Goal: Task Accomplishment & Management: Complete application form

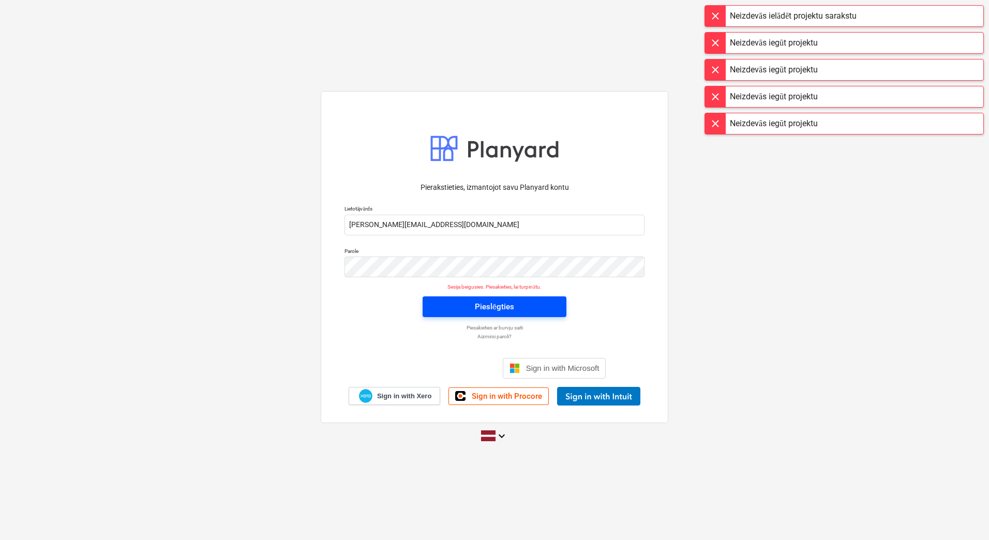
click at [483, 307] on div "Pieslēgties" at bounding box center [494, 306] width 39 height 13
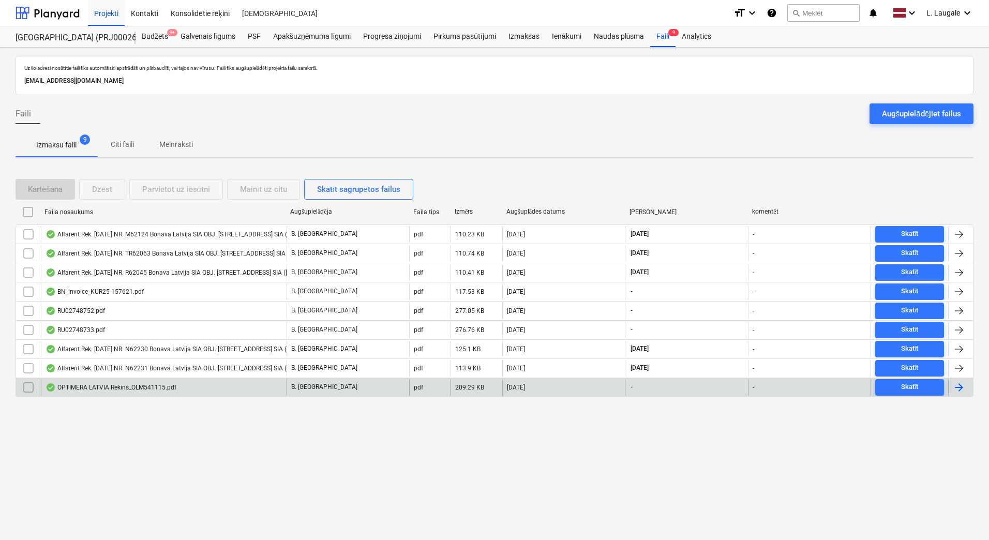
click at [234, 388] on div "OPTIMERA LATVIA Rekins_OLM541115.pdf" at bounding box center [164, 387] width 246 height 17
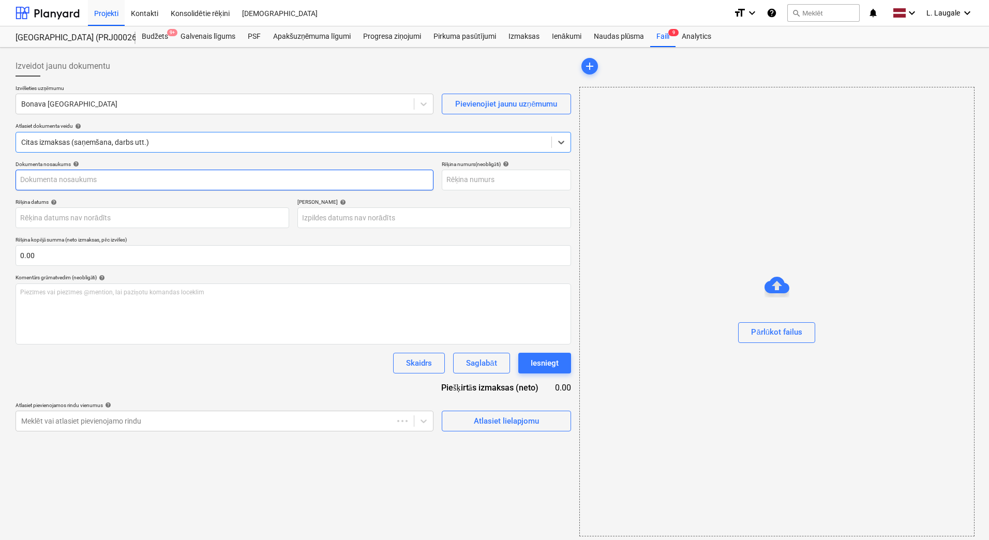
type input "OLM541115"
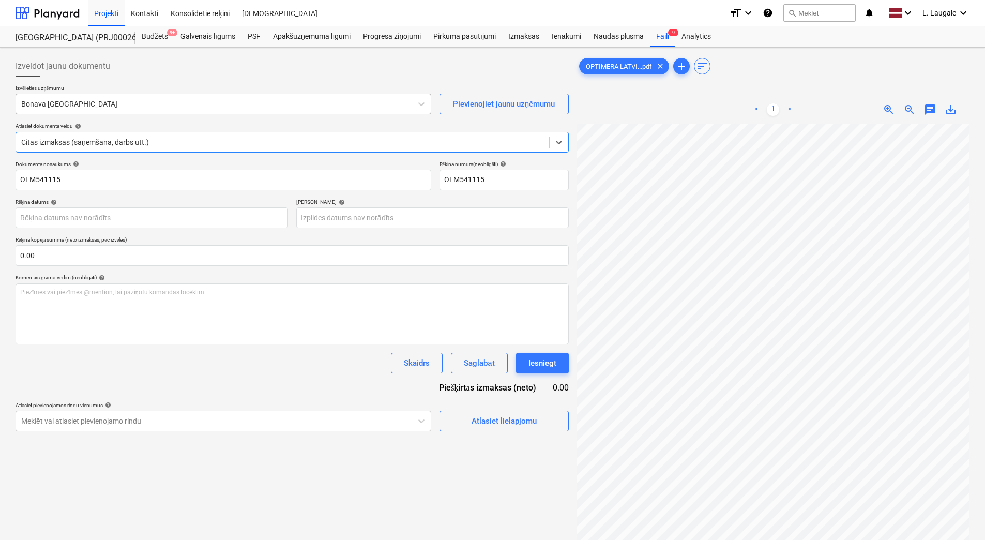
click at [194, 102] on div at bounding box center [213, 104] width 385 height 10
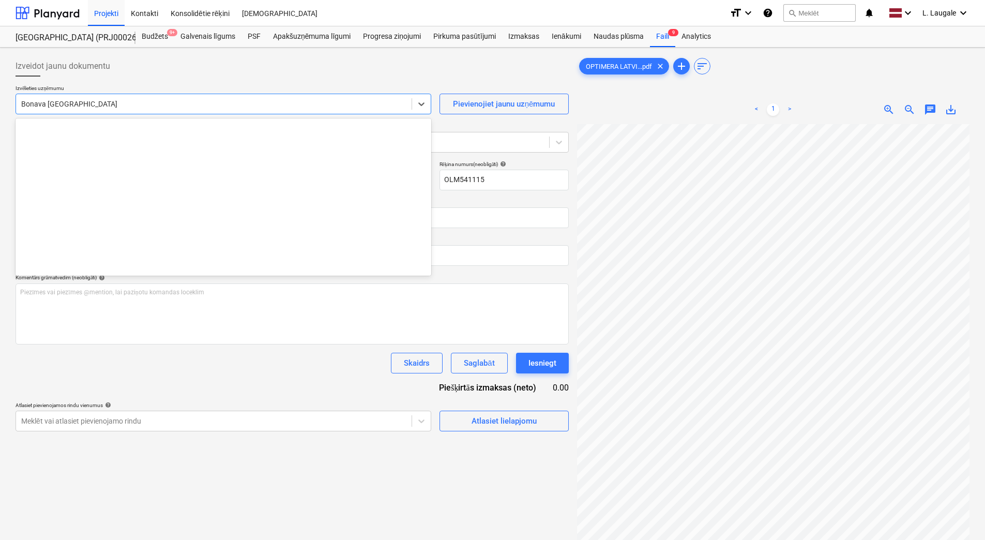
scroll to position [1430, 0]
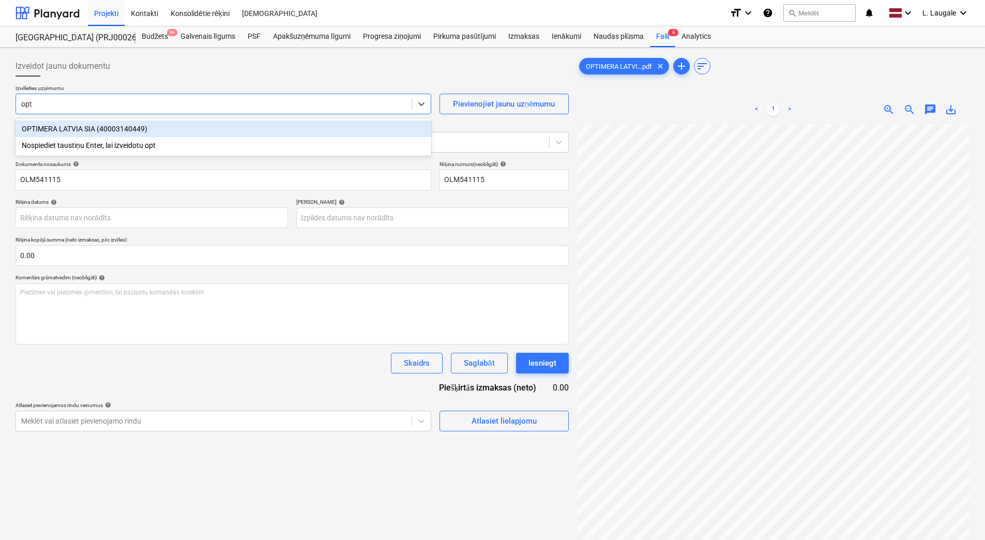
type input "opti"
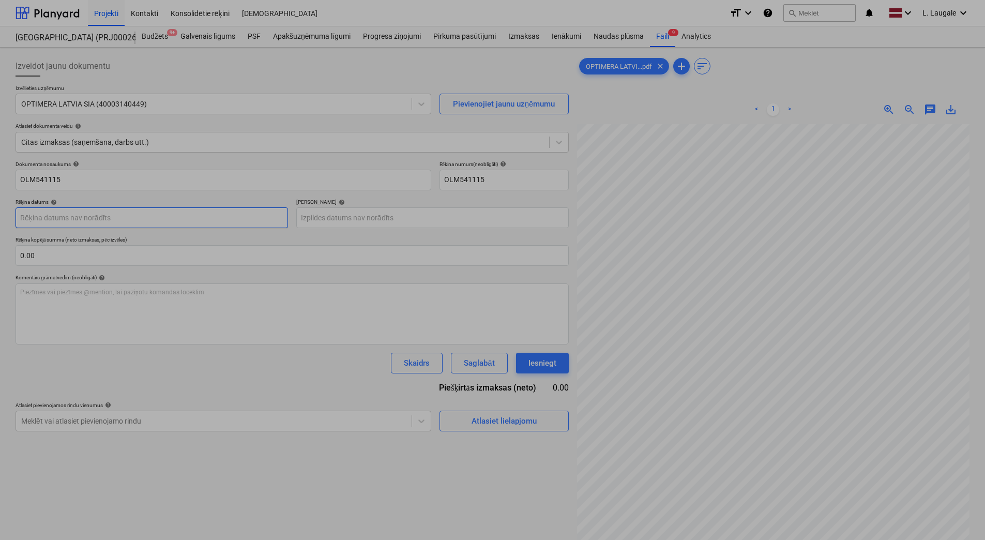
click at [110, 213] on body "Projekti Kontakti Konsolidētie rēķini Iesūtne format_size keyboard_arrow_down h…" at bounding box center [492, 270] width 985 height 540
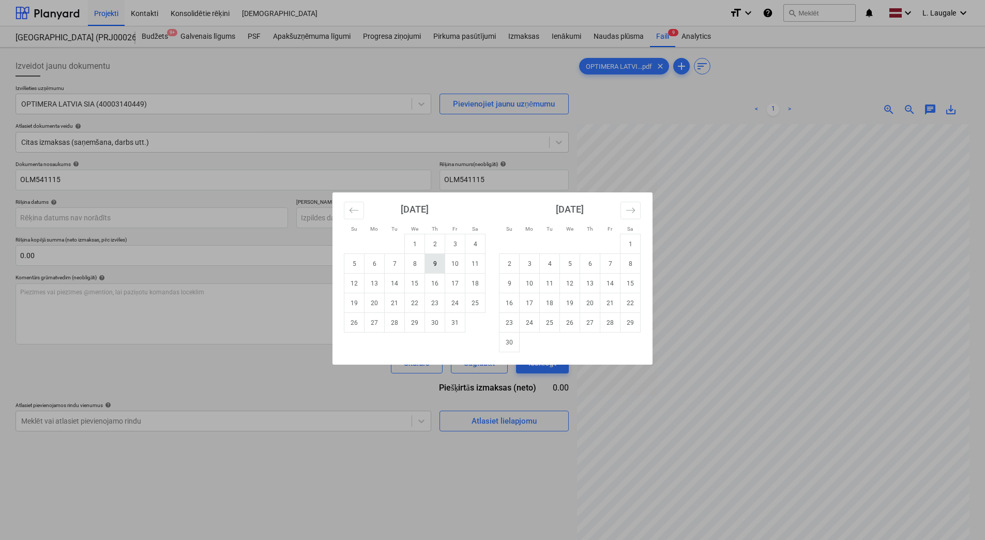
click at [438, 267] on td "9" at bounding box center [435, 264] width 20 height 20
type input "[DATE]"
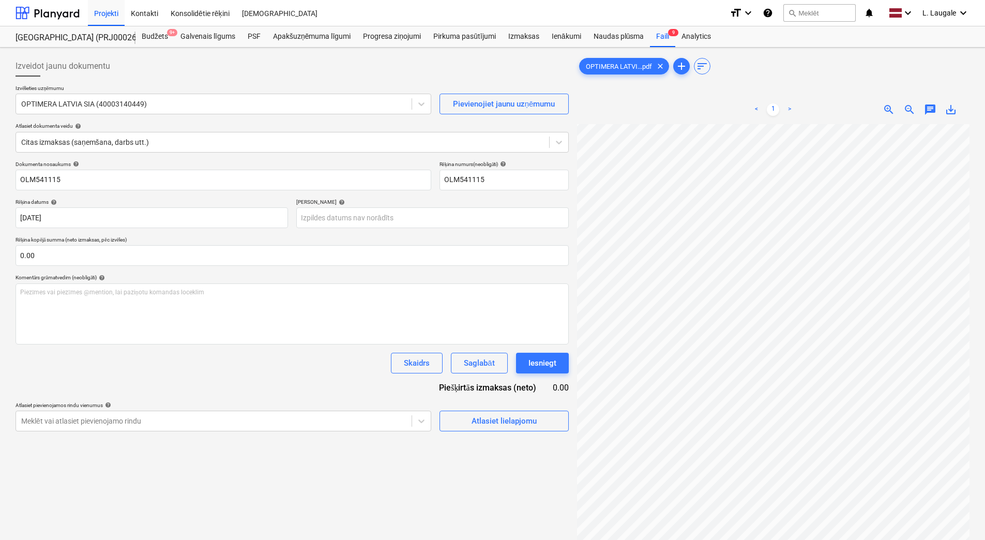
scroll to position [58, 0]
click at [402, 224] on body "Projekti Kontakti Konsolidētie rēķini Iesūtne format_size keyboard_arrow_down h…" at bounding box center [492, 270] width 985 height 540
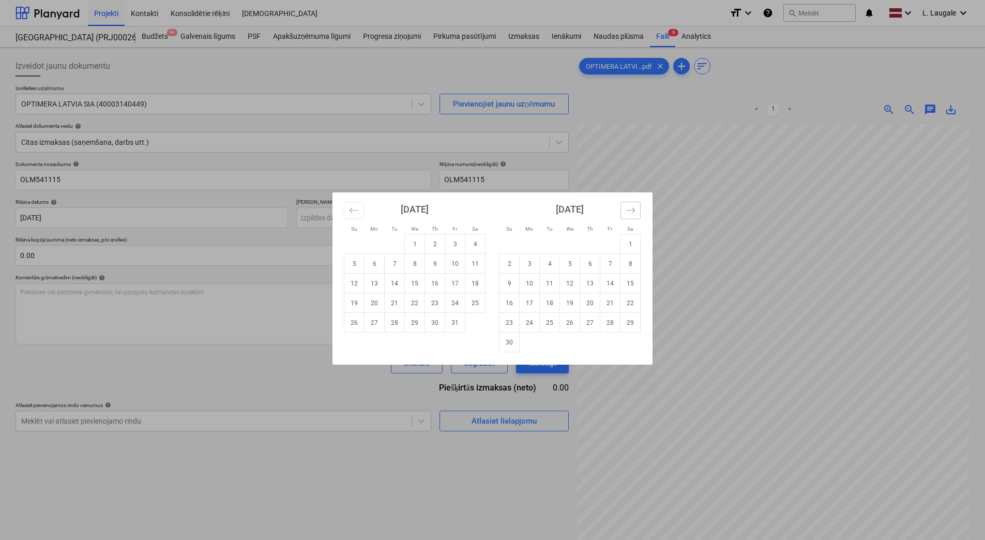
click at [627, 211] on icon "Move forward to switch to the next month." at bounding box center [631, 210] width 10 height 10
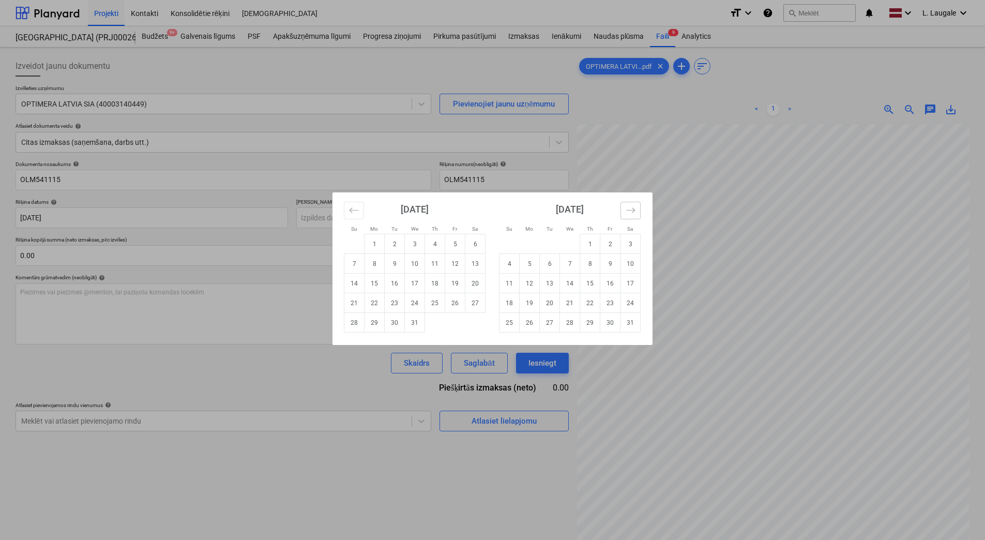
click at [627, 211] on icon "Move forward to switch to the next month." at bounding box center [631, 210] width 10 height 10
click at [605, 243] on td "6" at bounding box center [610, 244] width 20 height 20
type input "[DATE]"
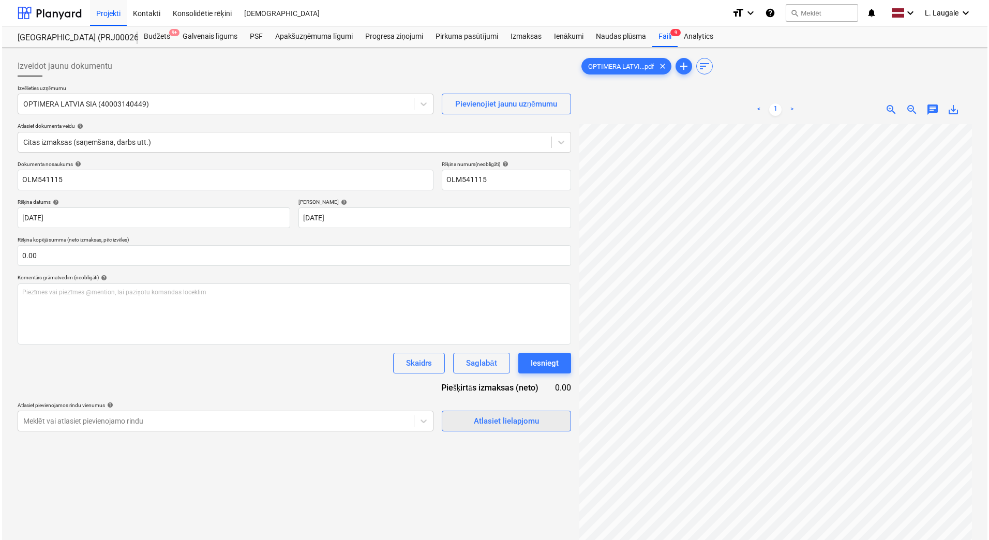
scroll to position [89, 0]
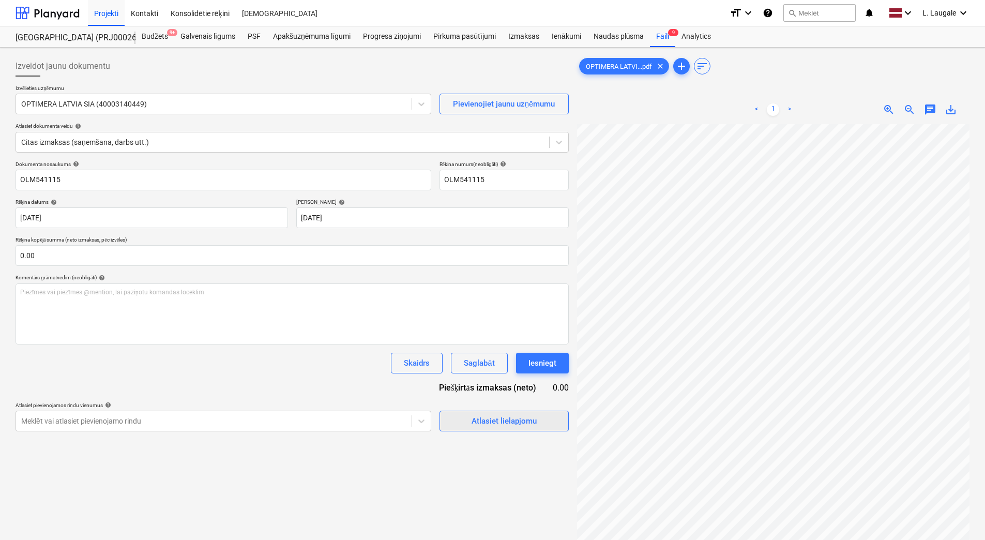
click at [512, 420] on div "Atlasiet lielapjomu" at bounding box center [504, 420] width 65 height 13
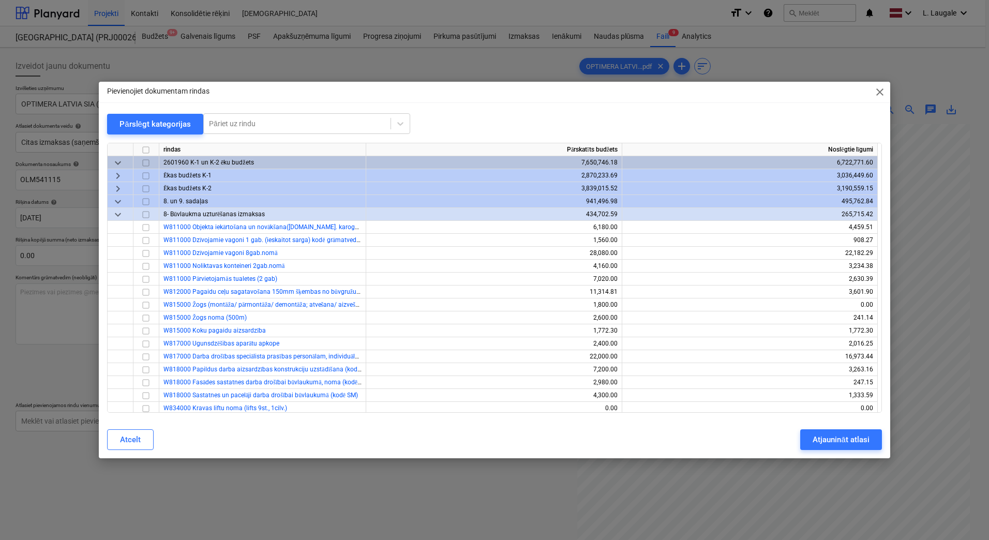
click at [402, 507] on div "Pievienojiet dokumentam rindas close Pārslēgt kategorijas Pāriet uz rindu rinda…" at bounding box center [494, 270] width 989 height 540
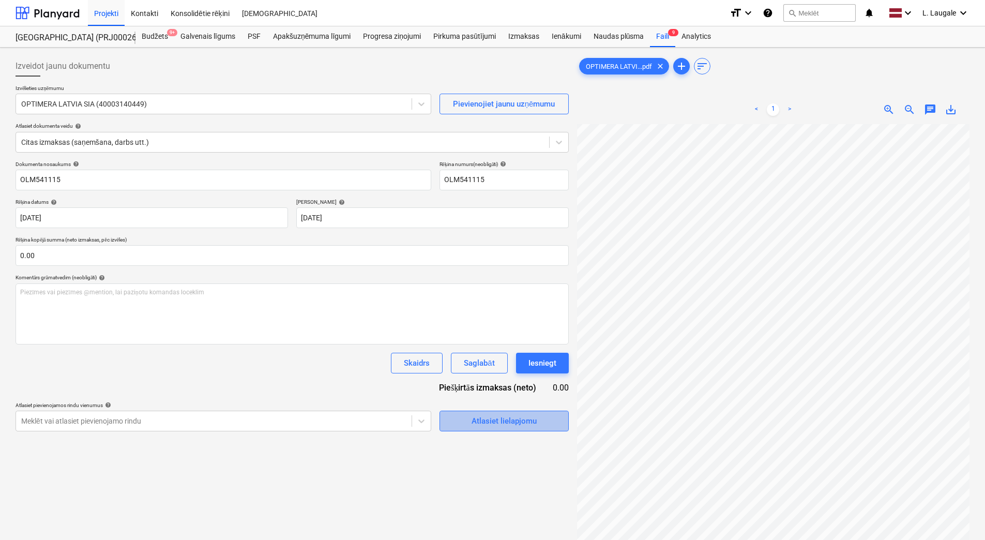
click at [459, 419] on span "Atlasiet lielapjomu" at bounding box center [503, 420] width 103 height 13
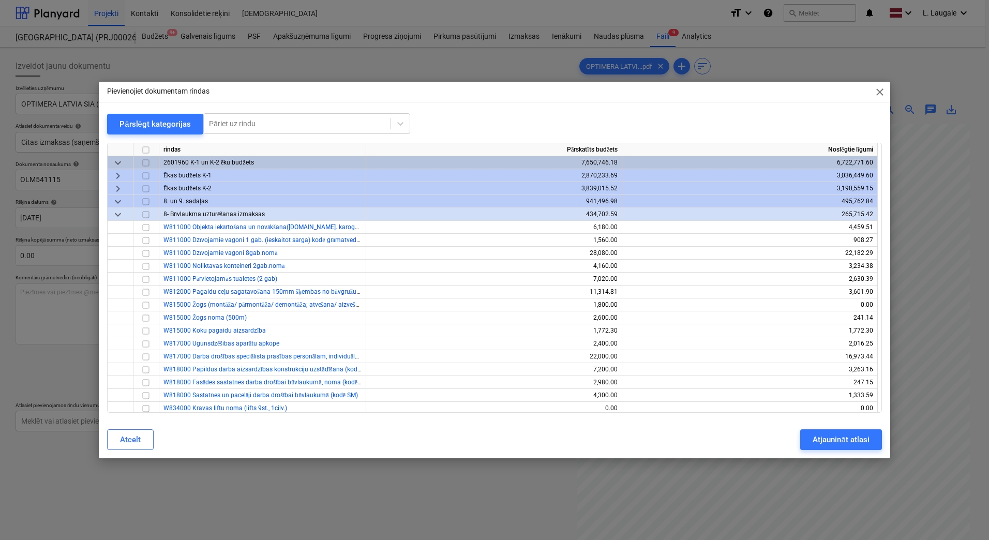
click at [119, 186] on span "keyboard_arrow_right" at bounding box center [118, 189] width 12 height 12
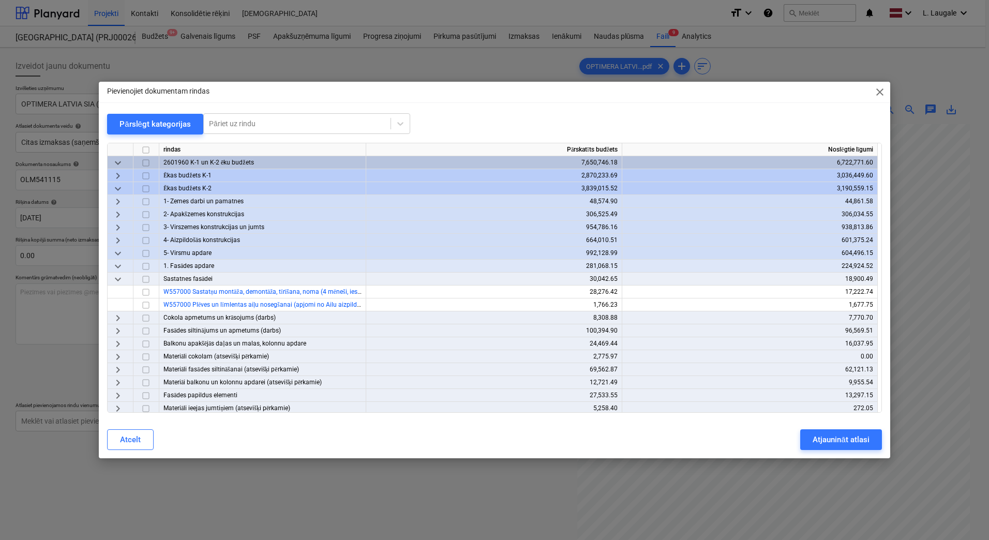
click at [119, 175] on span "keyboard_arrow_right" at bounding box center [118, 176] width 12 height 12
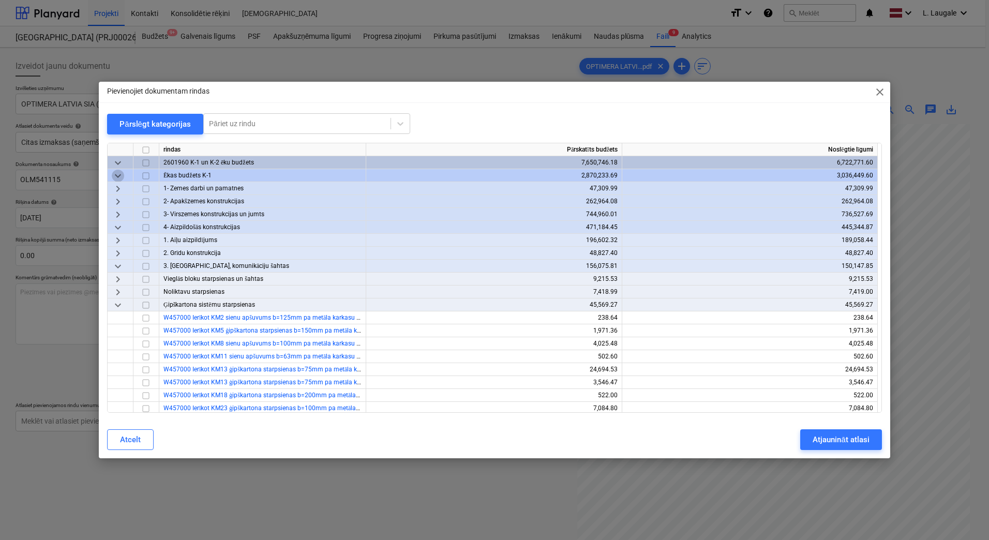
click at [119, 175] on span "keyboard_arrow_down" at bounding box center [118, 176] width 12 height 12
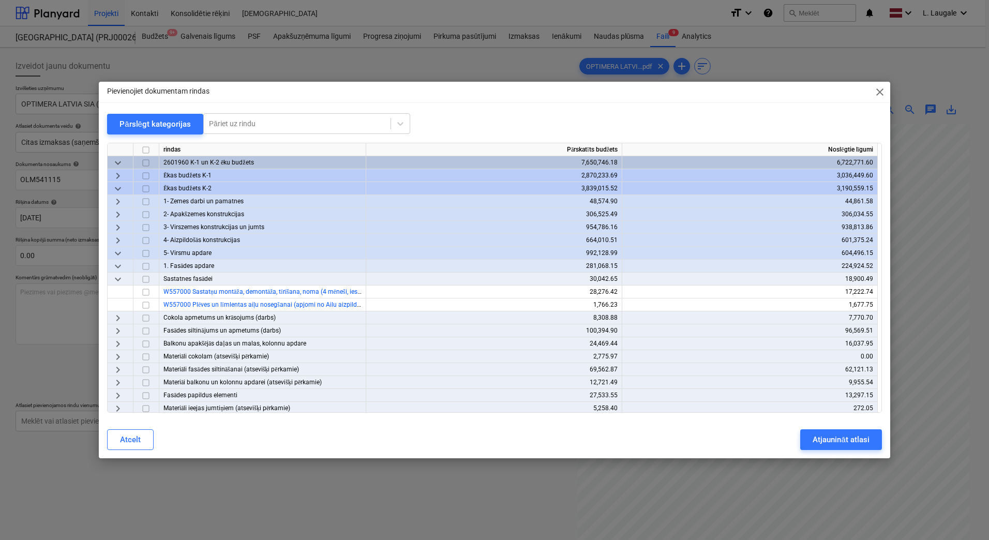
click at [119, 175] on span "keyboard_arrow_right" at bounding box center [118, 176] width 12 height 12
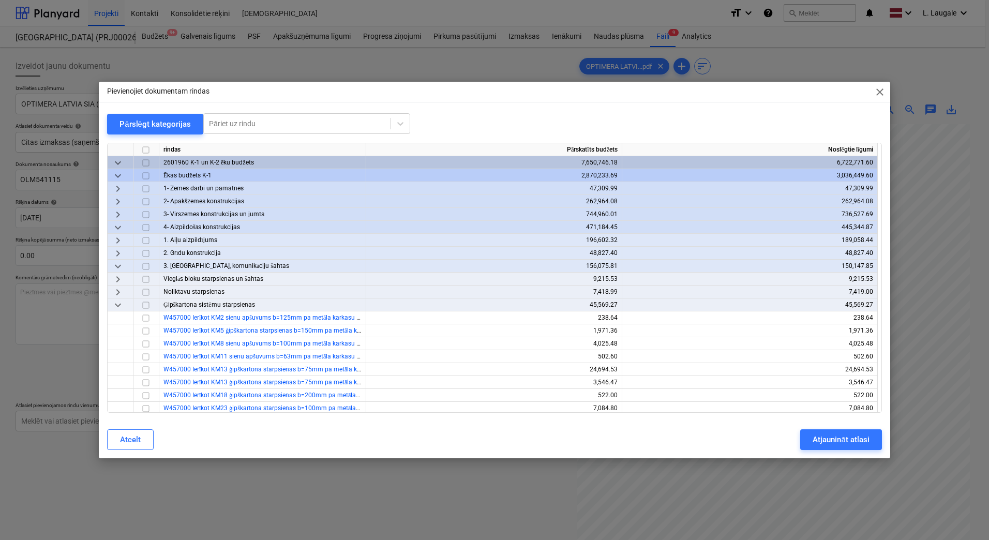
click at [116, 304] on span "keyboard_arrow_down" at bounding box center [118, 305] width 12 height 12
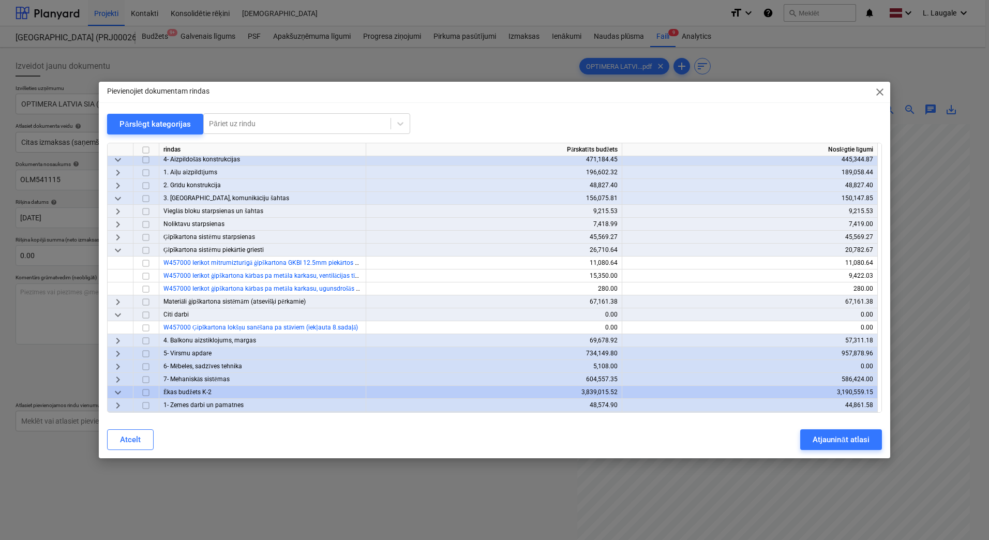
scroll to position [69, 0]
click at [116, 250] on span "keyboard_arrow_down" at bounding box center [118, 249] width 12 height 12
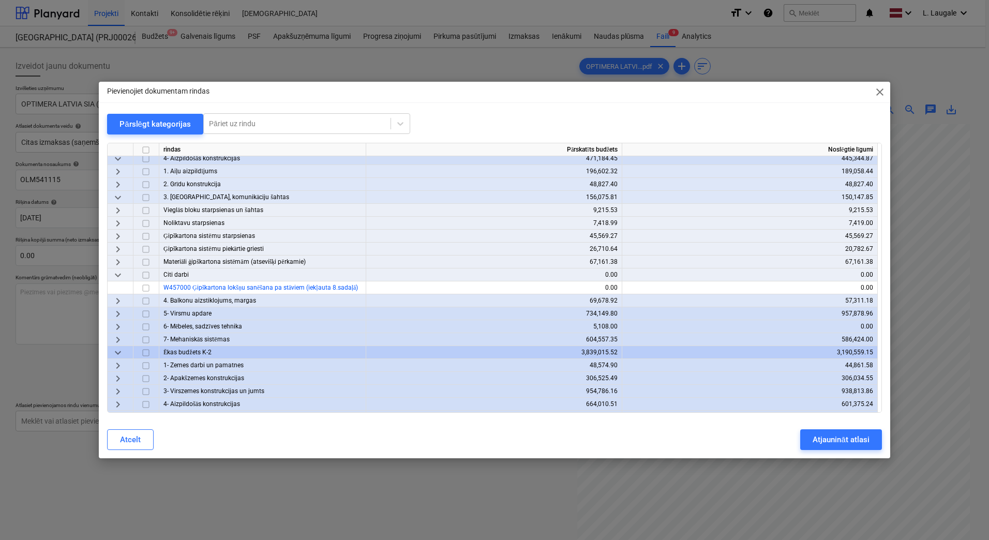
click at [116, 263] on span "keyboard_arrow_right" at bounding box center [118, 262] width 12 height 12
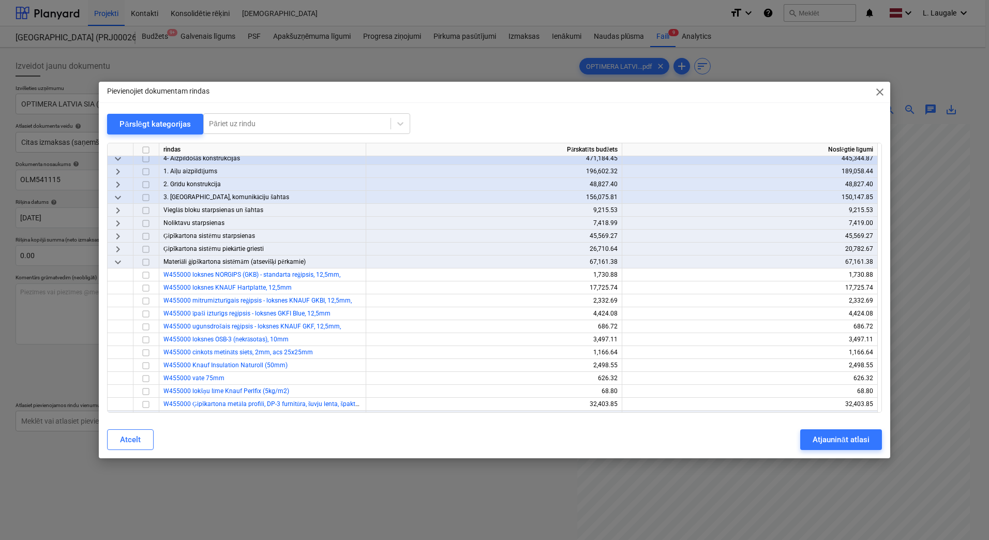
click at [116, 263] on span "keyboard_arrow_down" at bounding box center [118, 262] width 12 height 12
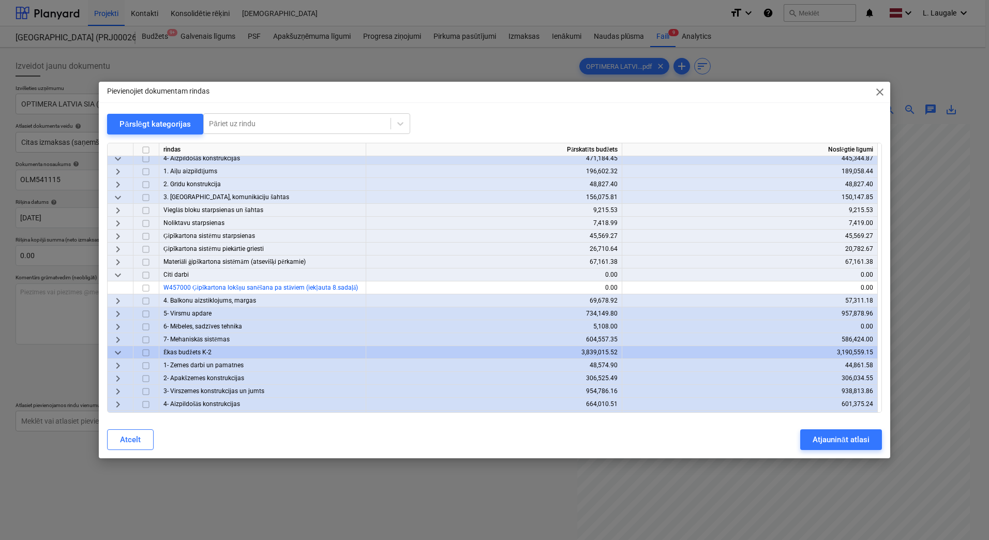
scroll to position [35, 0]
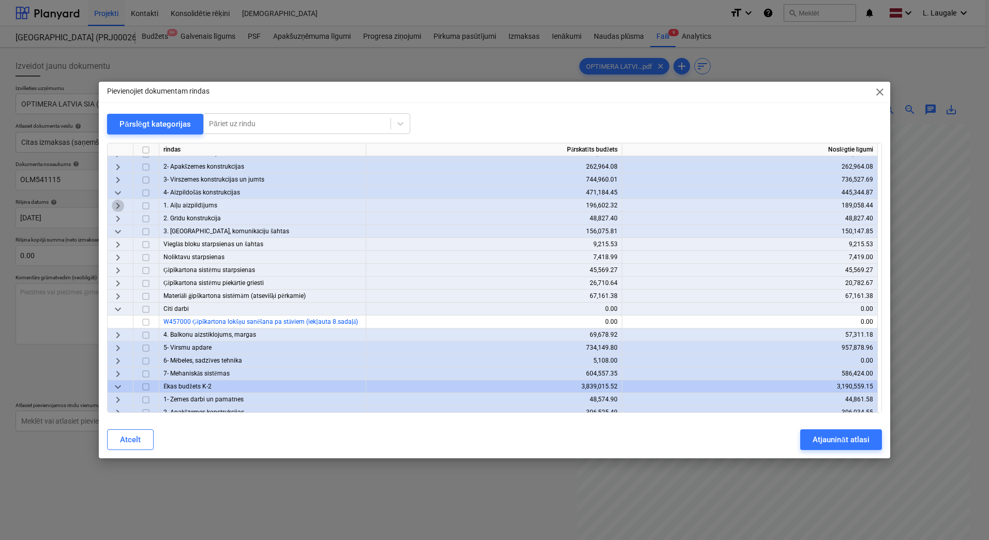
click at [116, 204] on span "keyboard_arrow_right" at bounding box center [118, 206] width 12 height 12
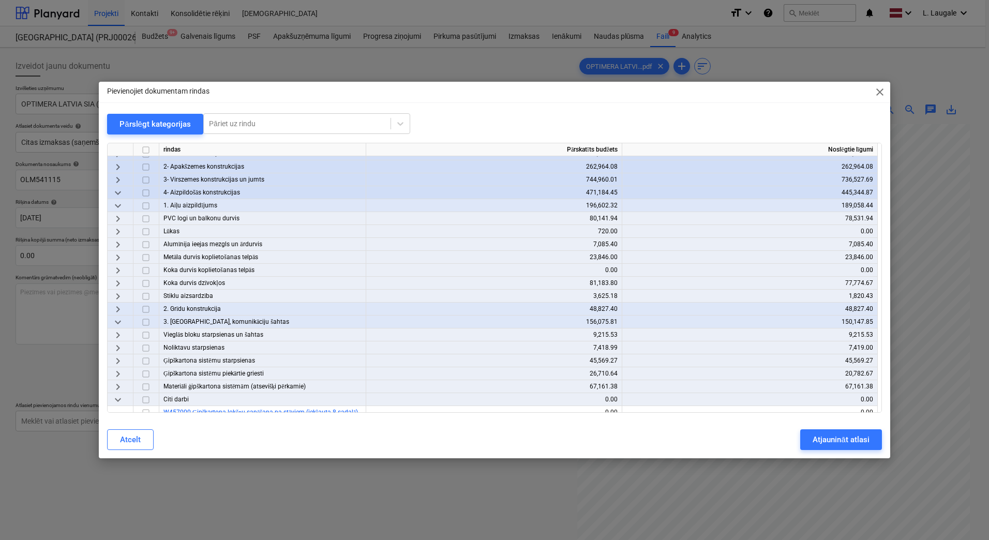
click at [115, 304] on span "keyboard_arrow_right" at bounding box center [118, 309] width 12 height 12
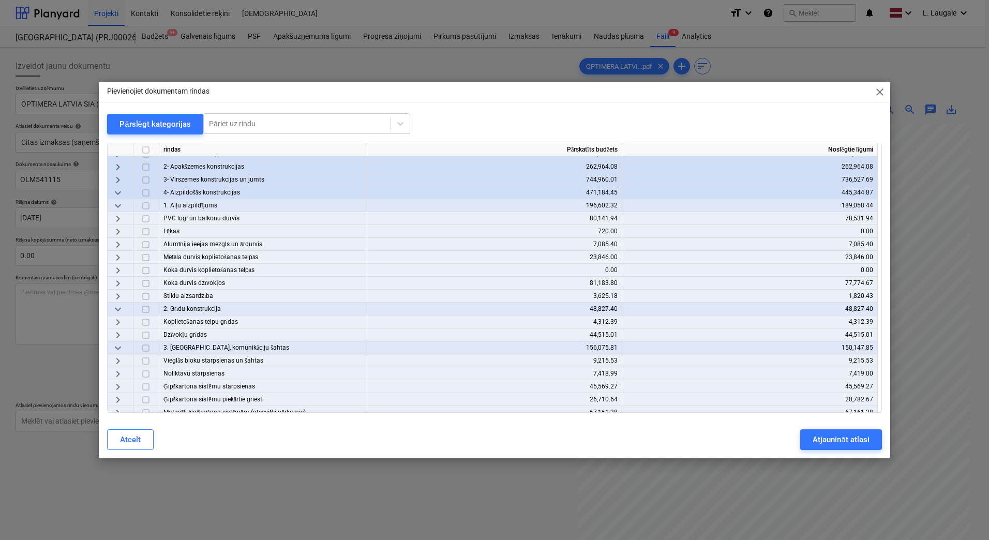
click at [119, 333] on span "keyboard_arrow_right" at bounding box center [118, 335] width 12 height 12
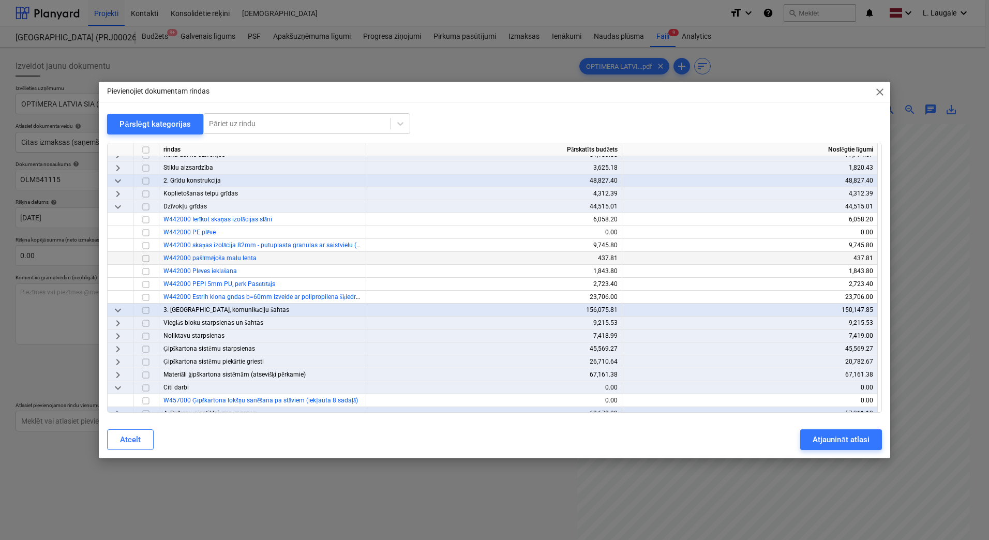
scroll to position [241, 0]
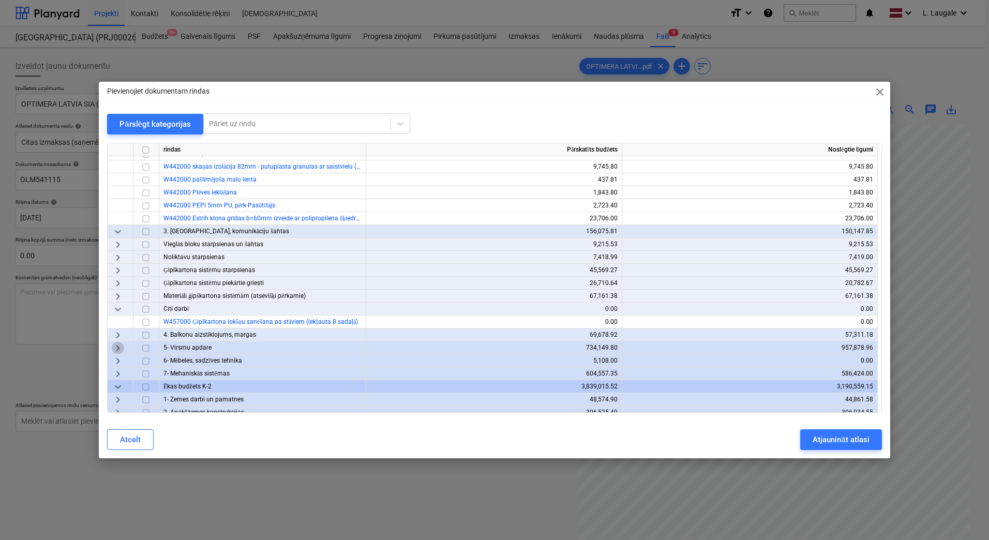
click at [117, 344] on span "keyboard_arrow_right" at bounding box center [118, 348] width 12 height 12
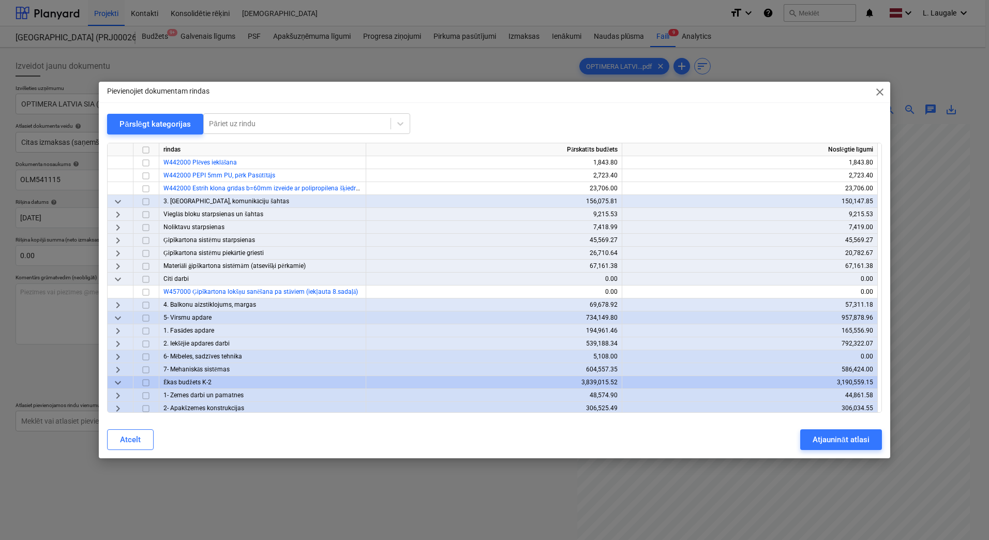
scroll to position [310, 0]
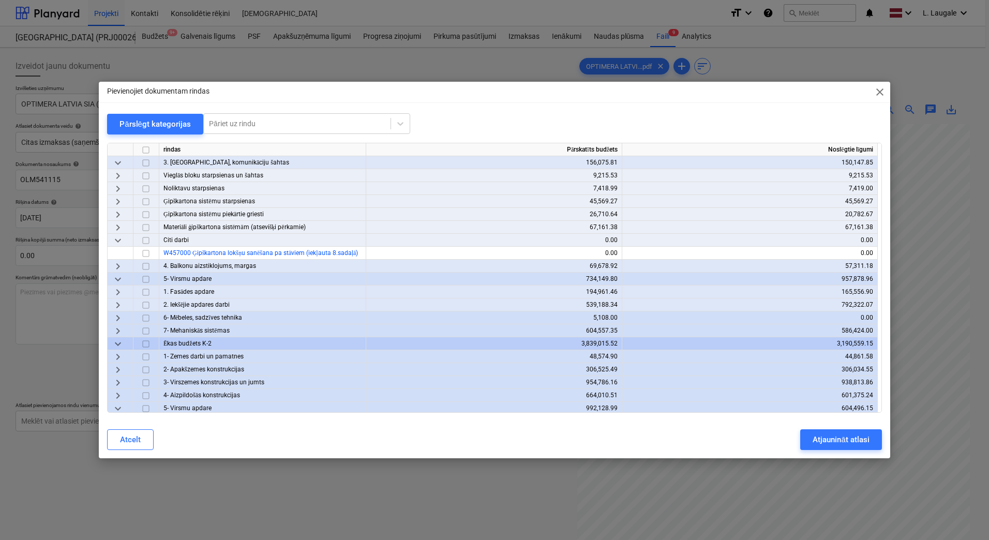
click at [122, 304] on span "keyboard_arrow_right" at bounding box center [118, 305] width 12 height 12
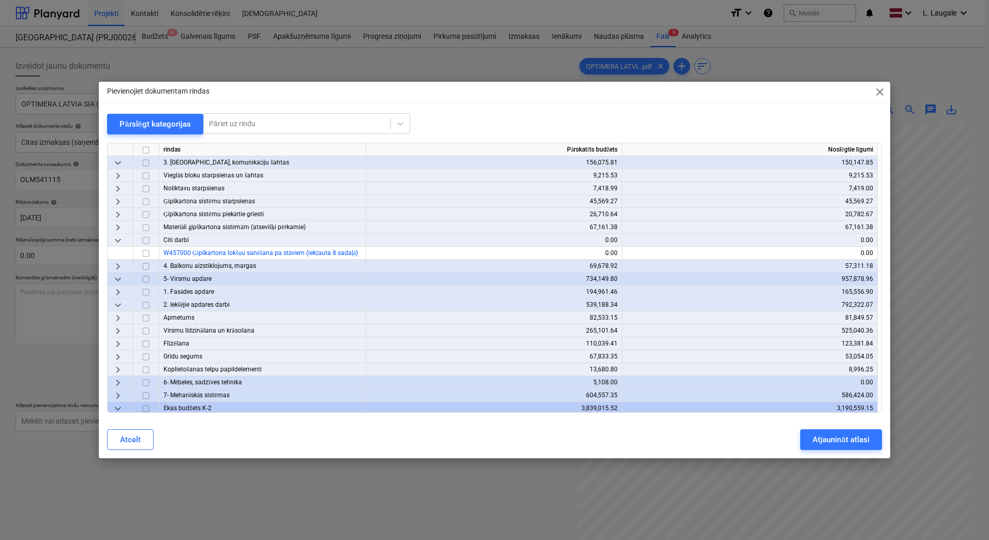
scroll to position [345, 0]
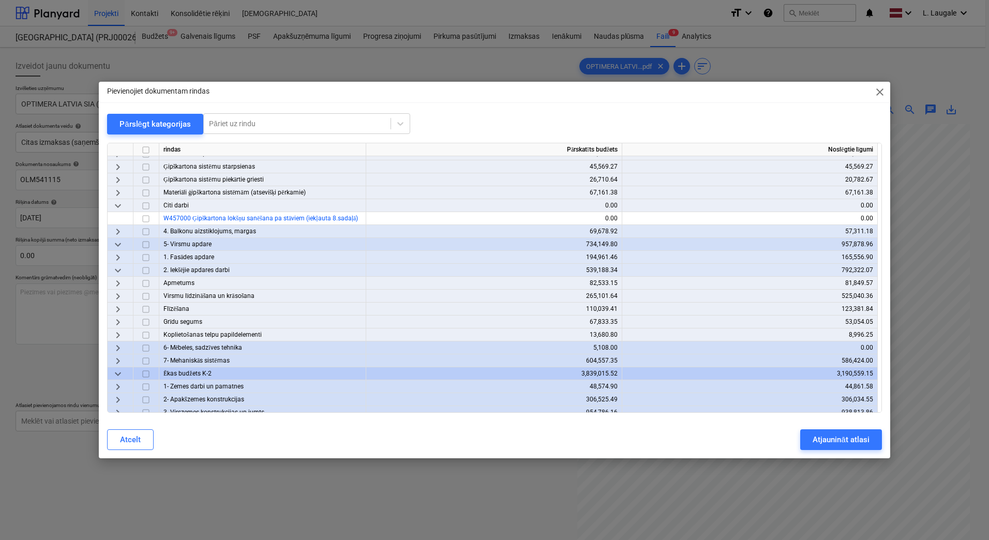
click at [118, 319] on span "keyboard_arrow_right" at bounding box center [118, 322] width 12 height 12
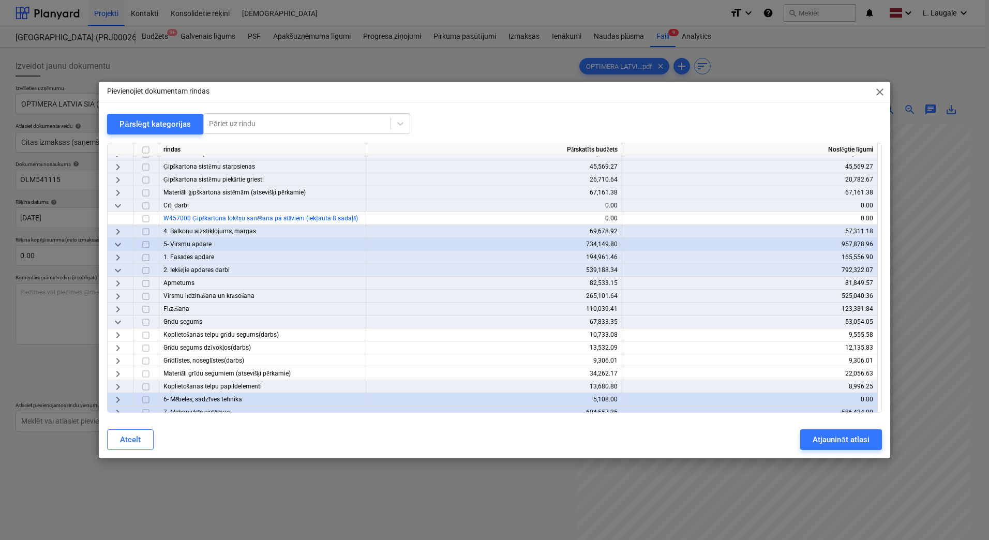
scroll to position [379, 0]
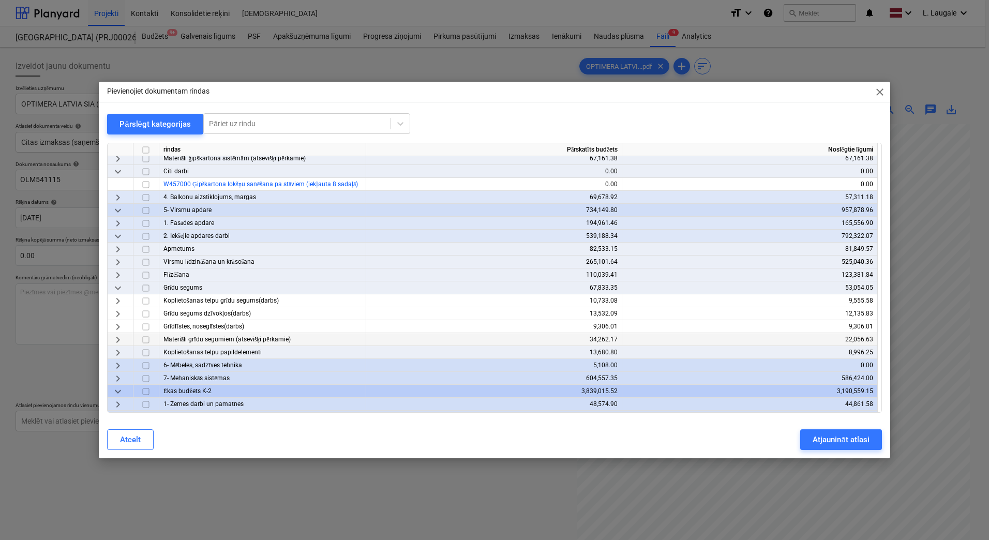
click at [120, 338] on span "keyboard_arrow_right" at bounding box center [118, 340] width 12 height 12
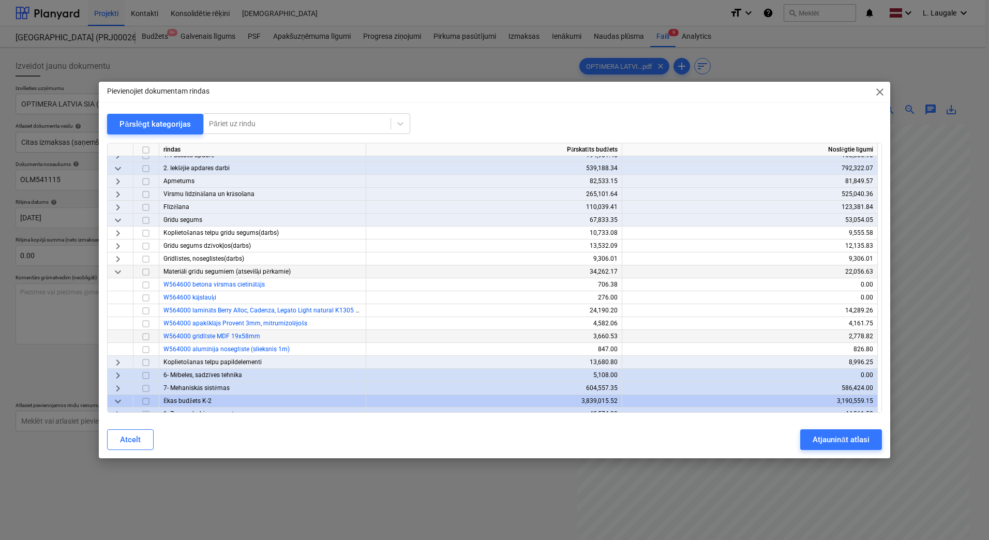
scroll to position [448, 0]
click at [117, 360] on span "keyboard_arrow_right" at bounding box center [118, 361] width 12 height 12
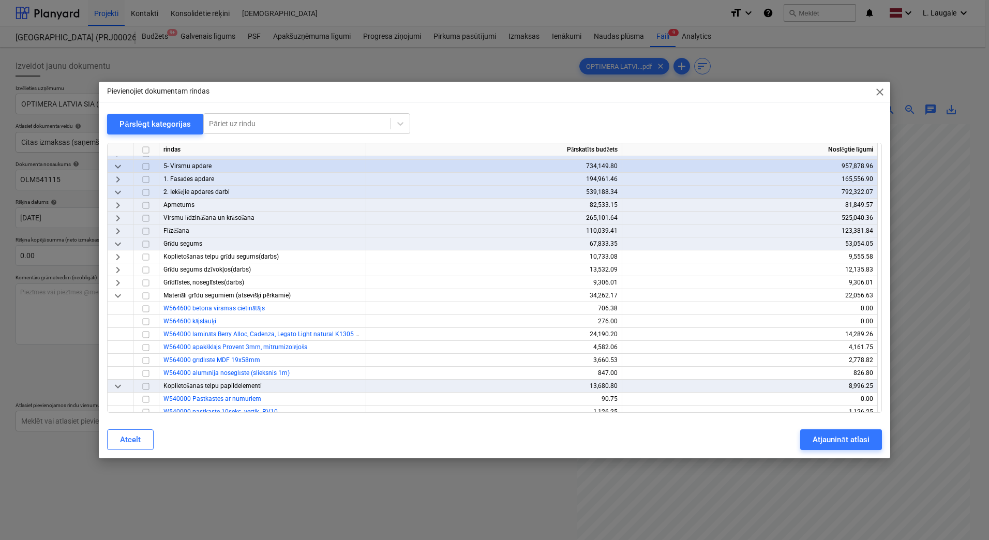
scroll to position [414, 0]
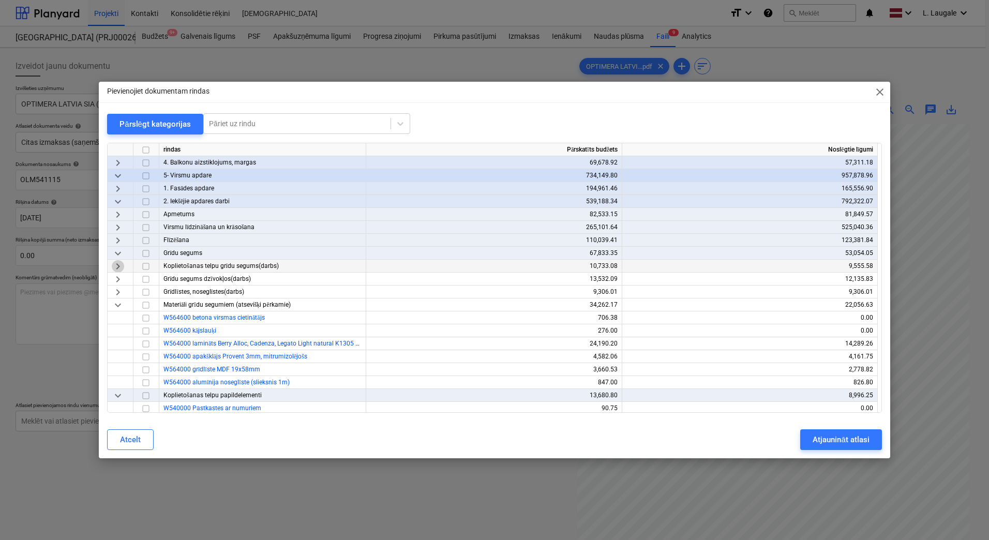
click at [115, 268] on span "keyboard_arrow_right" at bounding box center [118, 266] width 12 height 12
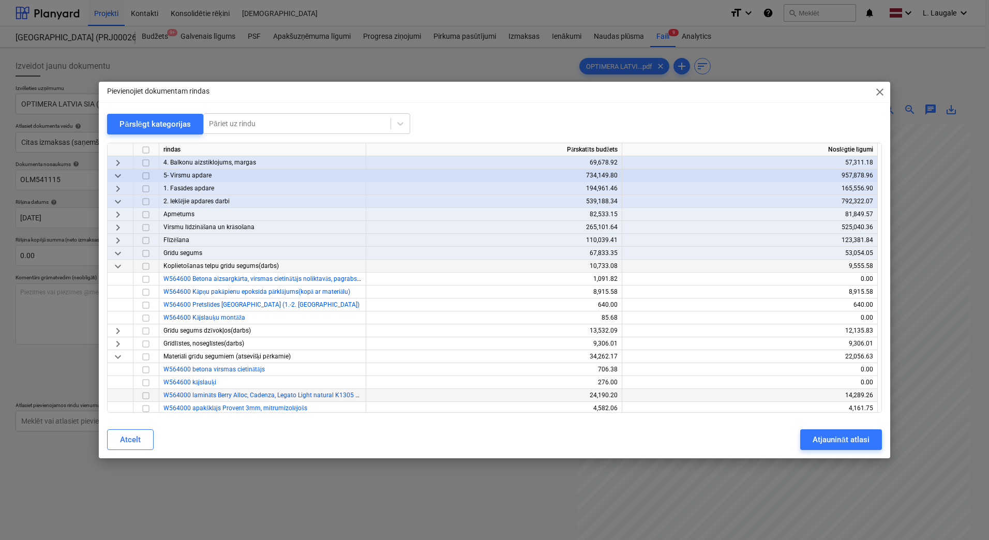
click at [115, 268] on span "keyboard_arrow_down" at bounding box center [118, 266] width 12 height 12
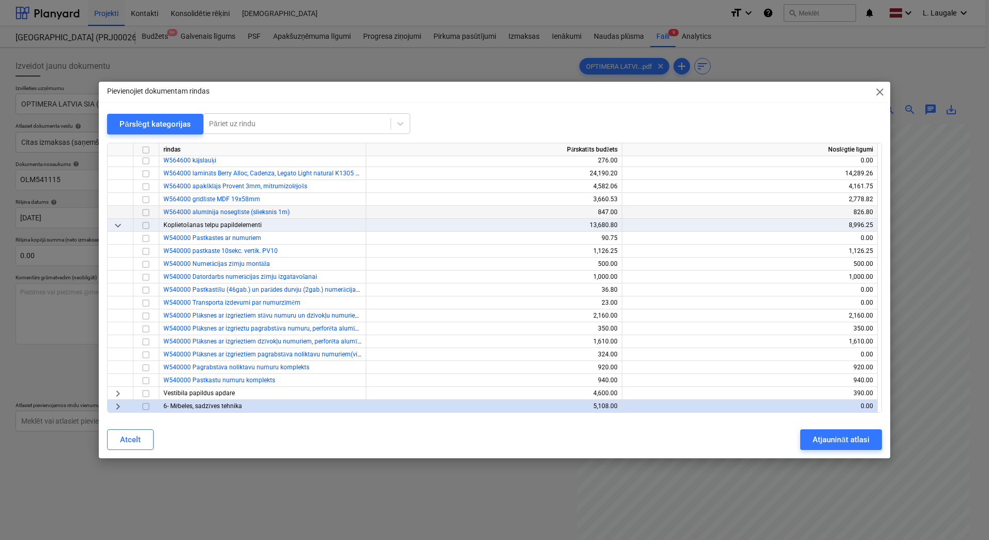
scroll to position [586, 0]
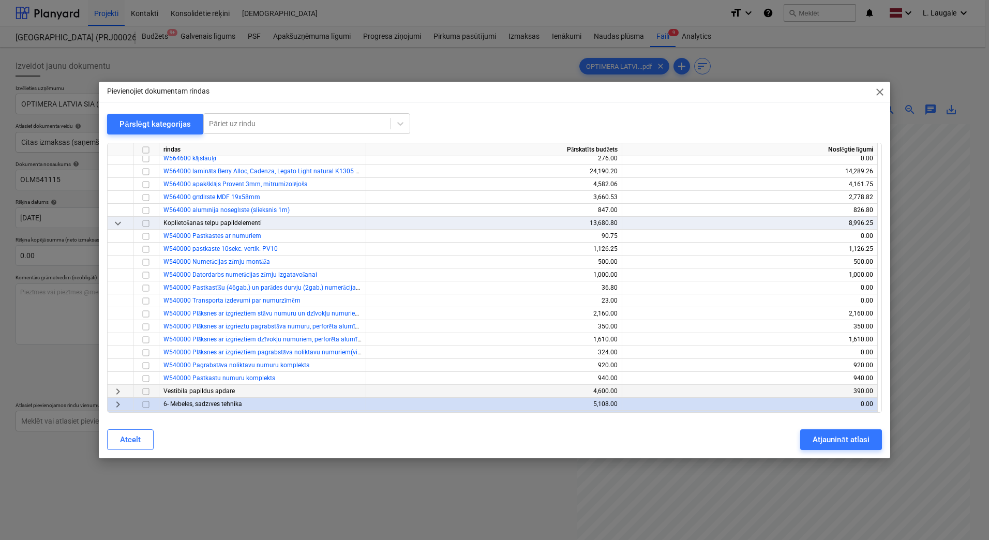
click at [118, 393] on span "keyboard_arrow_right" at bounding box center [118, 391] width 12 height 12
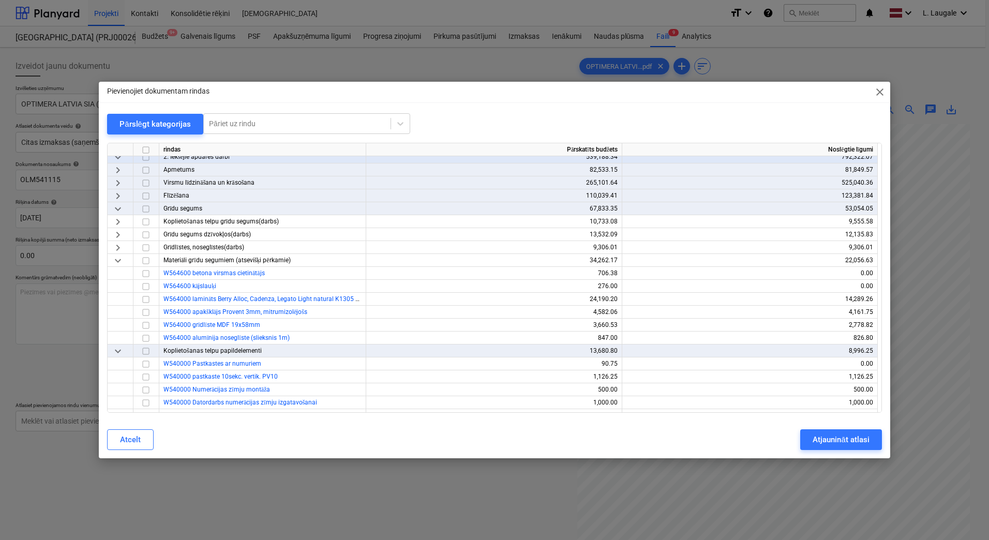
scroll to position [448, 0]
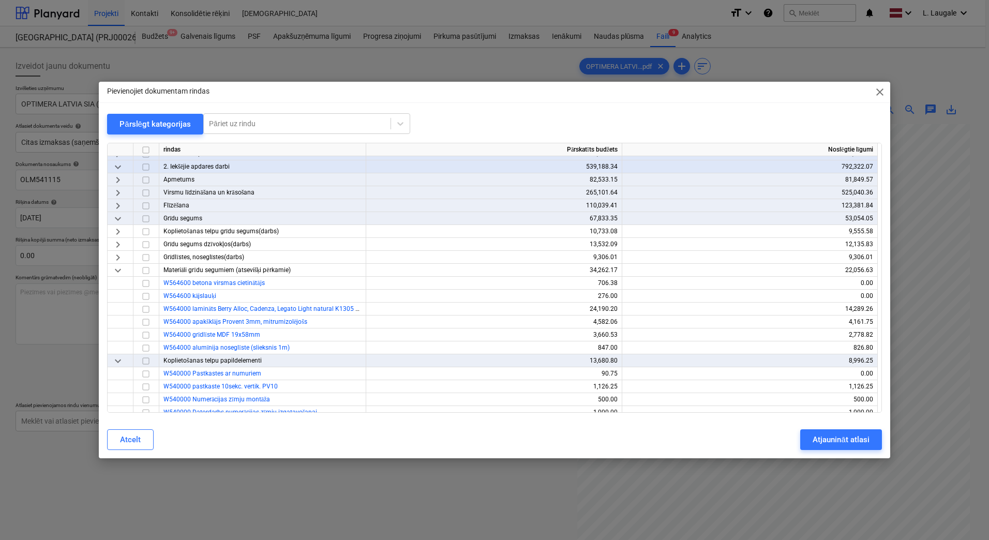
click at [119, 204] on span "keyboard_arrow_right" at bounding box center [118, 206] width 12 height 12
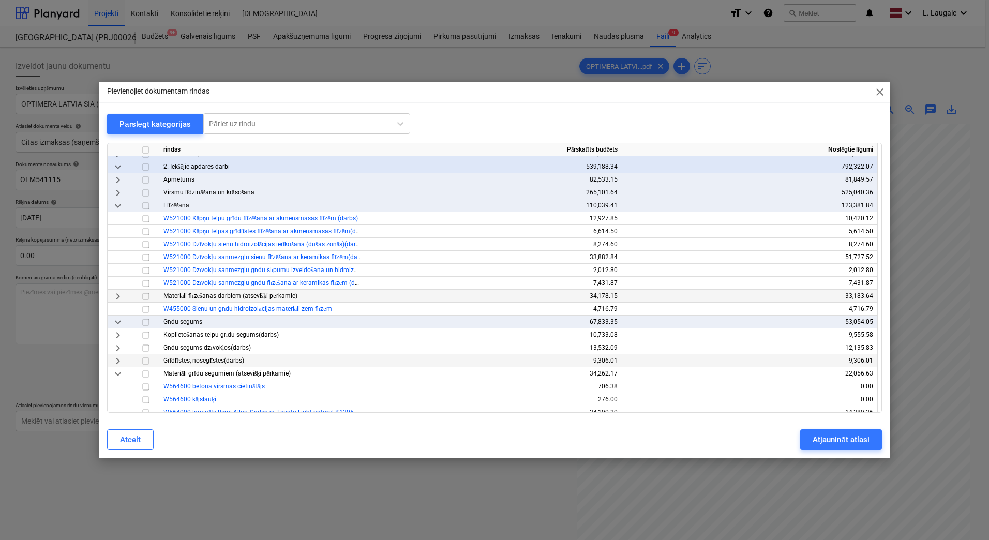
click at [120, 298] on span "keyboard_arrow_right" at bounding box center [118, 296] width 12 height 12
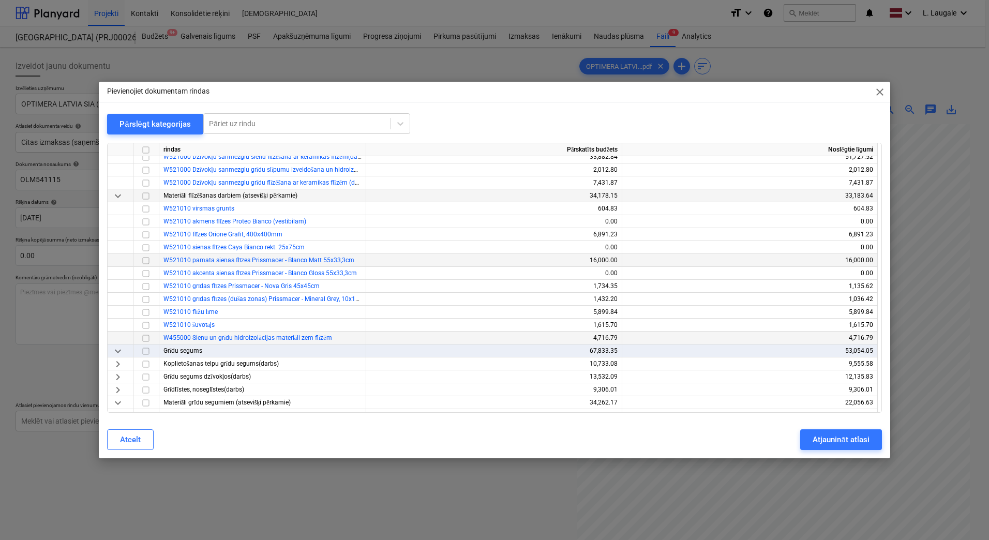
scroll to position [586, 0]
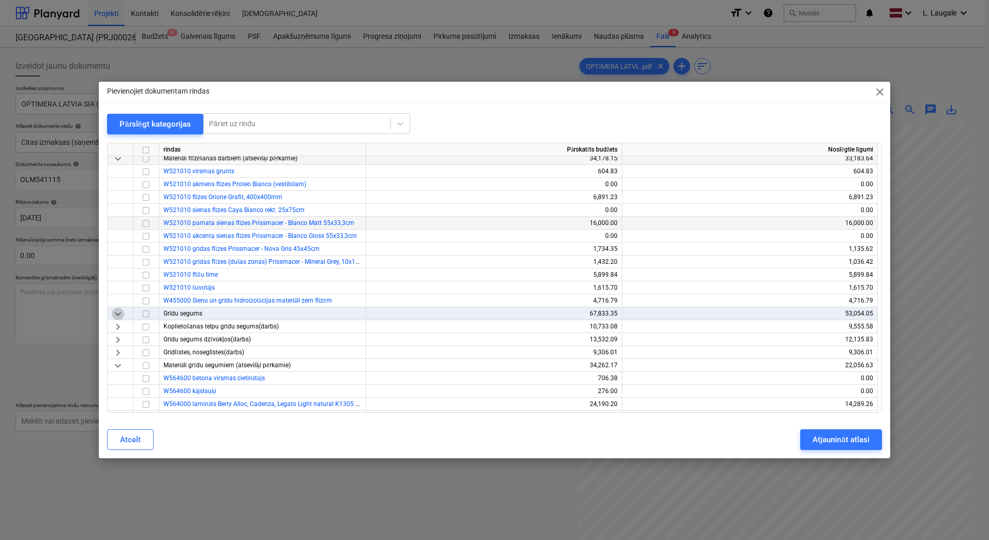
click at [123, 314] on span "keyboard_arrow_down" at bounding box center [118, 314] width 12 height 12
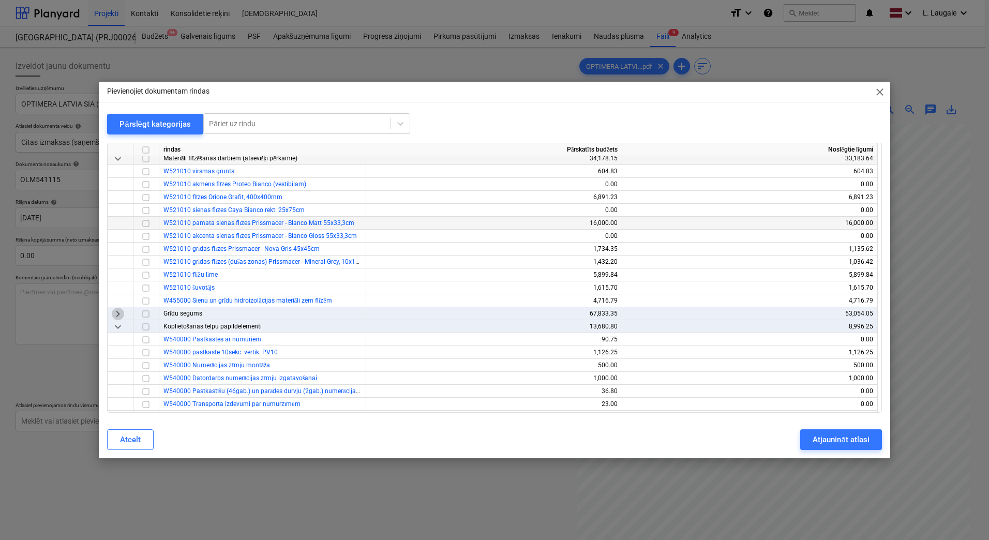
click at [123, 314] on span "keyboard_arrow_right" at bounding box center [118, 314] width 12 height 12
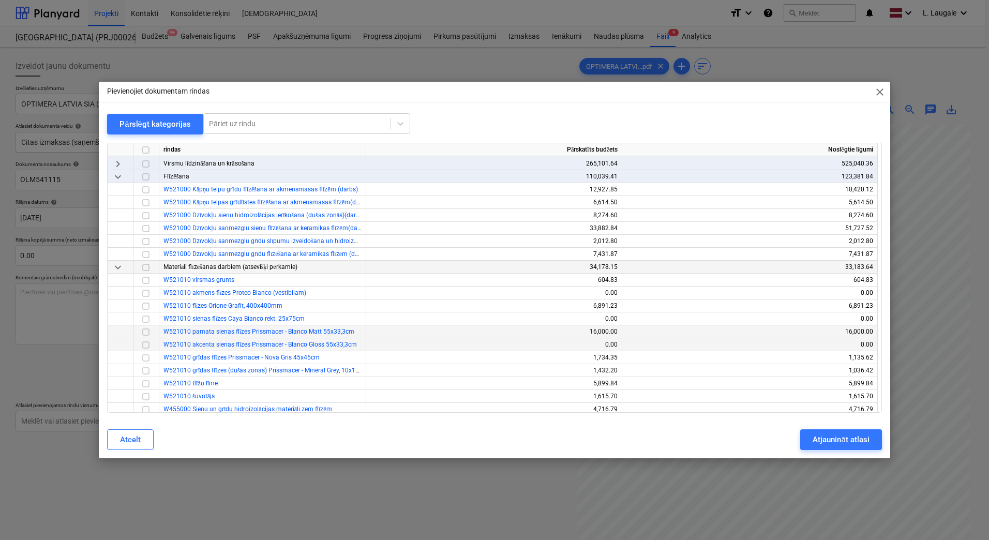
scroll to position [482, 0]
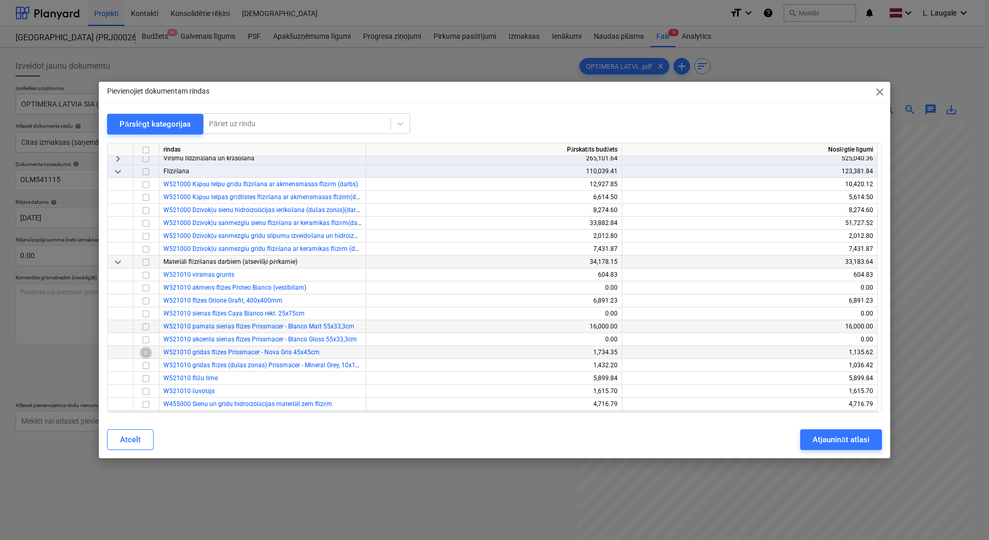
click at [146, 350] on input "checkbox" at bounding box center [146, 352] width 12 height 12
click at [830, 433] on div "Atjaunināt atlasi" at bounding box center [840, 439] width 56 height 13
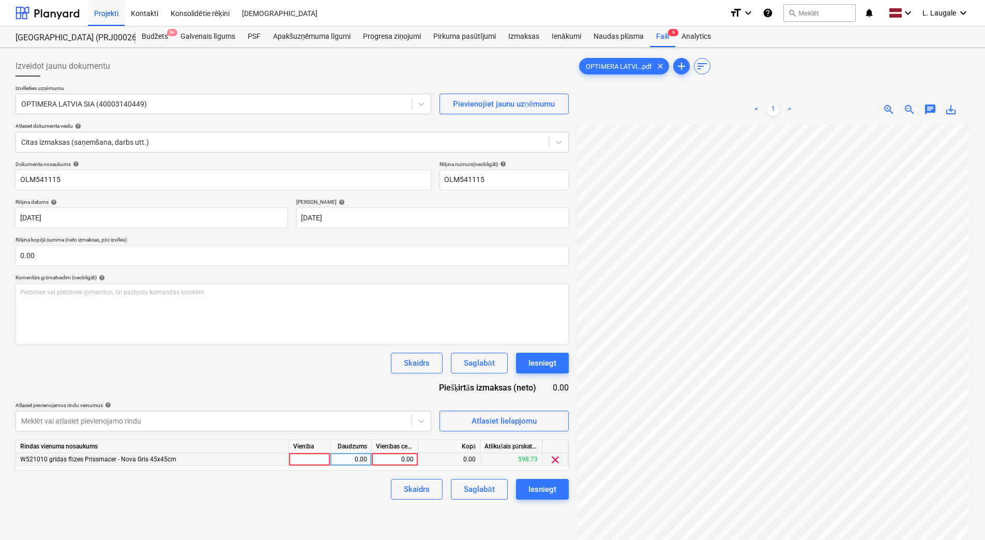
click at [556, 458] on span "clear" at bounding box center [555, 459] width 12 height 12
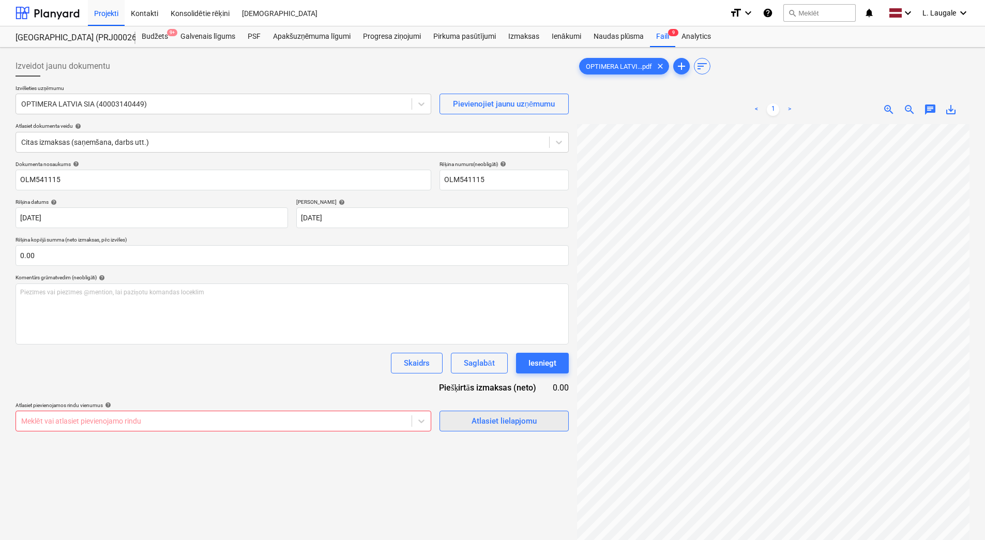
click at [514, 419] on div "Atlasiet lielapjomu" at bounding box center [504, 420] width 65 height 13
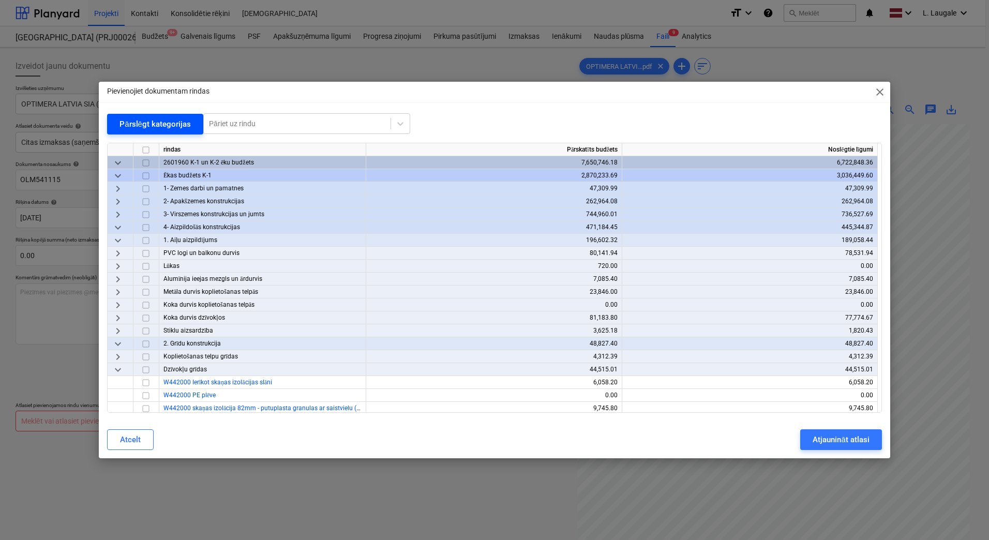
click at [148, 129] on div "Pārslēgt kategorijas" at bounding box center [154, 123] width 71 height 13
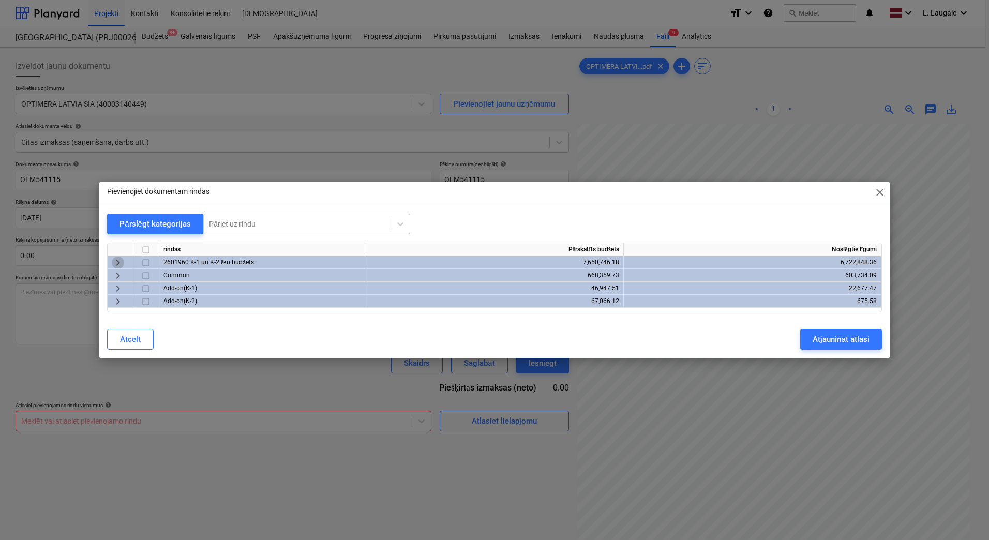
click at [120, 265] on span "keyboard_arrow_right" at bounding box center [118, 262] width 12 height 12
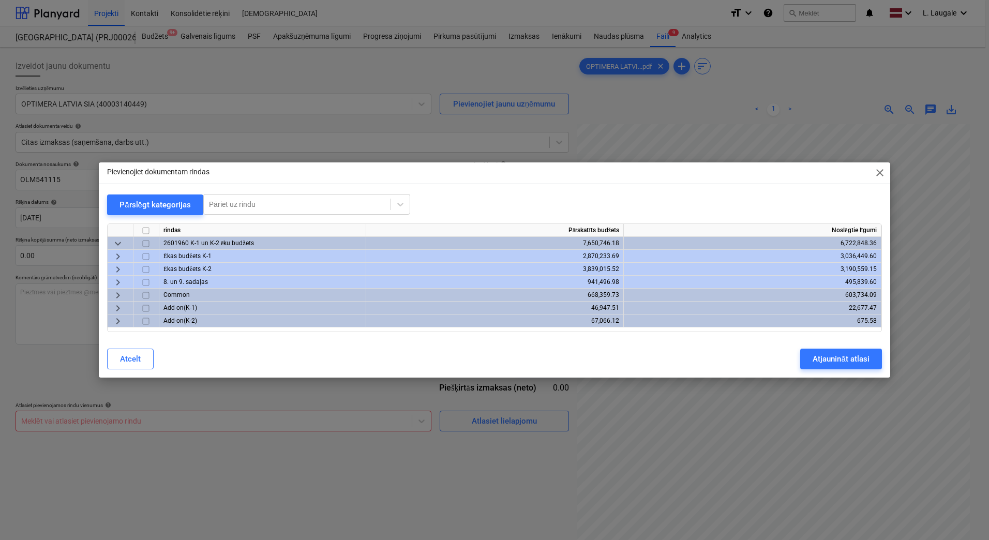
click at [118, 257] on span "keyboard_arrow_right" at bounding box center [118, 256] width 12 height 12
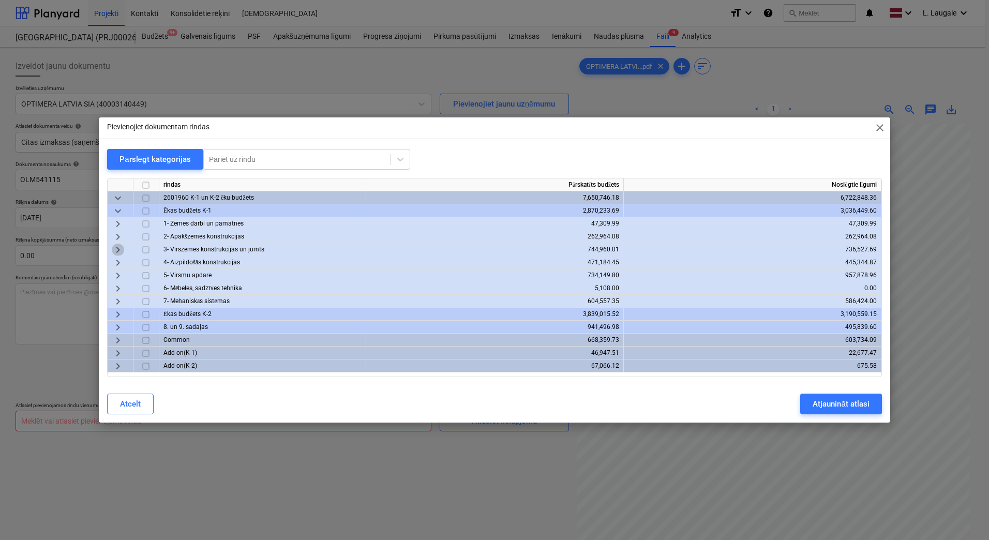
click at [119, 248] on span "keyboard_arrow_right" at bounding box center [118, 250] width 12 height 12
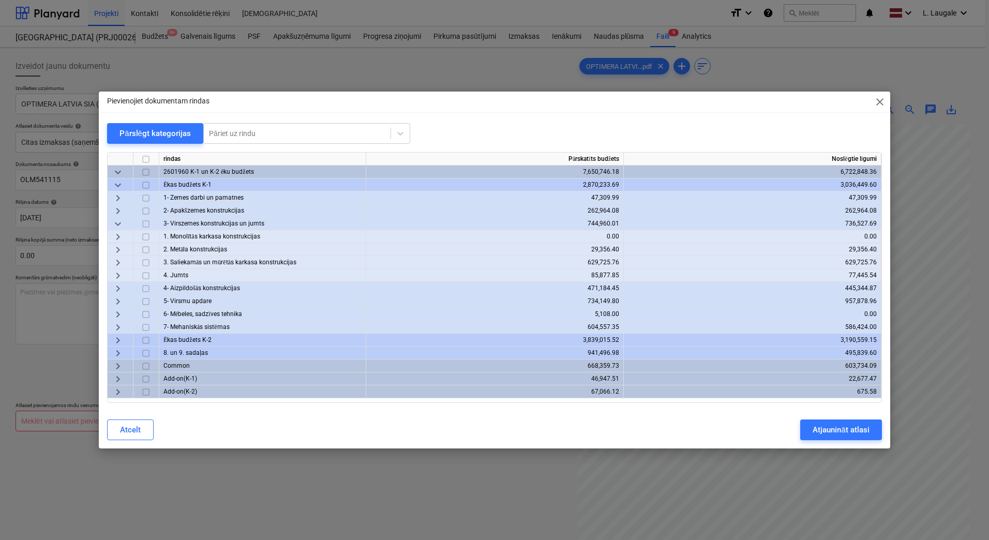
click at [119, 248] on span "keyboard_arrow_right" at bounding box center [118, 250] width 12 height 12
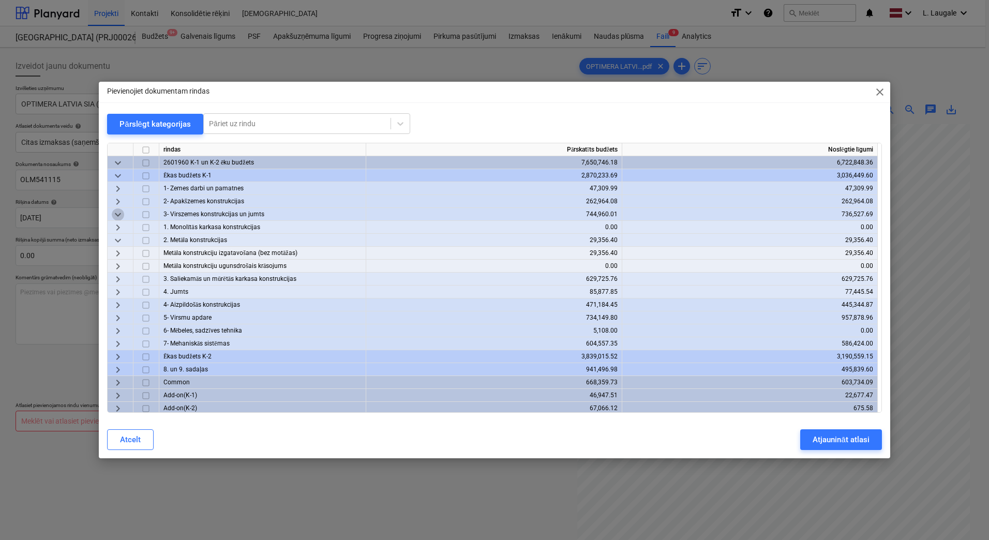
click at [118, 209] on span "keyboard_arrow_down" at bounding box center [118, 214] width 12 height 12
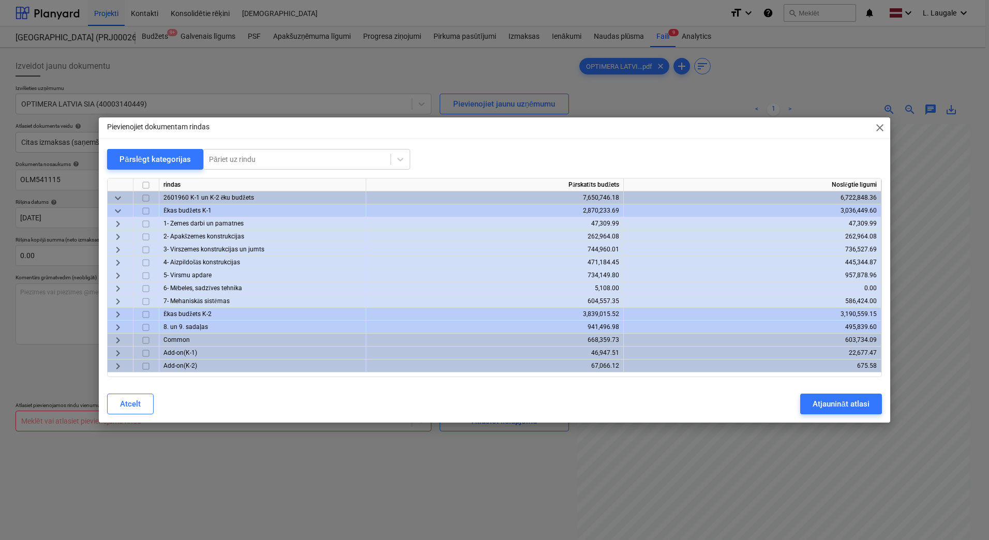
click at [122, 274] on span "keyboard_arrow_right" at bounding box center [118, 275] width 12 height 12
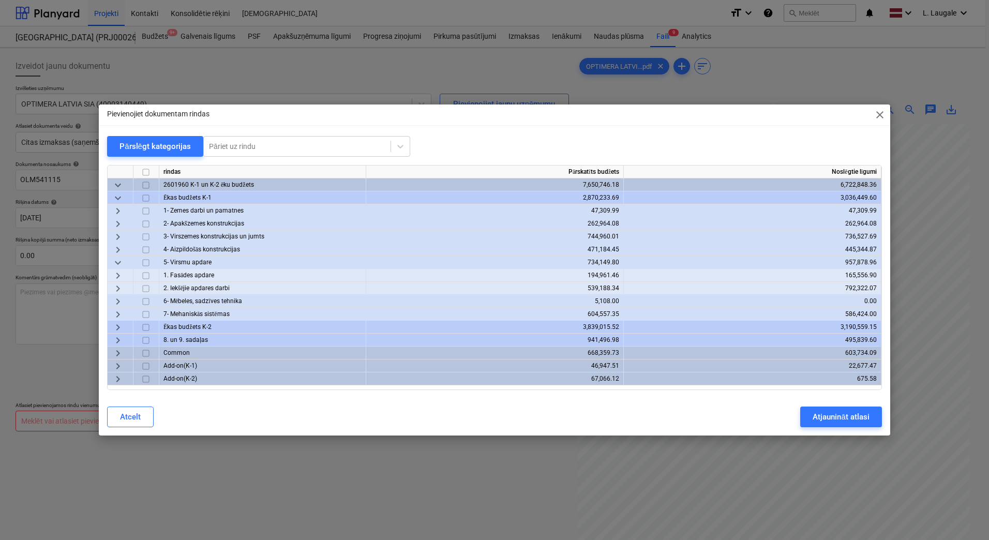
click at [122, 290] on span "keyboard_arrow_right" at bounding box center [118, 288] width 12 height 12
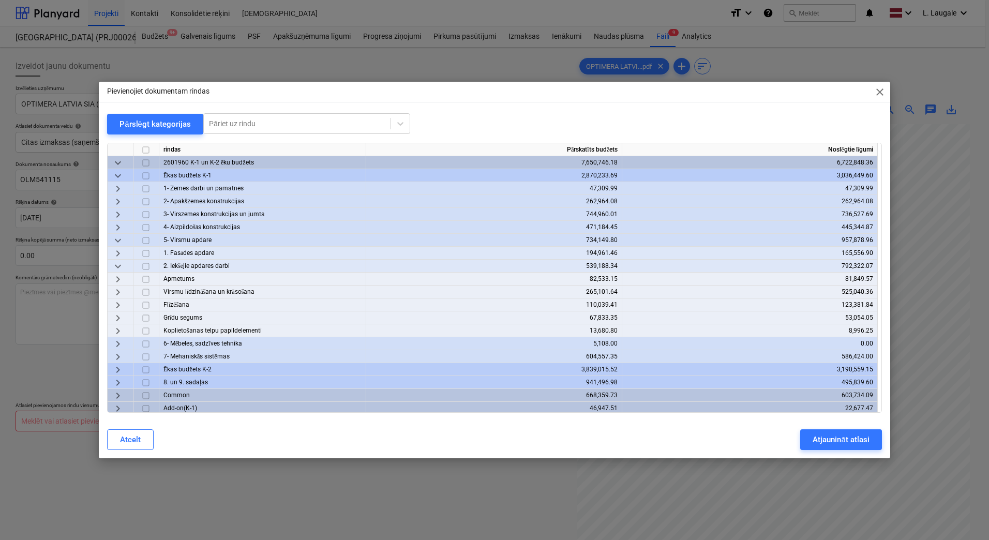
click at [120, 329] on span "keyboard_arrow_right" at bounding box center [118, 331] width 12 height 12
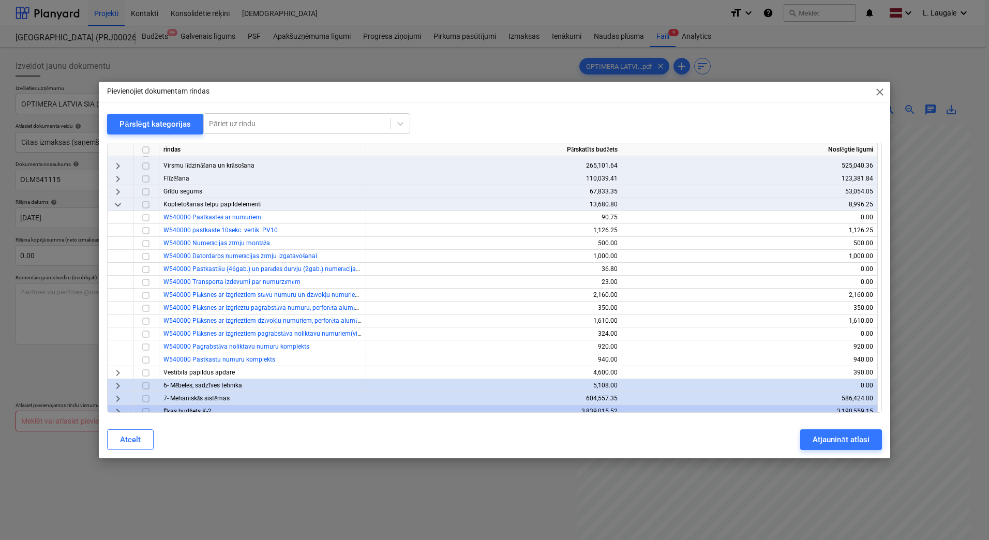
scroll to position [138, 0]
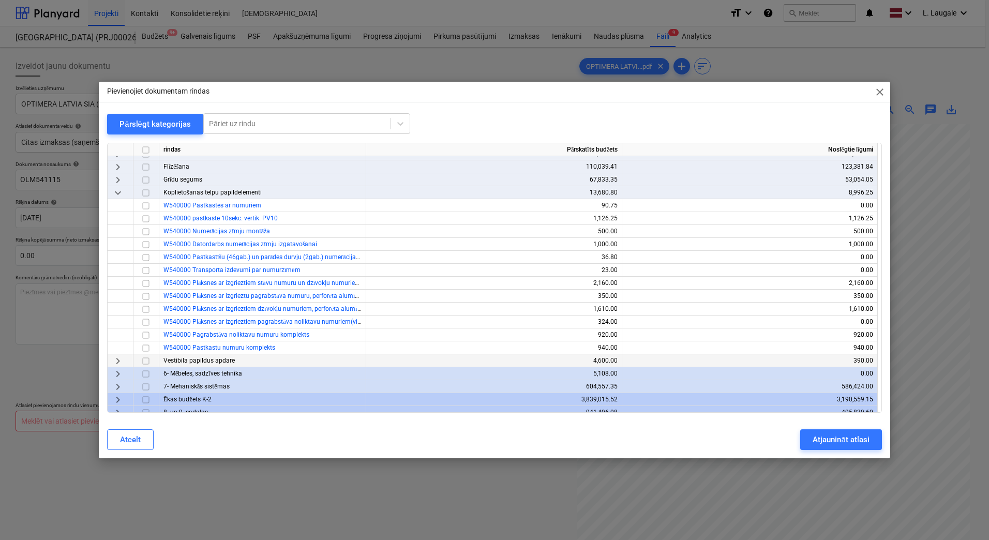
click at [116, 359] on span "keyboard_arrow_right" at bounding box center [118, 361] width 12 height 12
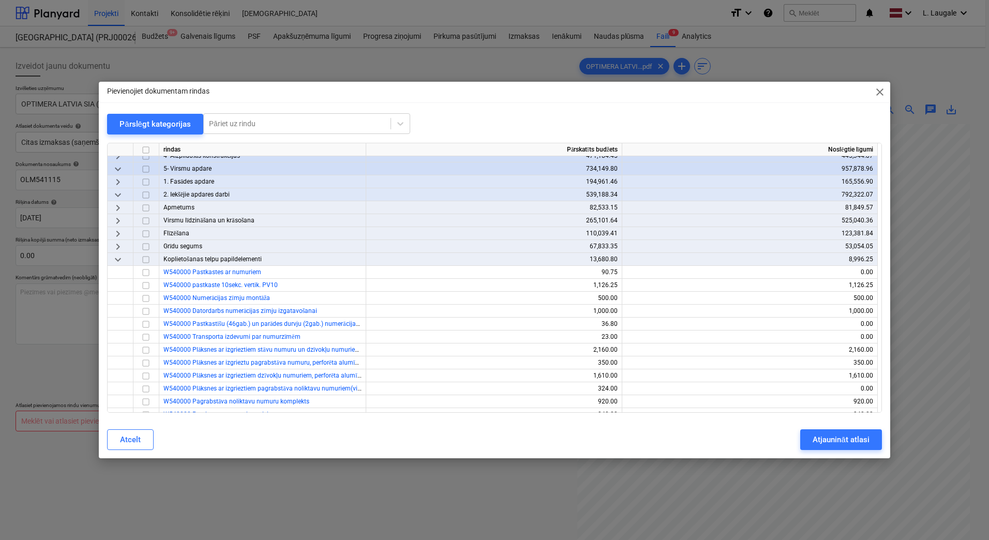
scroll to position [69, 0]
click at [118, 259] on span "keyboard_arrow_down" at bounding box center [118, 262] width 12 height 12
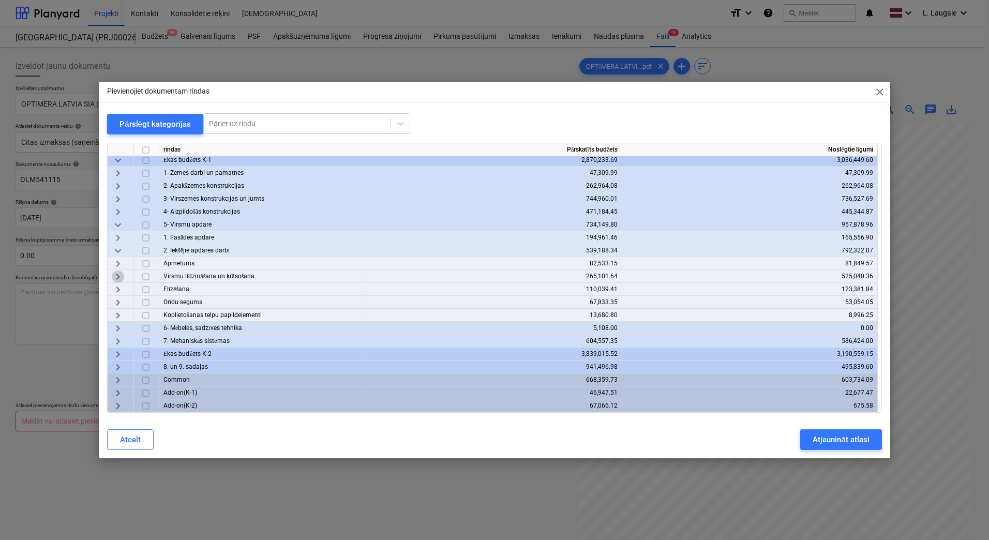
click at [119, 274] on span "keyboard_arrow_right" at bounding box center [118, 276] width 12 height 12
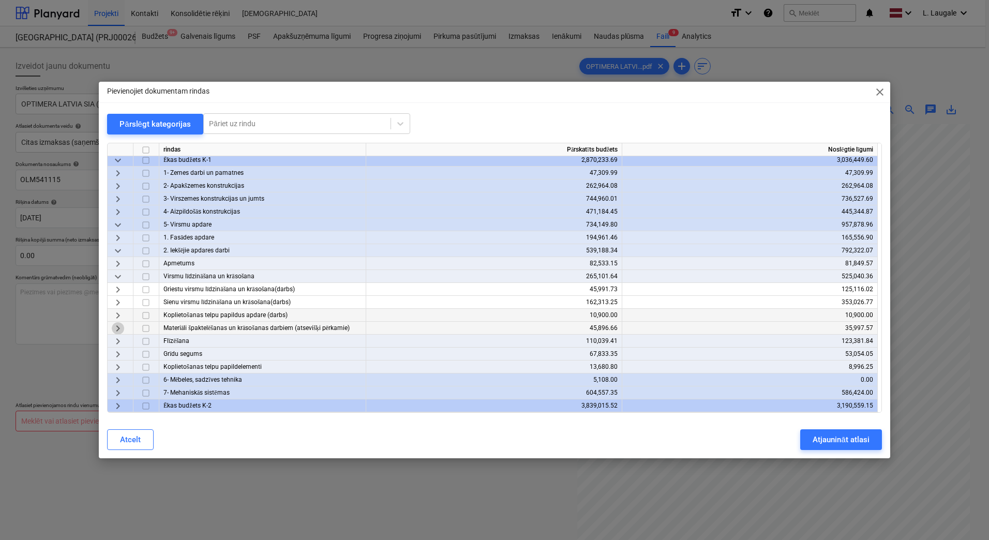
click at [118, 328] on span "keyboard_arrow_right" at bounding box center [118, 328] width 12 height 12
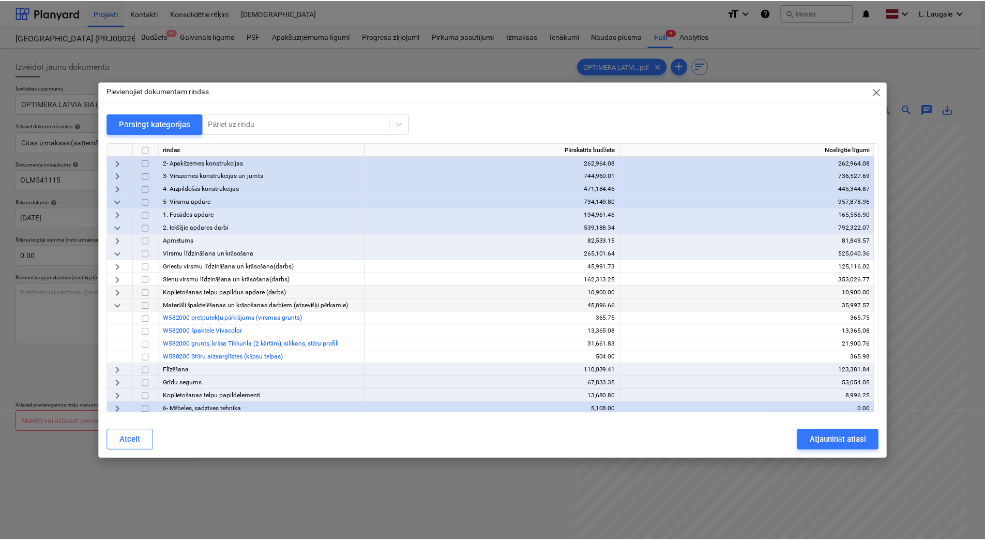
scroll to position [50, 0]
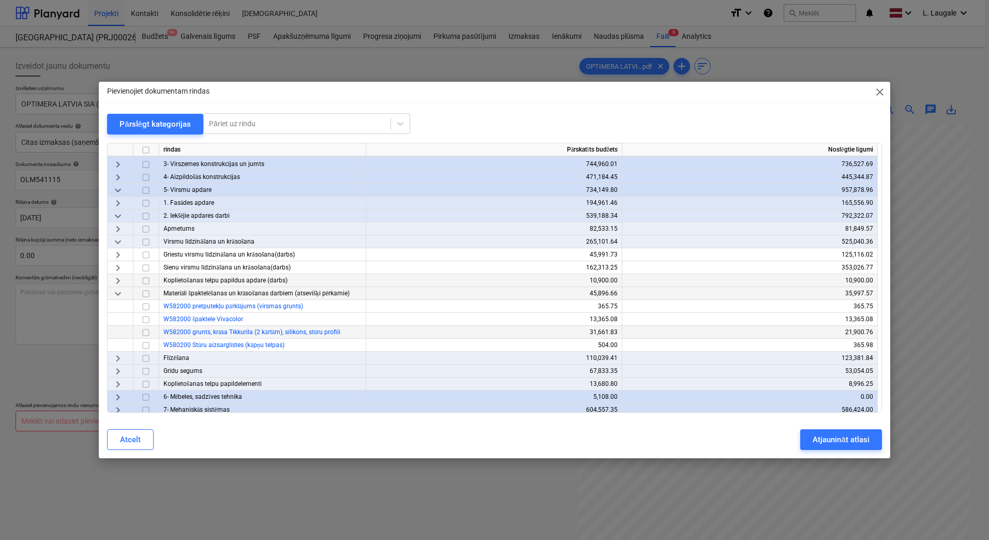
click at [147, 332] on input "checkbox" at bounding box center [146, 332] width 12 height 12
click at [819, 442] on div "Atjaunināt atlasi" at bounding box center [840, 439] width 56 height 13
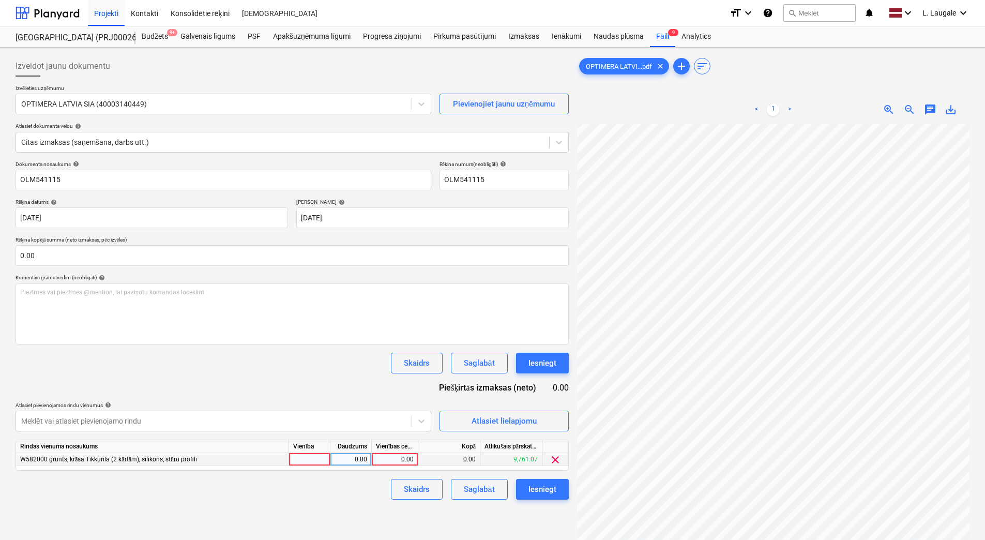
click at [311, 460] on div at bounding box center [309, 459] width 41 height 13
type input "1"
click at [349, 460] on div "0.00" at bounding box center [351, 459] width 33 height 13
click at [391, 460] on div "0.00" at bounding box center [395, 459] width 38 height 13
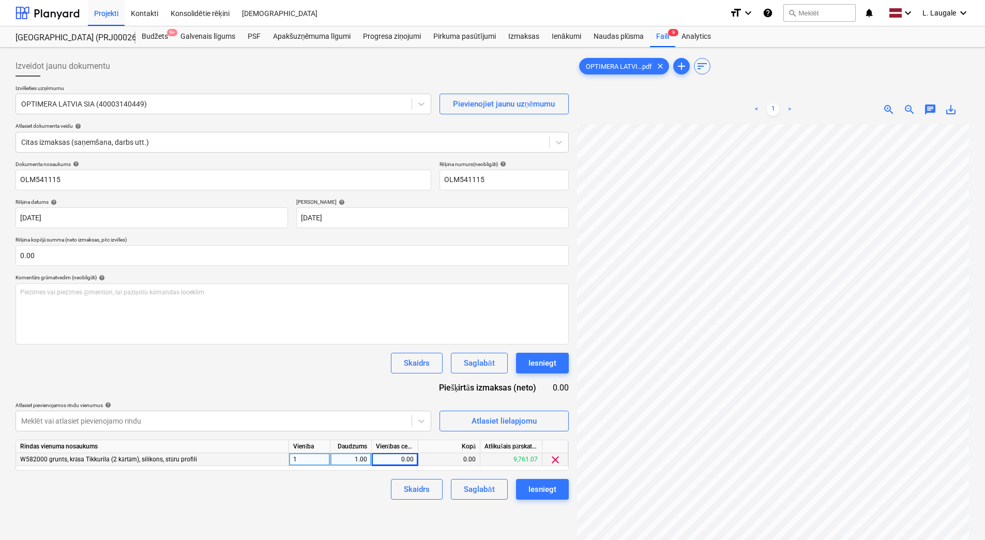
click at [380, 457] on div "0.00" at bounding box center [395, 459] width 38 height 13
type input "95.20"
click at [371, 487] on div "Skaidrs Saglabāt Iesniegt" at bounding box center [292, 489] width 553 height 21
click at [482, 491] on div "Saglabāt" at bounding box center [479, 488] width 31 height 13
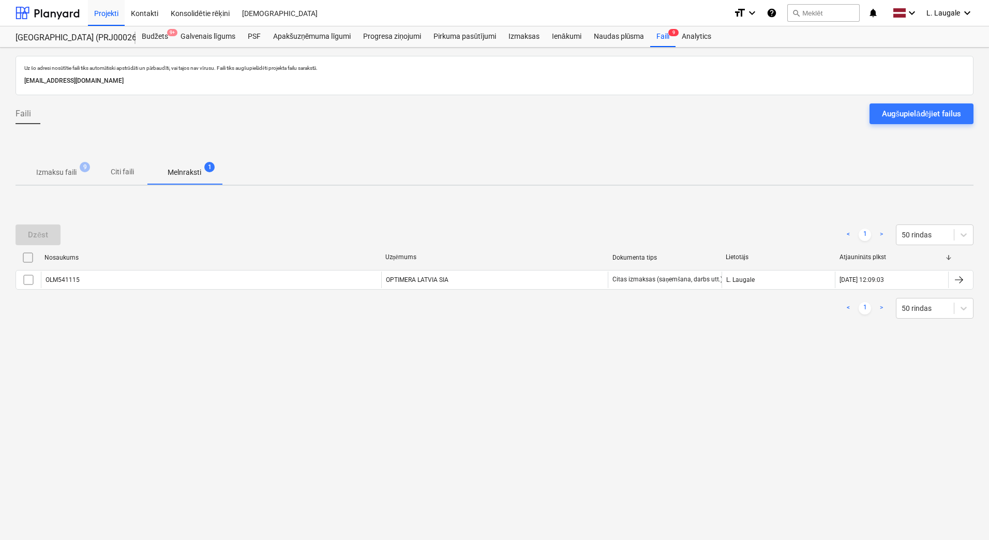
click at [61, 172] on p "Izmaksu faili" at bounding box center [56, 172] width 40 height 11
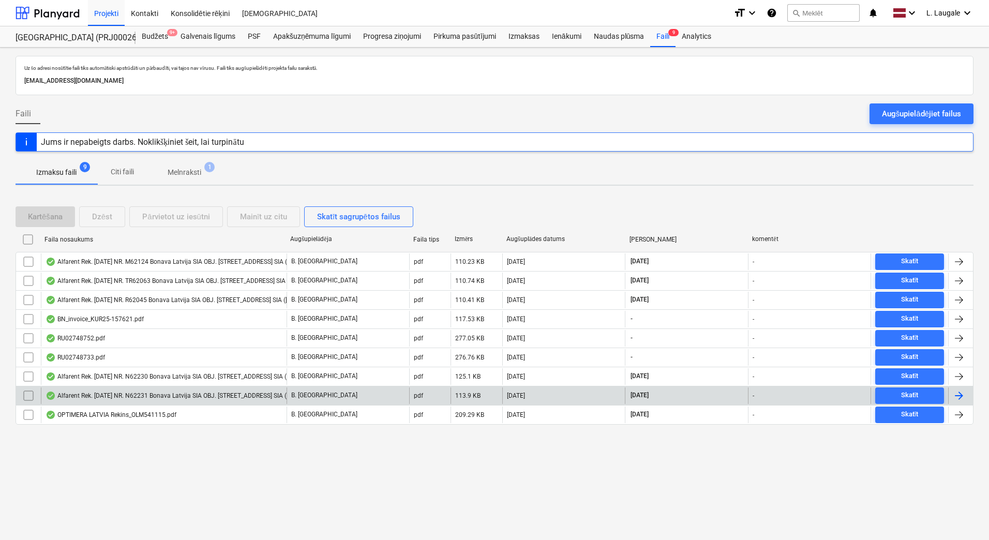
click at [171, 396] on div "Alfarent Rek. [DATE] NR. N62231 Bonava Latvija SIA OBJ. [STREET_ADDRESS] SIA ([…" at bounding box center [202, 395] width 313 height 8
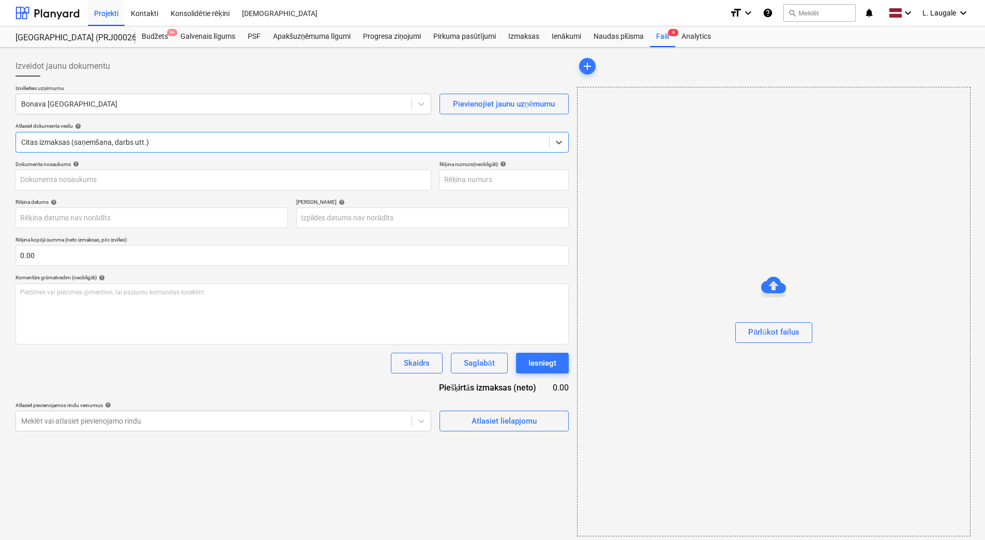
type input "40103855998"
type input "[DATE]"
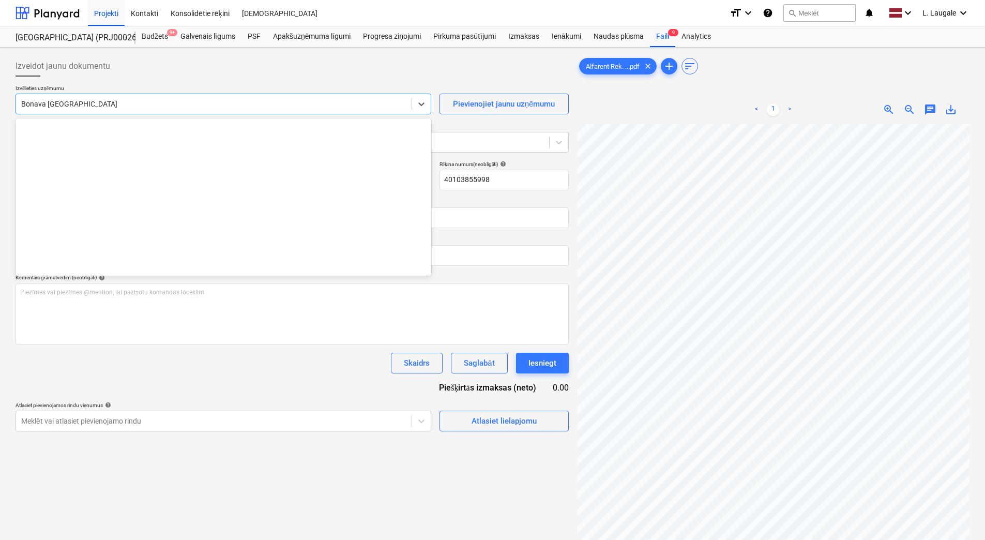
click at [132, 105] on div at bounding box center [213, 104] width 385 height 10
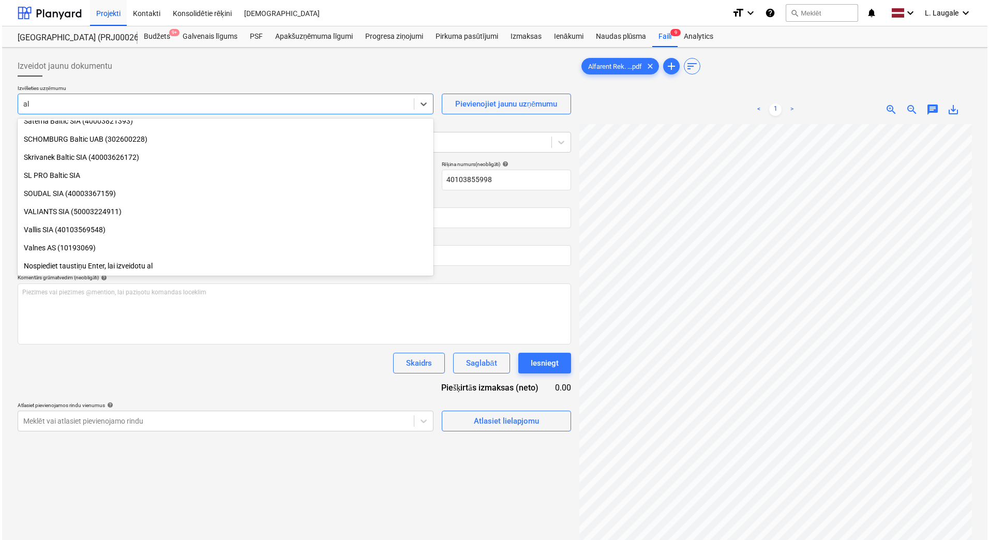
scroll to position [1021, 0]
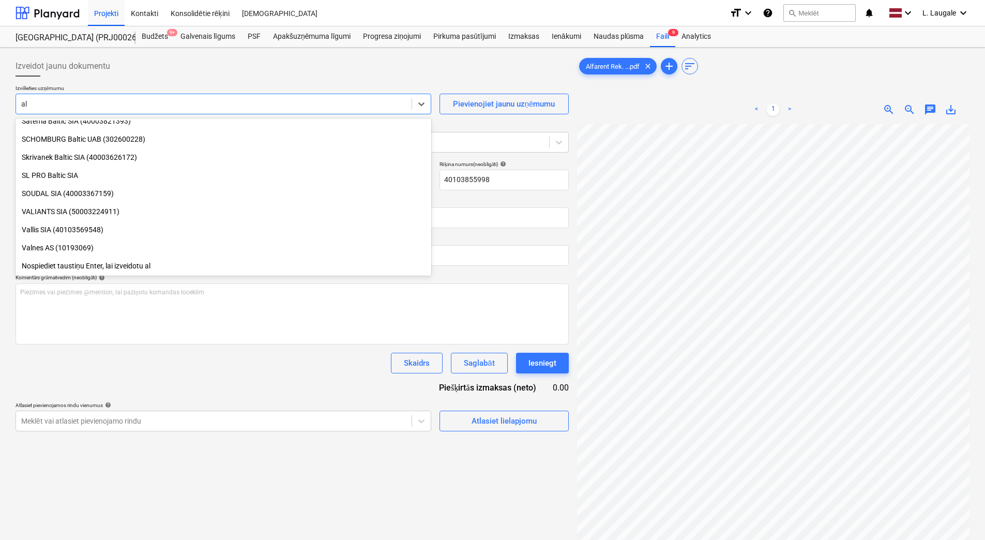
type input "[PERSON_NAME]"
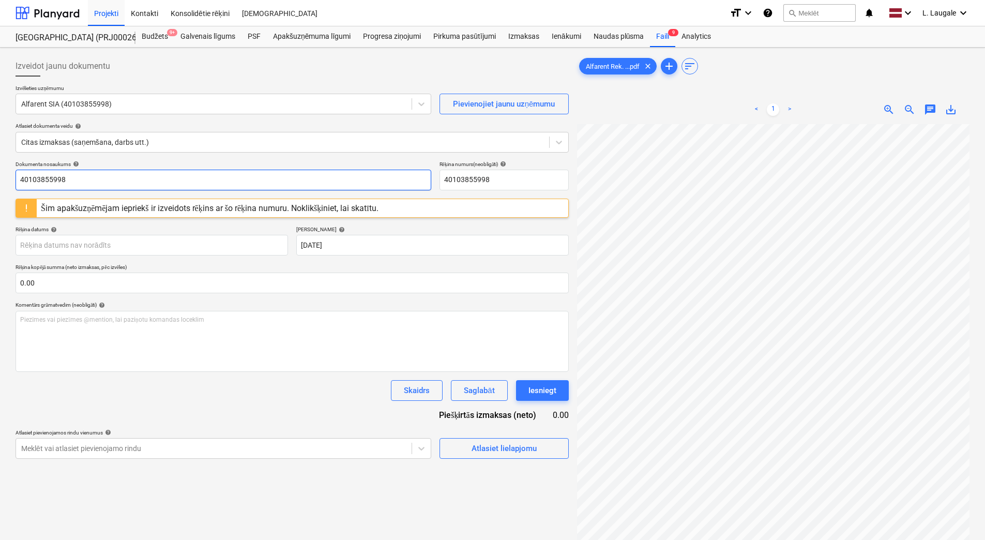
drag, startPoint x: 118, startPoint y: 181, endPoint x: -2, endPoint y: 171, distance: 120.4
click at [0, 171] on html "Projekti Kontakti Konsolidētie rēķini Iesūtne format_size keyboard_arrow_down h…" at bounding box center [492, 270] width 985 height 540
drag, startPoint x: 65, startPoint y: 179, endPoint x: -2, endPoint y: 168, distance: 67.8
click at [0, 168] on html "Projekti Kontakti Konsolidētie rēķini Iesūtne format_size keyboard_arrow_down h…" at bounding box center [492, 270] width 985 height 540
type input "N62231"
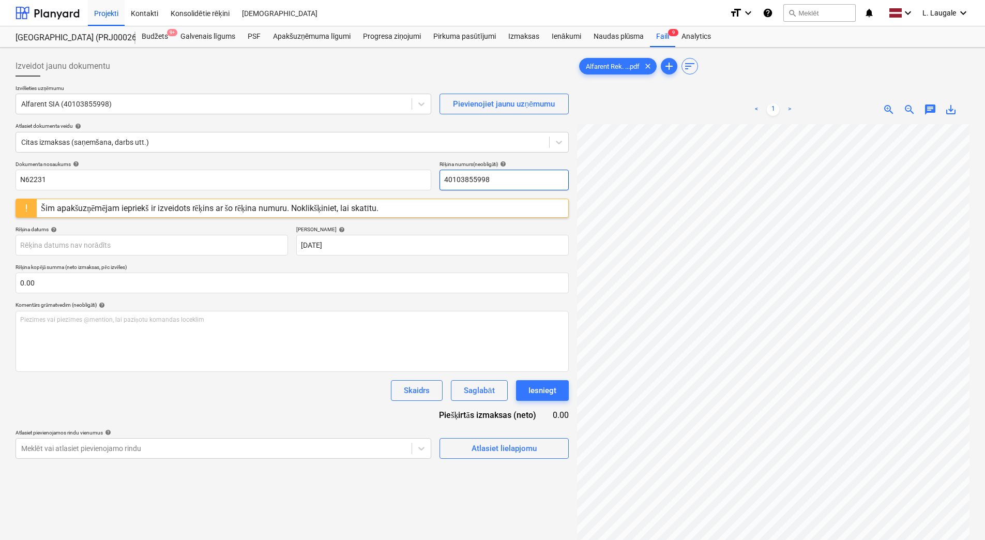
click at [338, 169] on div "Dokumenta nosaukums help N62231 Rēķina numurs (neobligāti) help 40103855998" at bounding box center [292, 175] width 553 height 29
paste input "N62231"
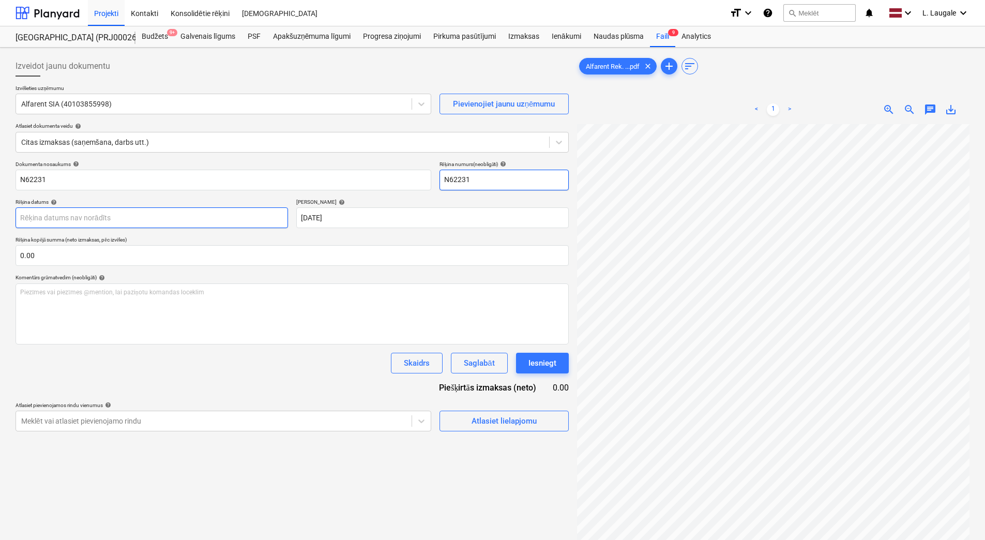
type input "N62231"
click at [225, 212] on body "Projekti Kontakti Konsolidētie rēķini Iesūtne format_size keyboard_arrow_down h…" at bounding box center [492, 270] width 985 height 540
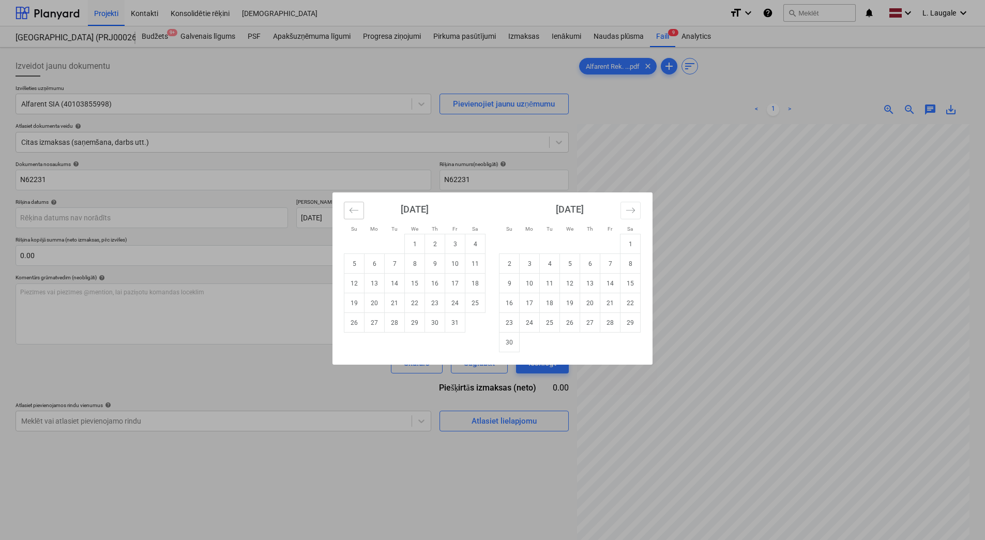
click at [360, 218] on button "Move backward to switch to the previous month." at bounding box center [354, 211] width 20 height 18
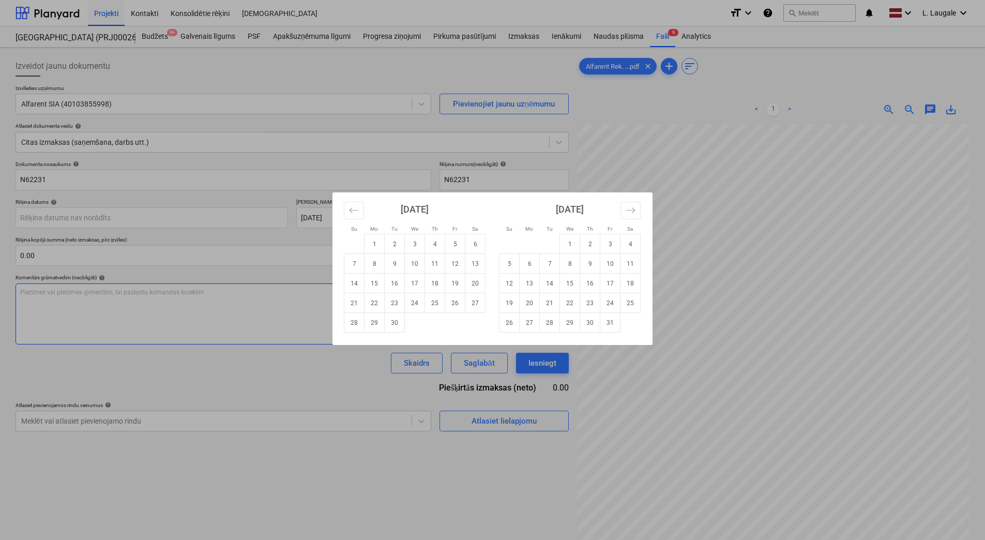
click at [388, 324] on td "30" at bounding box center [395, 323] width 20 height 20
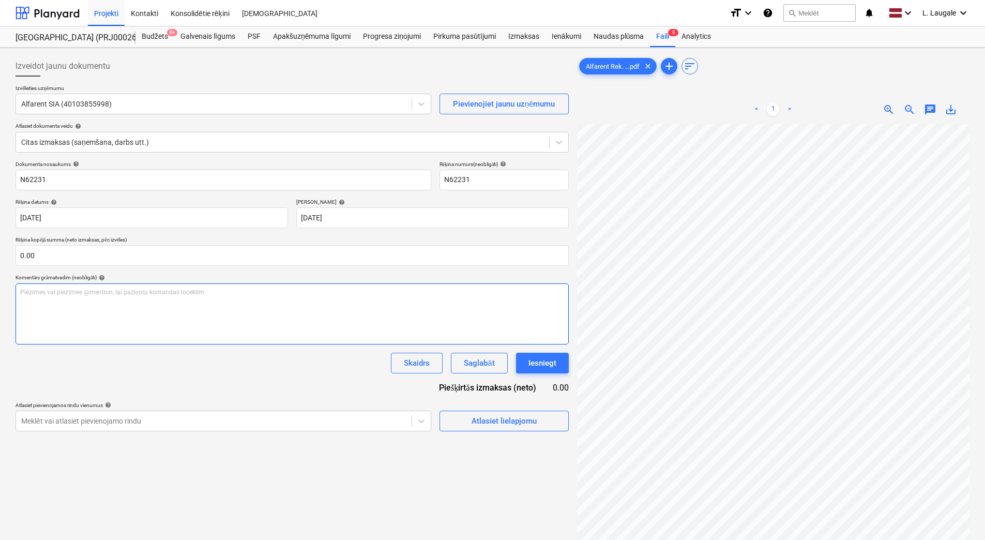
type input "[DATE]"
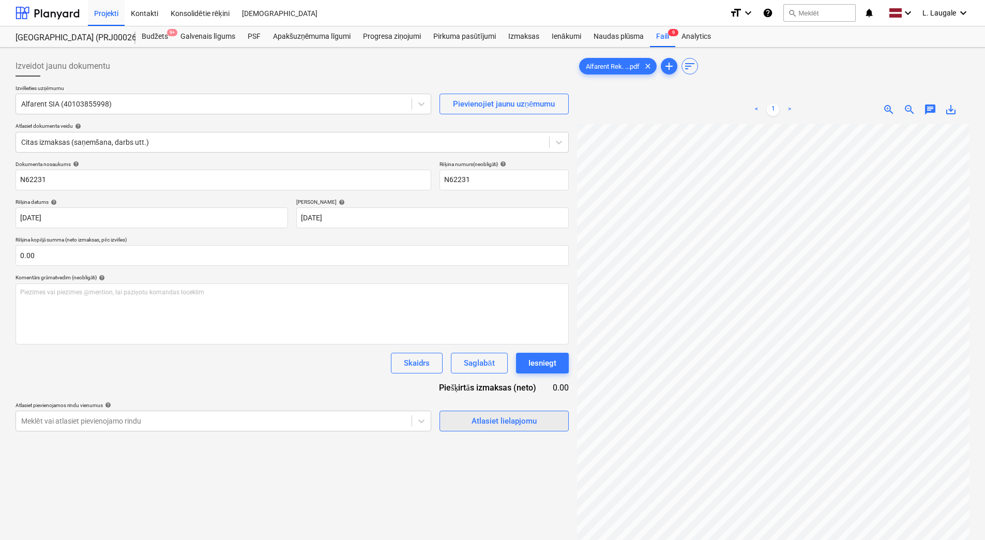
click at [507, 415] on div "Atlasiet lielapjomu" at bounding box center [504, 420] width 65 height 13
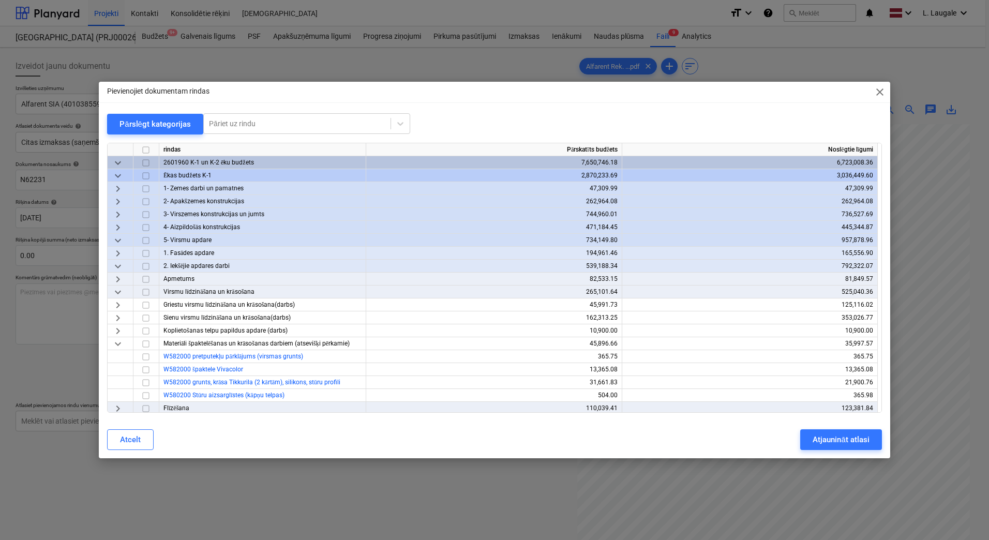
click at [118, 178] on span "keyboard_arrow_down" at bounding box center [118, 176] width 12 height 12
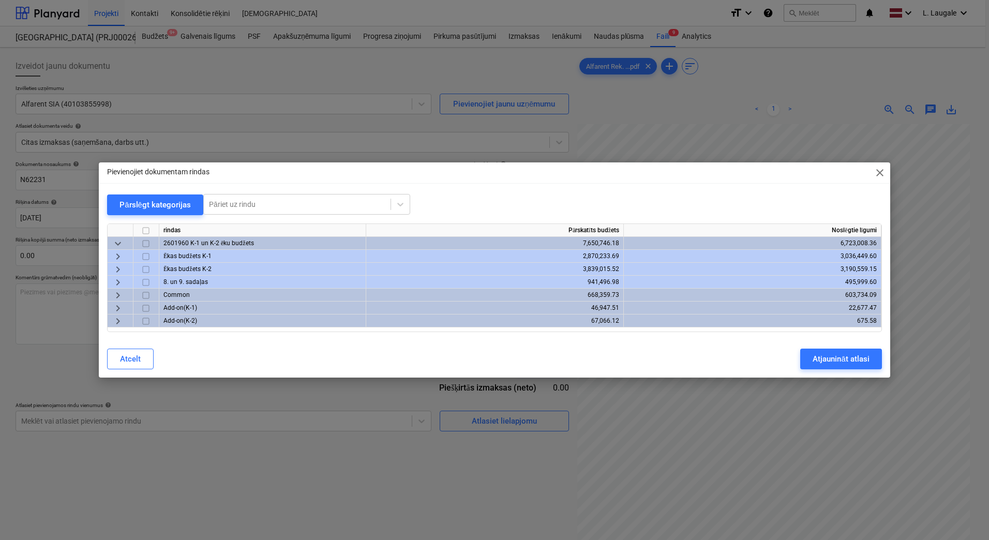
click at [119, 253] on span "keyboard_arrow_right" at bounding box center [118, 256] width 12 height 12
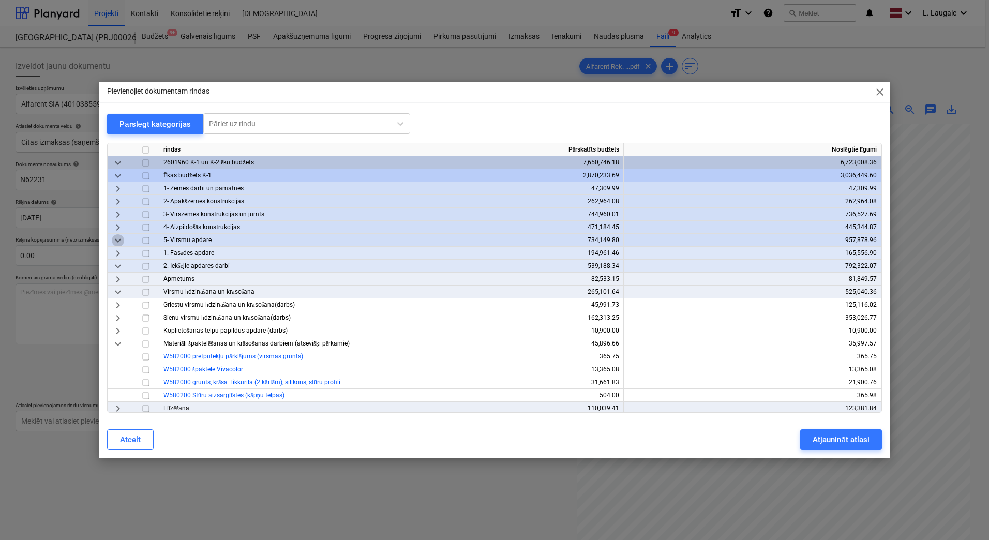
click at [117, 239] on span "keyboard_arrow_down" at bounding box center [118, 240] width 12 height 12
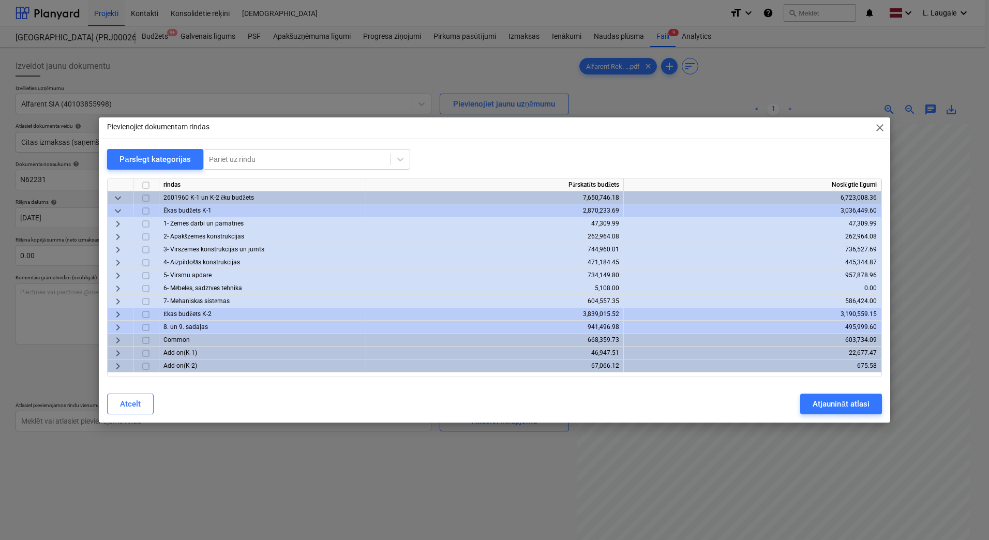
click at [118, 279] on span "keyboard_arrow_right" at bounding box center [118, 275] width 12 height 12
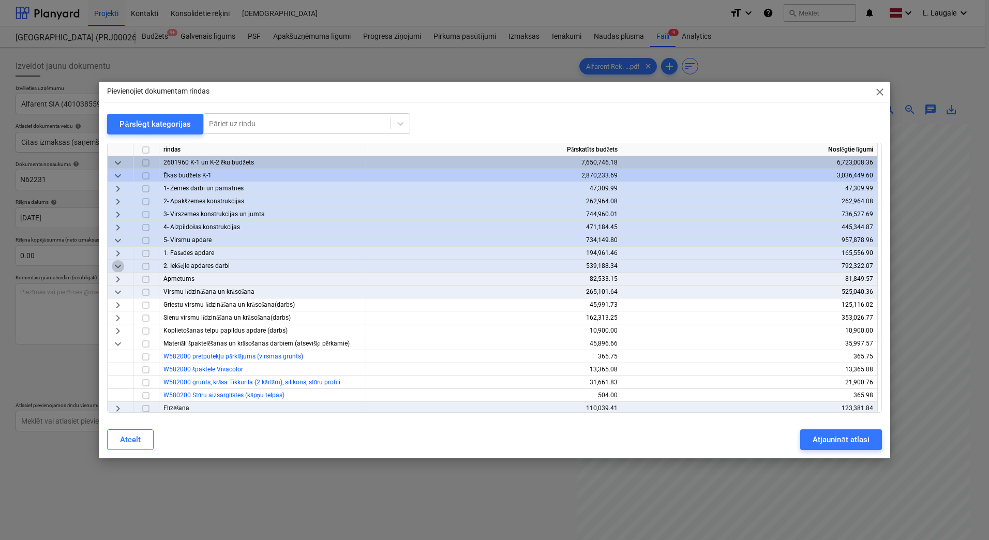
click at [118, 268] on span "keyboard_arrow_down" at bounding box center [118, 266] width 12 height 12
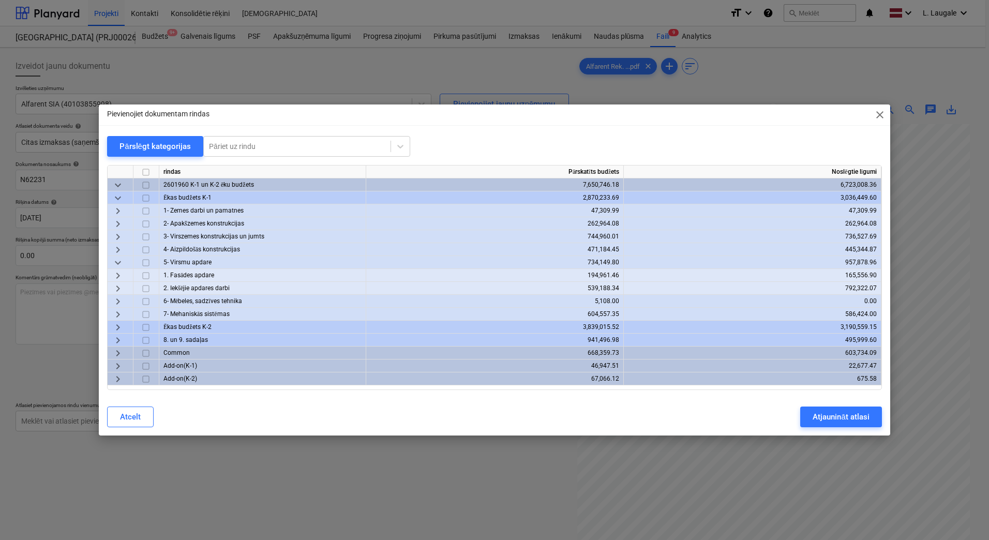
click at [117, 271] on span "keyboard_arrow_right" at bounding box center [118, 275] width 12 height 12
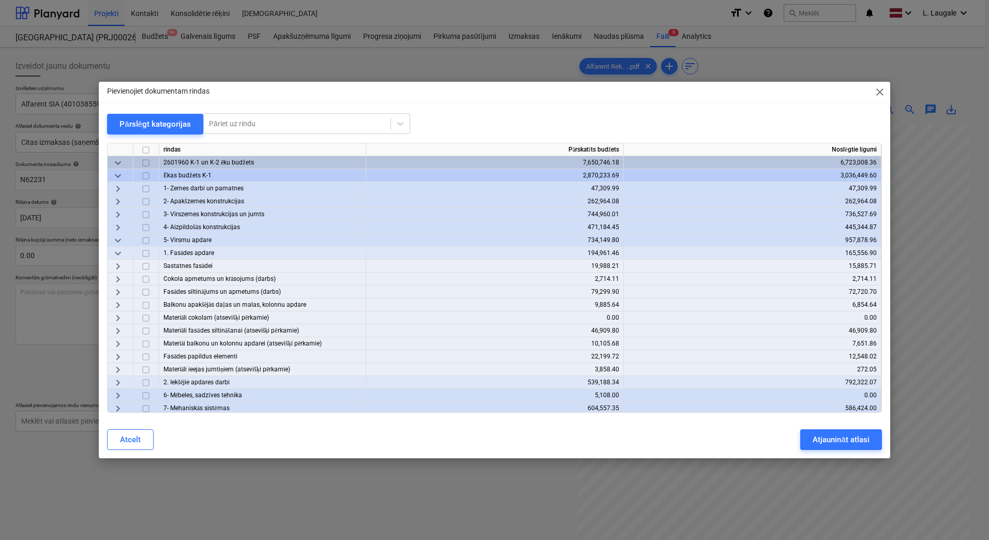
click at [117, 263] on span "keyboard_arrow_right" at bounding box center [118, 266] width 12 height 12
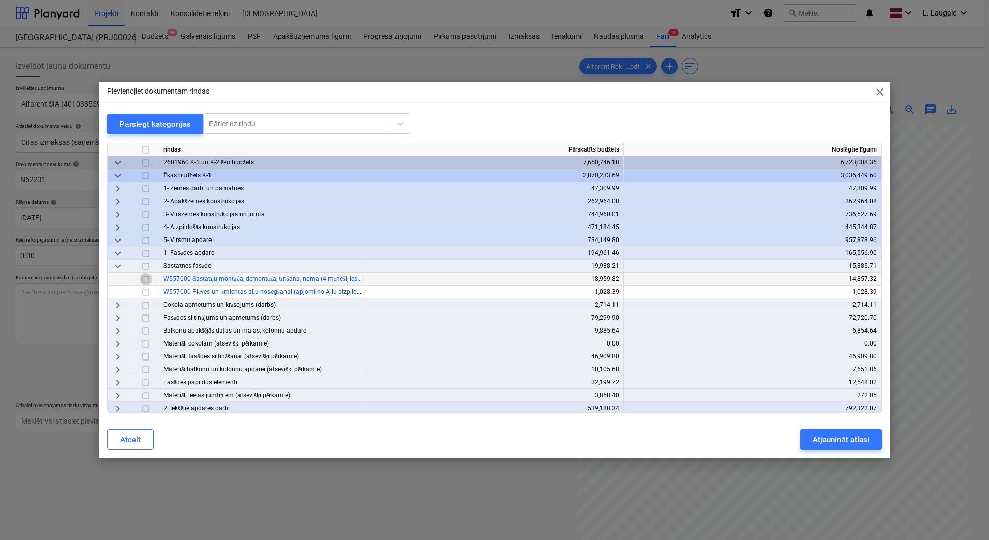
click at [147, 280] on input "checkbox" at bounding box center [146, 279] width 12 height 12
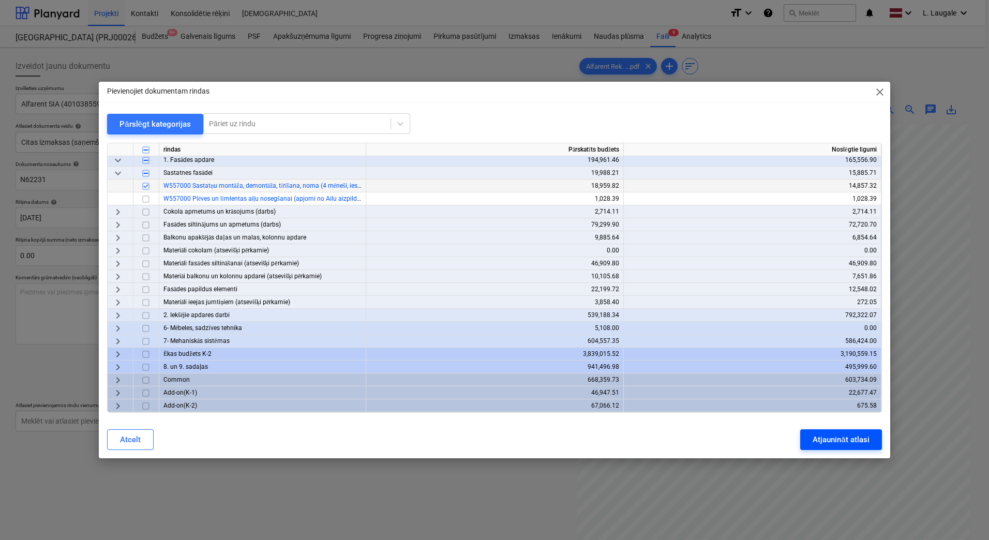
click at [827, 443] on div "Atjaunināt atlasi" at bounding box center [840, 439] width 56 height 13
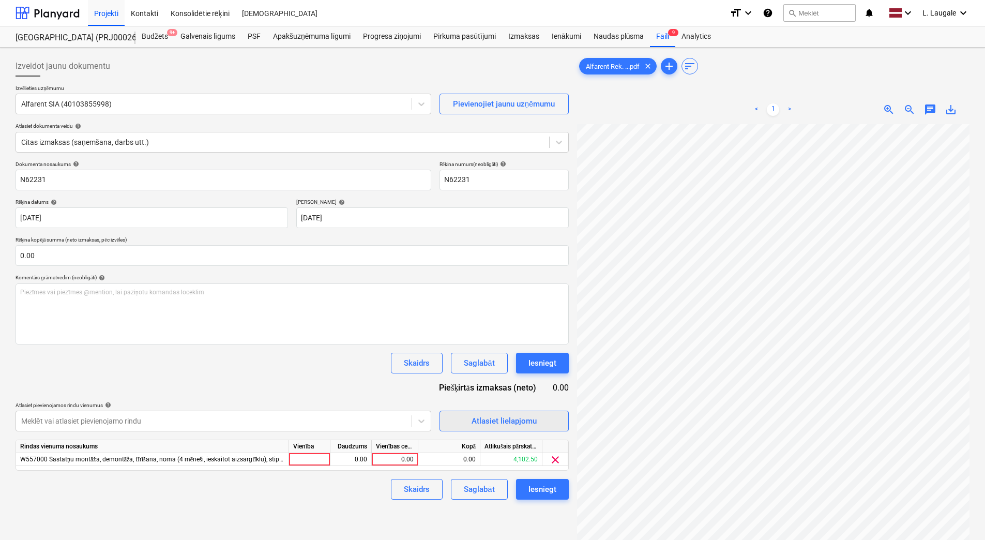
click at [473, 421] on div "Atlasiet lielapjomu" at bounding box center [504, 420] width 65 height 13
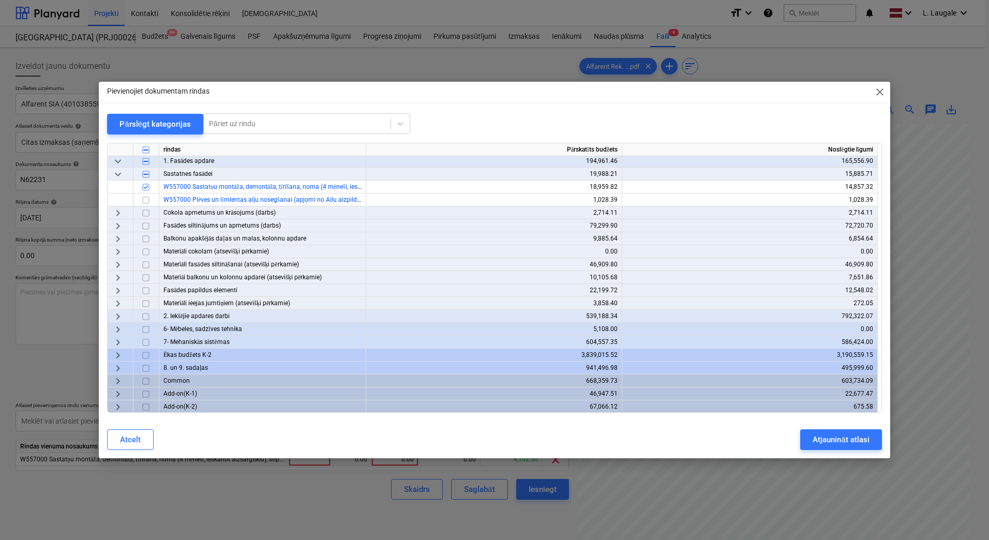
scroll to position [93, 0]
click at [114, 353] on span "keyboard_arrow_right" at bounding box center [118, 354] width 12 height 12
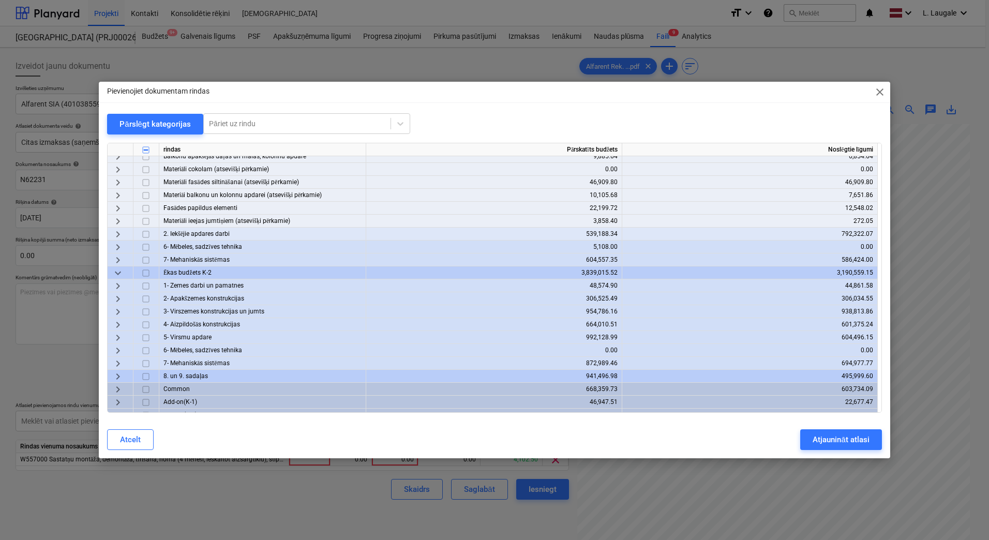
scroll to position [184, 0]
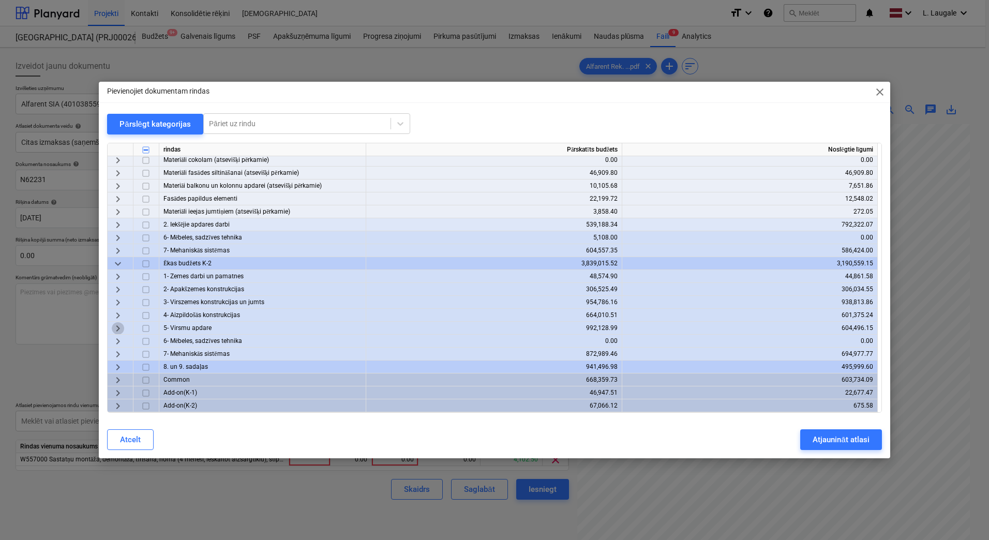
click at [120, 326] on span "keyboard_arrow_right" at bounding box center [118, 328] width 12 height 12
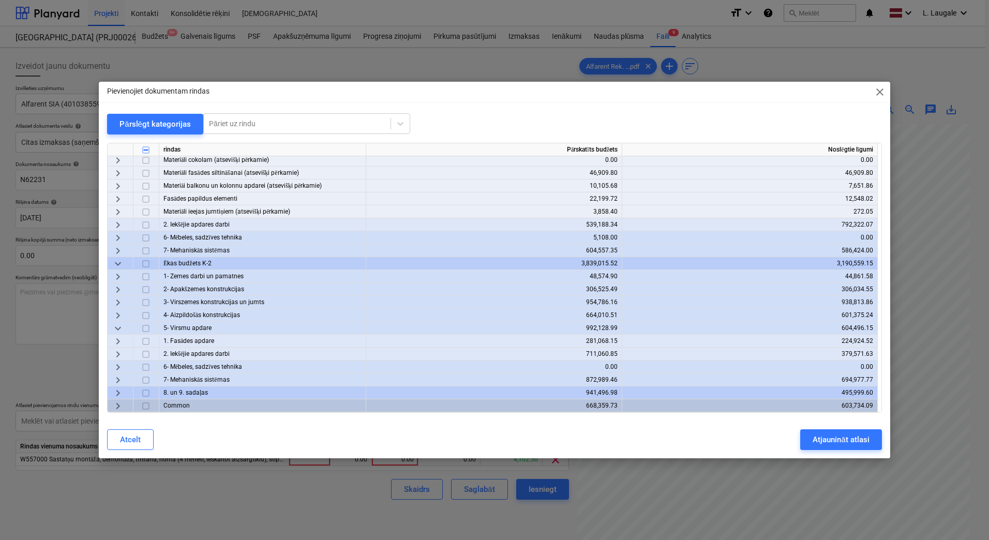
click at [116, 340] on span "keyboard_arrow_right" at bounding box center [118, 341] width 12 height 12
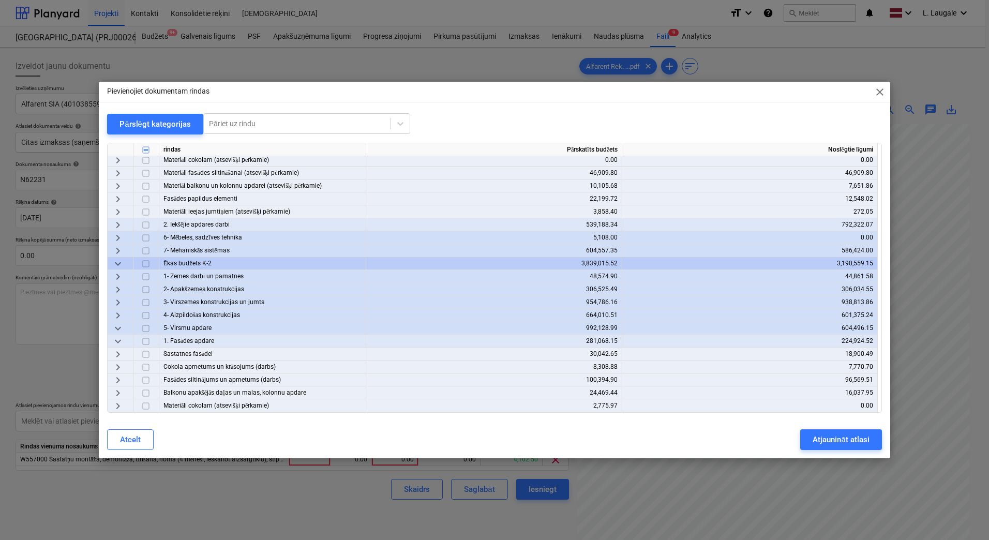
click at [124, 352] on div "keyboard_arrow_right" at bounding box center [121, 353] width 26 height 13
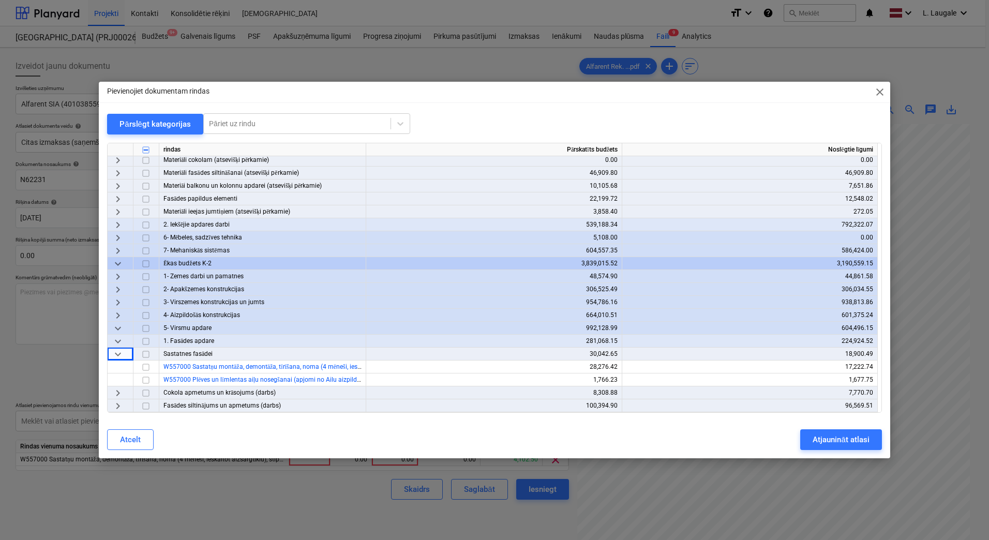
click at [122, 353] on span "keyboard_arrow_down" at bounding box center [118, 354] width 12 height 12
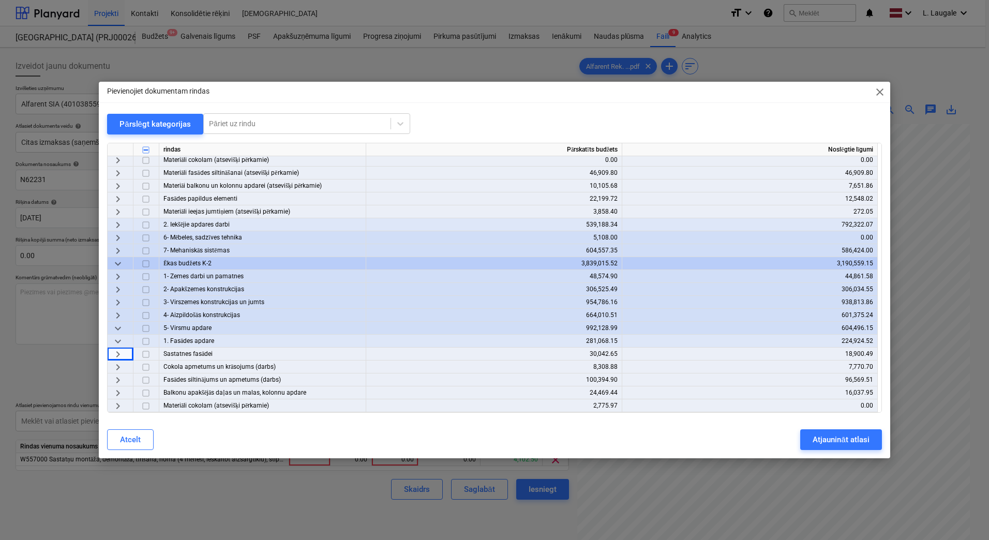
click at [122, 353] on span "keyboard_arrow_right" at bounding box center [118, 354] width 12 height 12
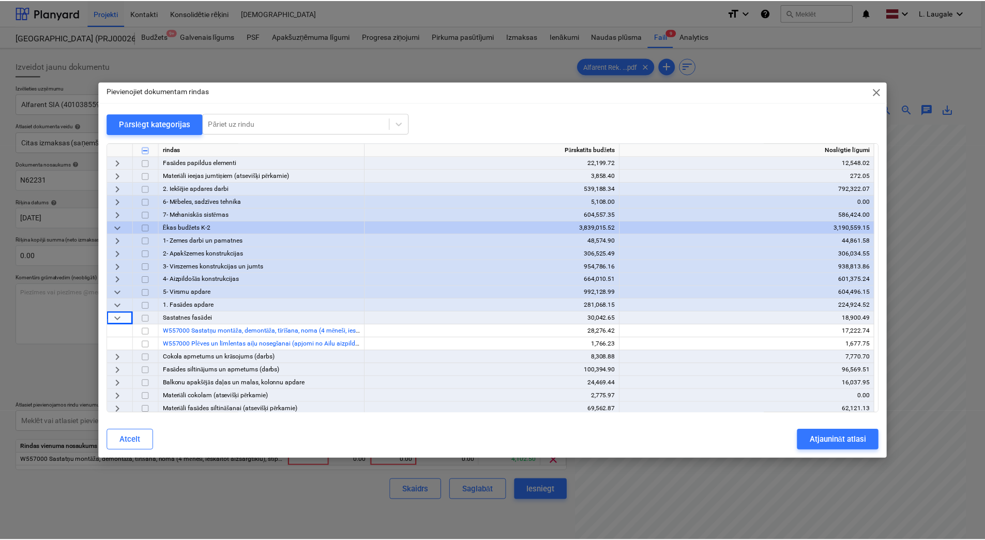
scroll to position [252, 0]
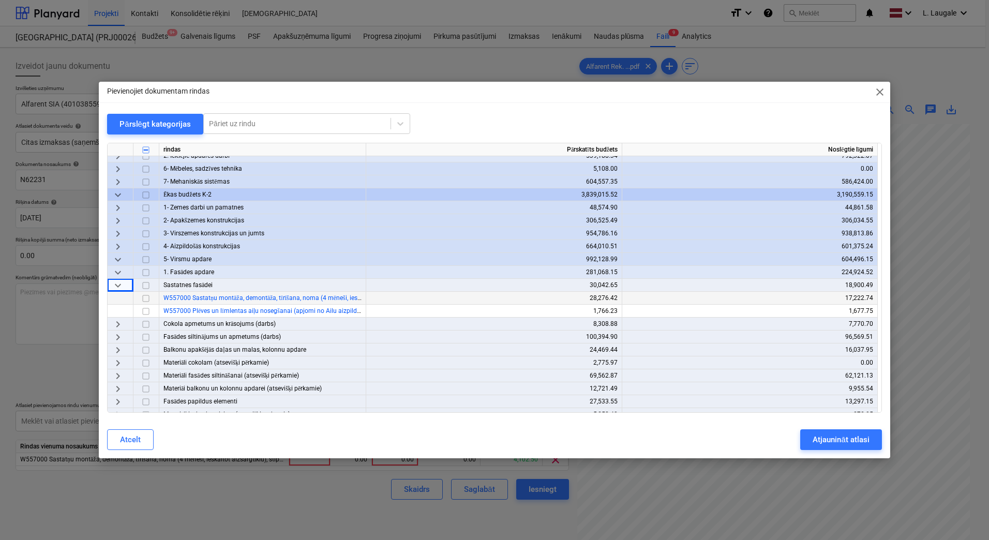
click at [149, 298] on input "checkbox" at bounding box center [146, 298] width 12 height 12
click at [828, 434] on div "Atjaunināt atlasi" at bounding box center [840, 439] width 56 height 13
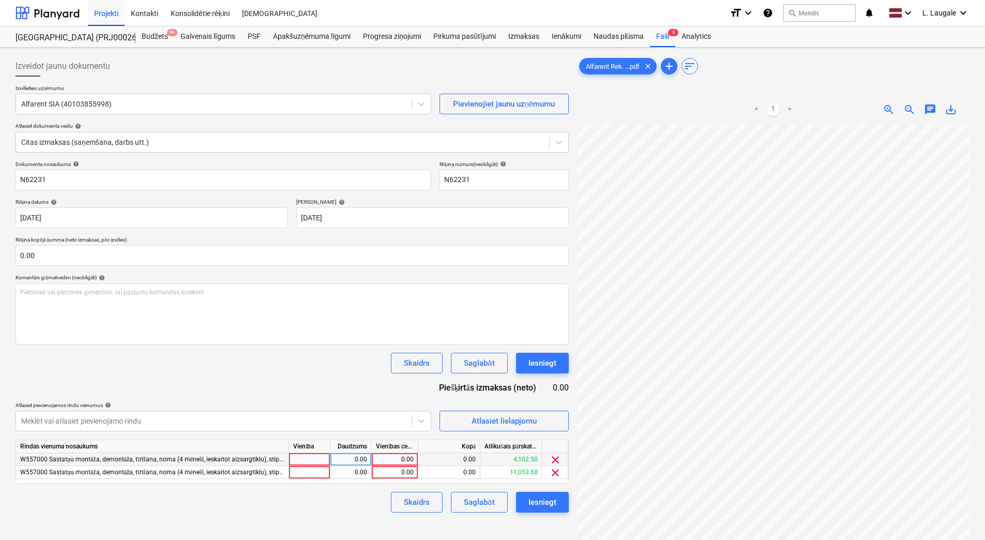
click at [553, 456] on span "clear" at bounding box center [555, 459] width 12 height 12
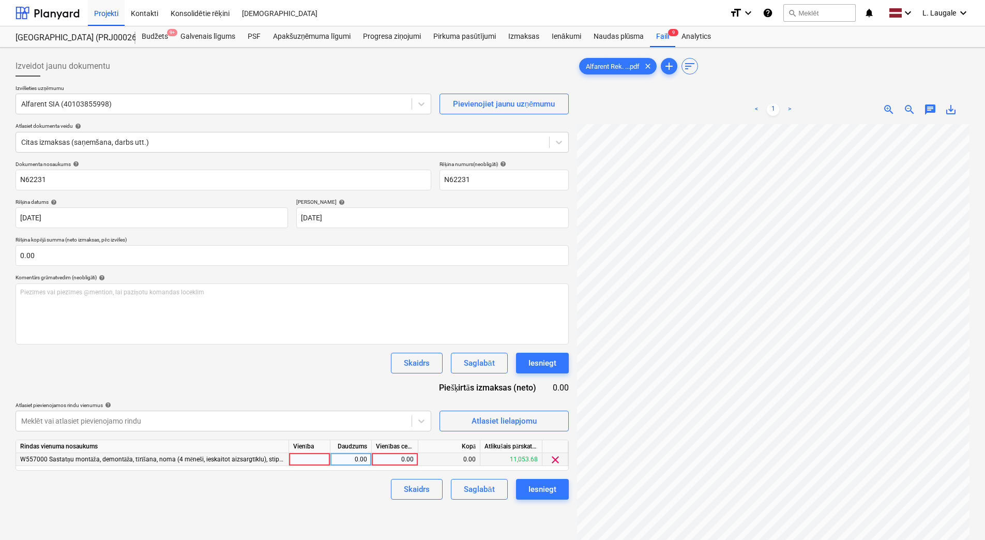
click at [316, 457] on div at bounding box center [309, 459] width 41 height 13
type input "1"
click at [344, 463] on div "0.00" at bounding box center [351, 459] width 33 height 13
click at [382, 460] on div "0.00" at bounding box center [395, 459] width 38 height 13
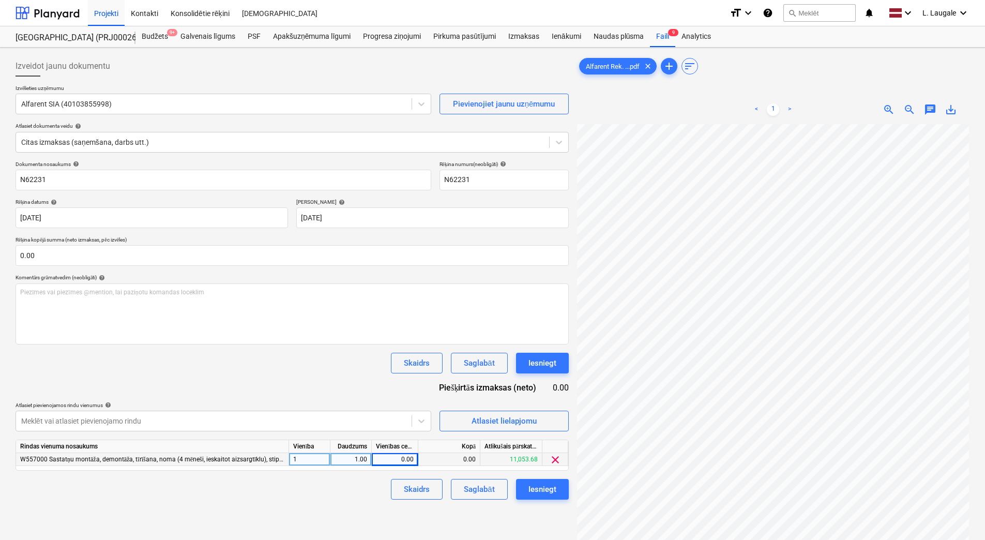
click at [410, 460] on div "0.00" at bounding box center [395, 459] width 38 height 13
type input "52.15"
click at [311, 496] on div "Skaidrs Saglabāt Iesniegt" at bounding box center [292, 489] width 553 height 21
click at [452, 486] on button "Saglabāt" at bounding box center [479, 489] width 56 height 21
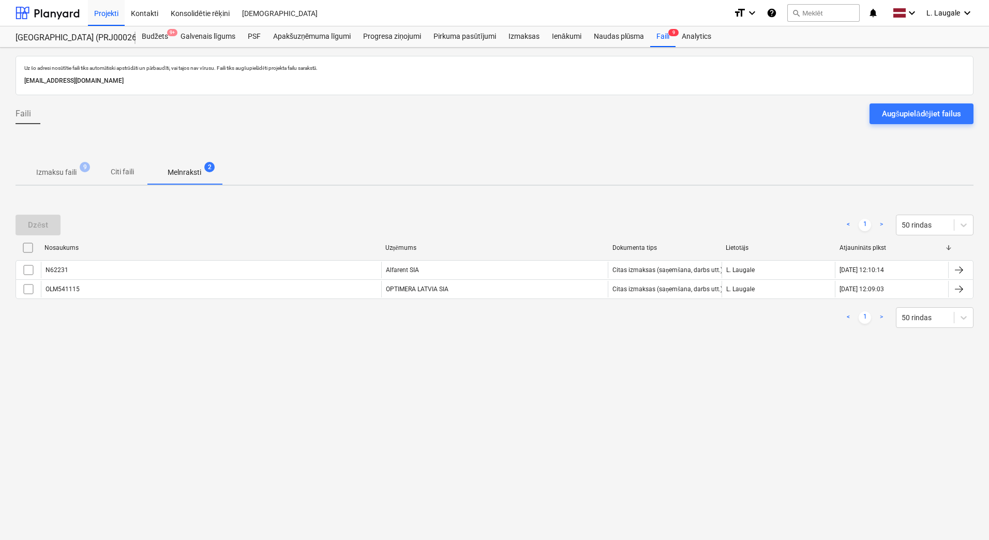
click at [82, 177] on span "Izmaksu faili 9" at bounding box center [56, 172] width 57 height 11
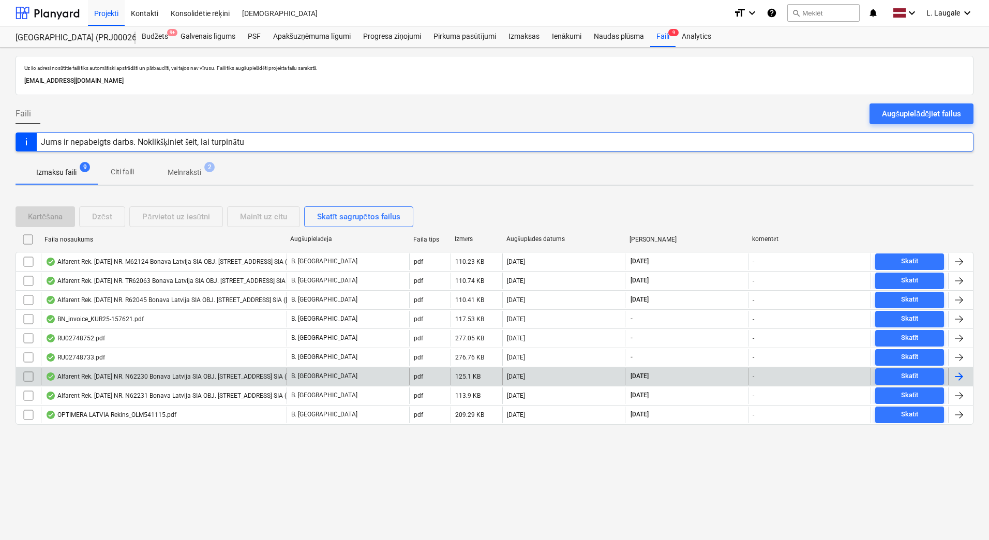
click at [176, 380] on div "Alfarent Rek. [DATE] NR. N62230 Bonava Latvija SIA OBJ. [STREET_ADDRESS] SIA ([…" at bounding box center [202, 376] width 313 height 8
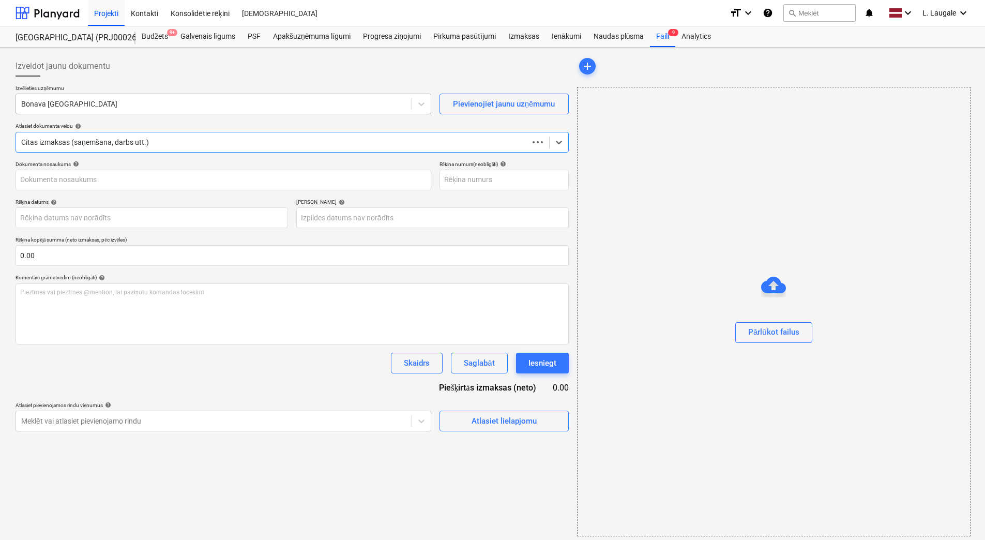
click at [153, 99] on div at bounding box center [213, 104] width 385 height 10
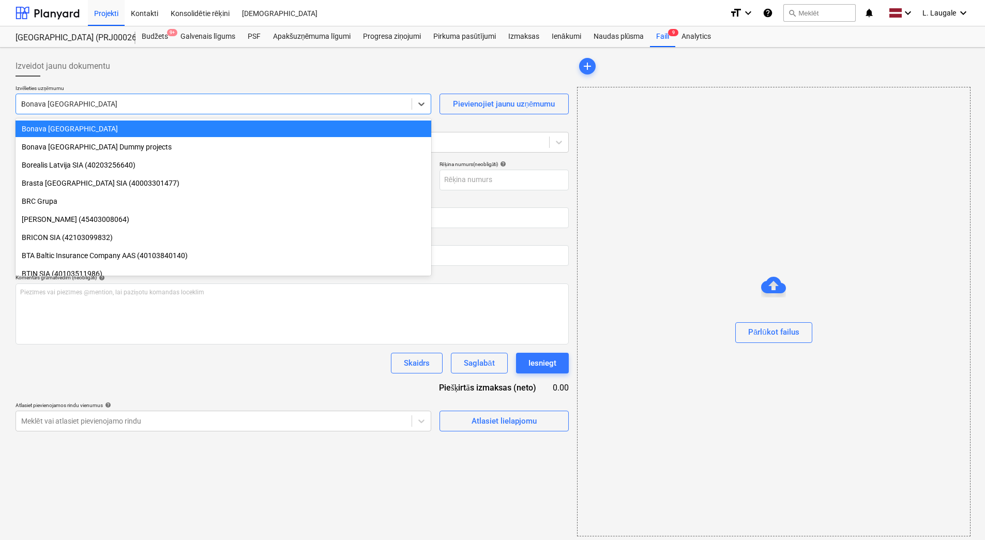
scroll to position [1021, 0]
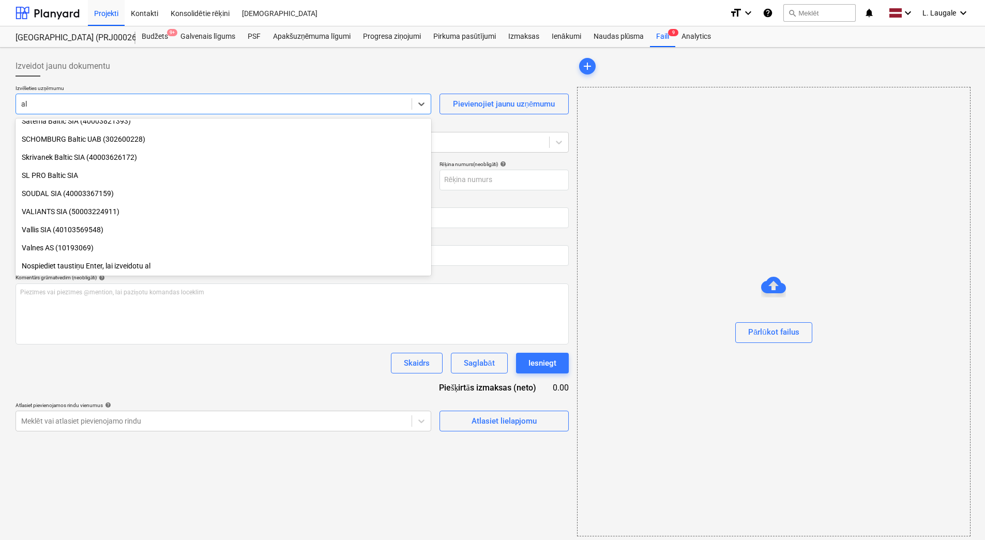
type input "[PERSON_NAME]"
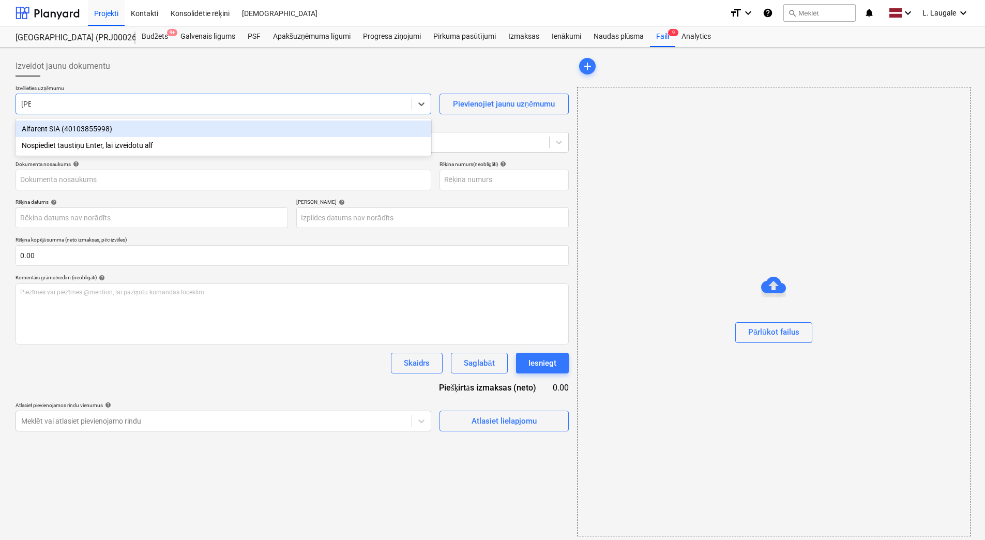
type input "40103855998"
type input "[DATE]"
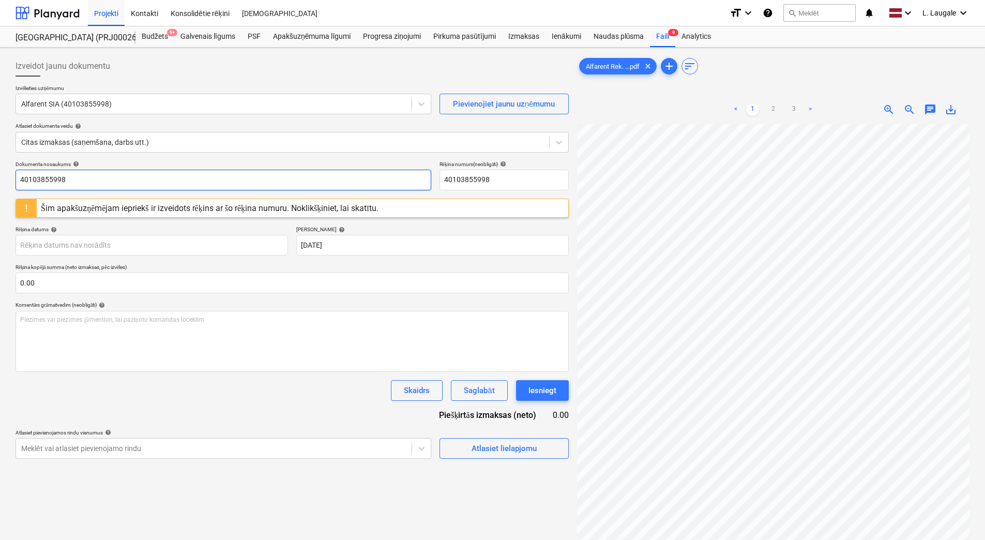
drag, startPoint x: 174, startPoint y: 175, endPoint x: 0, endPoint y: 166, distance: 174.0
click at [0, 166] on html "Projekti Kontakti Konsolidētie rēķini Iesūtne format_size keyboard_arrow_down h…" at bounding box center [492, 270] width 985 height 540
drag, startPoint x: 19, startPoint y: 183, endPoint x: 4, endPoint y: 183, distance: 15.5
click at [4, 183] on div "Izveidot jaunu dokumentu Izvēlieties uzņēmumu Alfarent SIA (40103855998) Pievie…" at bounding box center [492, 346] width 985 height 596
type input "N62230"
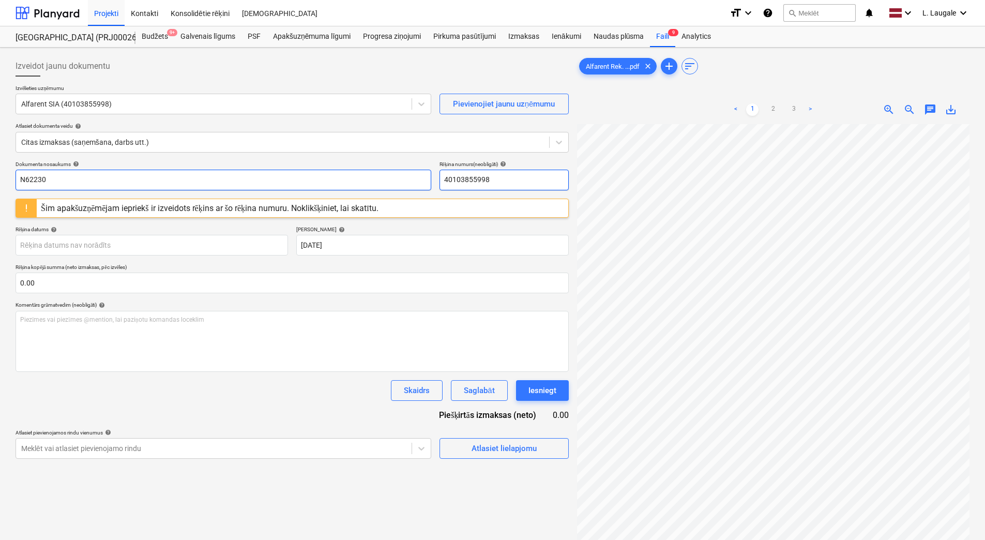
drag, startPoint x: 509, startPoint y: 173, endPoint x: 378, endPoint y: 171, distance: 130.8
click at [378, 171] on div "Dokumenta nosaukums help N62230 Rēķina numurs (neobligāti) help 40103855998" at bounding box center [292, 175] width 553 height 29
paste input "N62230"
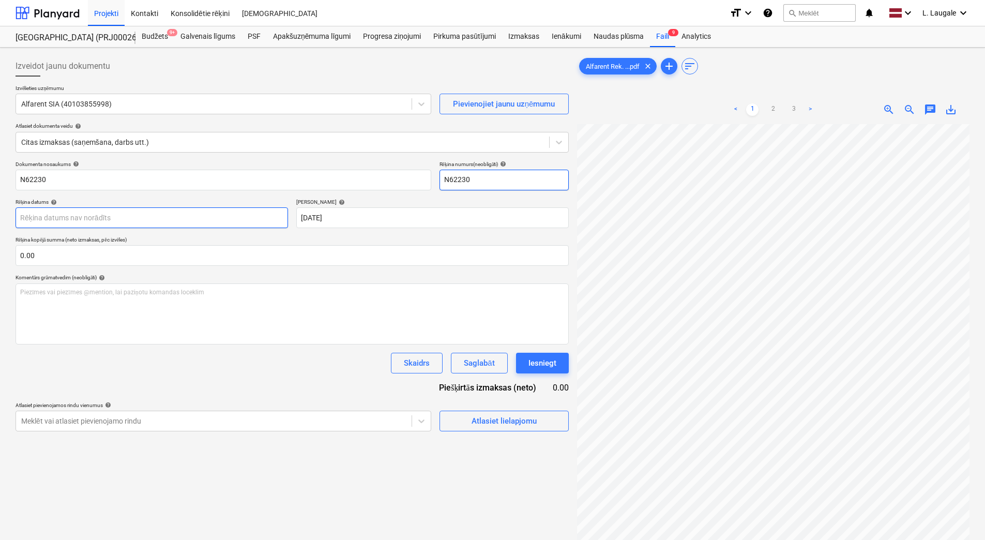
type input "N62230"
click at [197, 220] on body "Projekti Kontakti Konsolidētie rēķini Iesūtne format_size keyboard_arrow_down h…" at bounding box center [492, 270] width 985 height 540
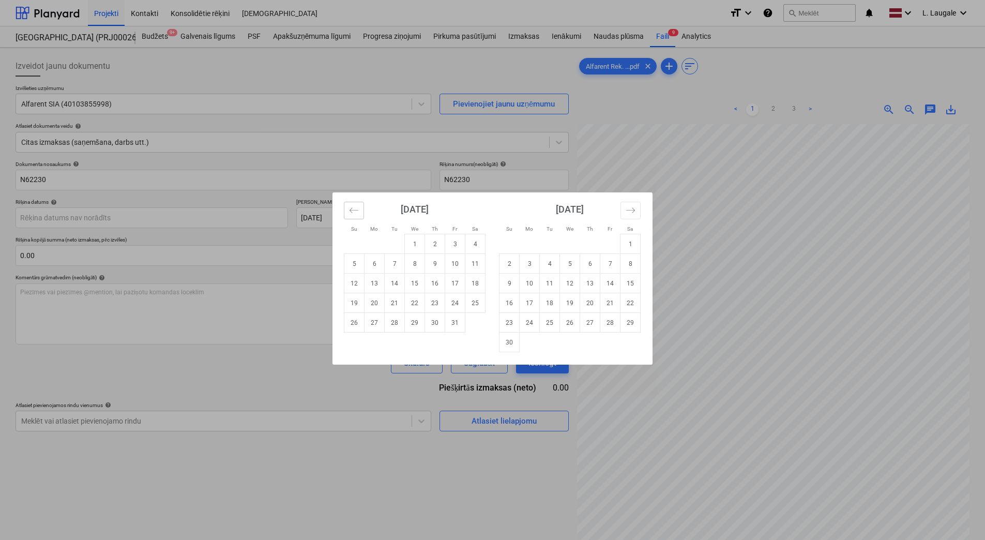
click at [354, 208] on icon "Move backward to switch to the previous month." at bounding box center [354, 210] width 10 height 10
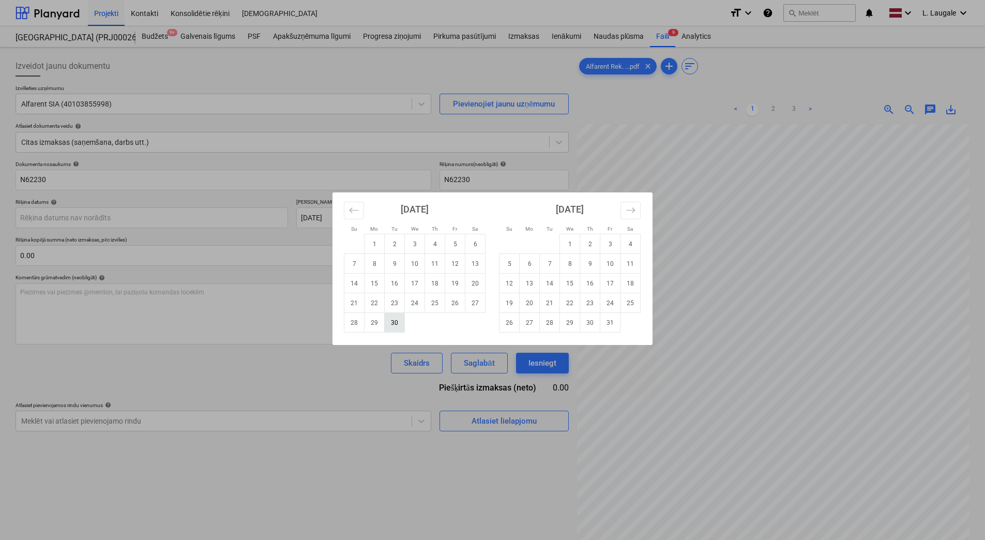
click at [395, 324] on td "30" at bounding box center [395, 323] width 20 height 20
type input "[DATE]"
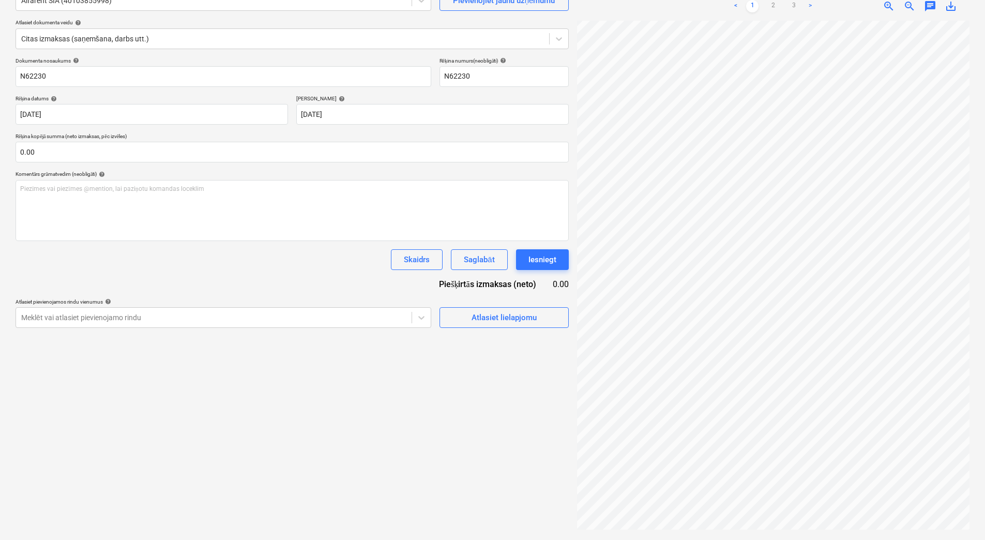
scroll to position [150, 75]
click at [568, 431] on div "Izveidot jaunu dokumentu Izvēlieties uzņēmumu Alfarent SIA (40103855998) Pievie…" at bounding box center [492, 241] width 962 height 587
drag, startPoint x: 529, startPoint y: 426, endPoint x: 517, endPoint y: 442, distance: 19.9
click at [517, 442] on div "Izveidot jaunu dokumentu Izvēlieties uzņēmumu Alfarent SIA (40103855998) Pievie…" at bounding box center [292, 241] width 562 height 587
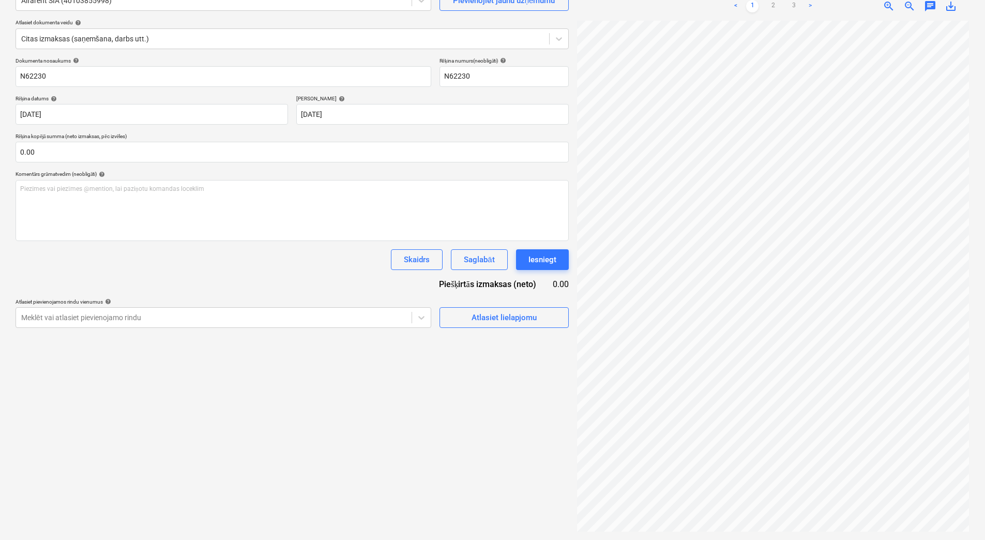
click at [795, 10] on div "Neizdevās iegūt projektu" at bounding box center [770, 11] width 88 height 12
click at [796, 3] on div "Neizdevās iegūt projektu" at bounding box center [770, 11] width 96 height 21
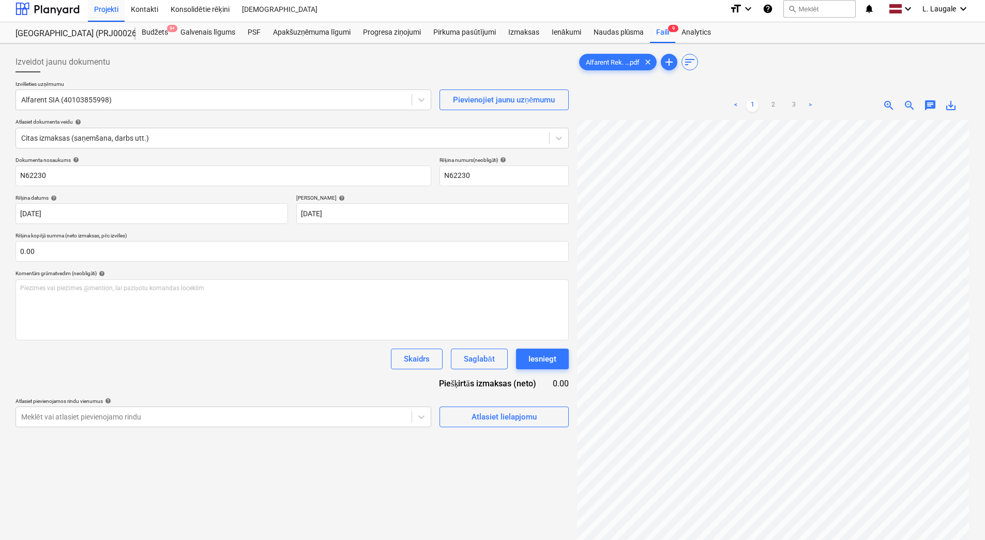
scroll to position [0, 0]
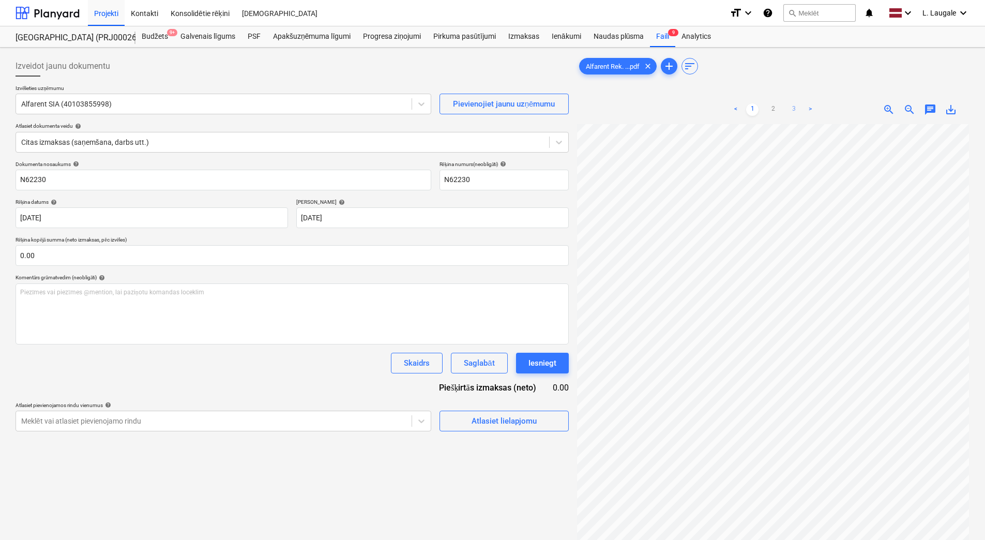
click at [795, 108] on link "3" at bounding box center [793, 109] width 12 height 12
click at [776, 105] on link "2" at bounding box center [773, 109] width 12 height 12
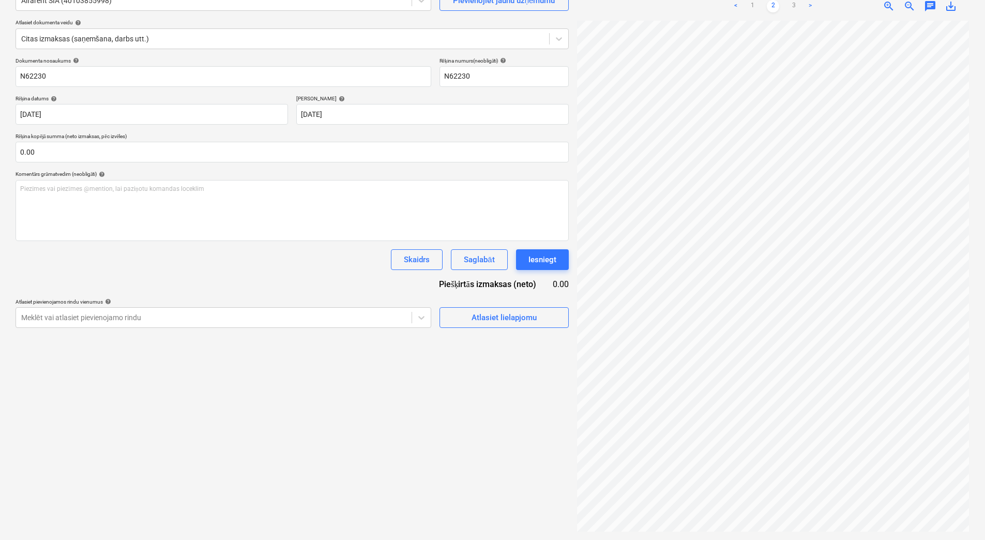
scroll to position [150, 75]
click at [912, 6] on div "Neizdevās iegūt projektu" at bounding box center [840, 11] width 279 height 22
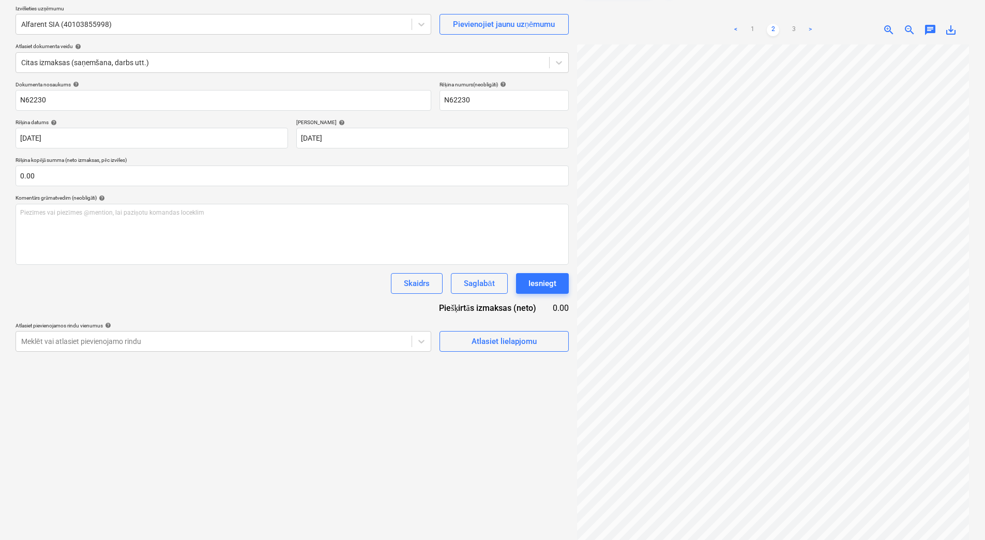
scroll to position [69, 0]
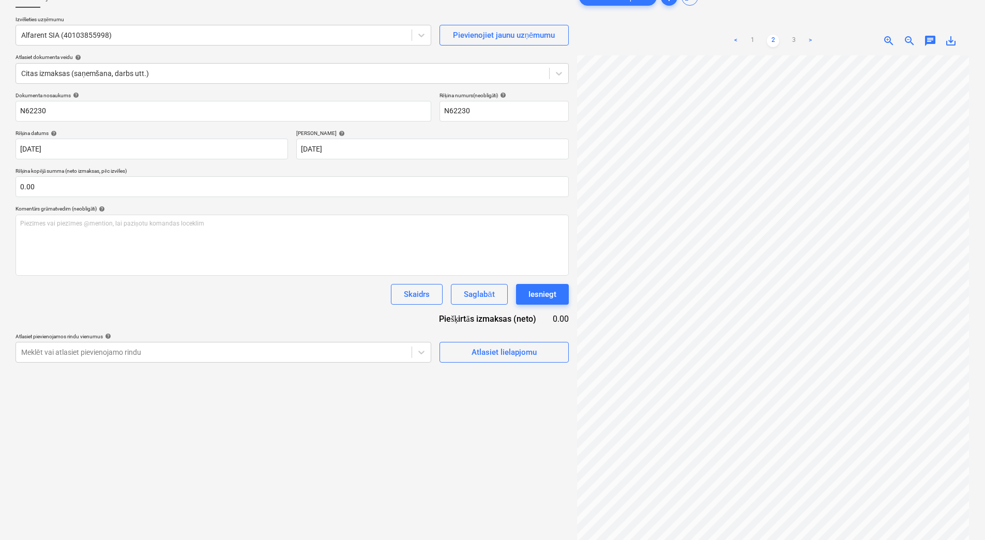
click at [905, 42] on span "zoom_out" at bounding box center [909, 41] width 12 height 12
click at [893, 42] on span "zoom_in" at bounding box center [889, 41] width 12 height 12
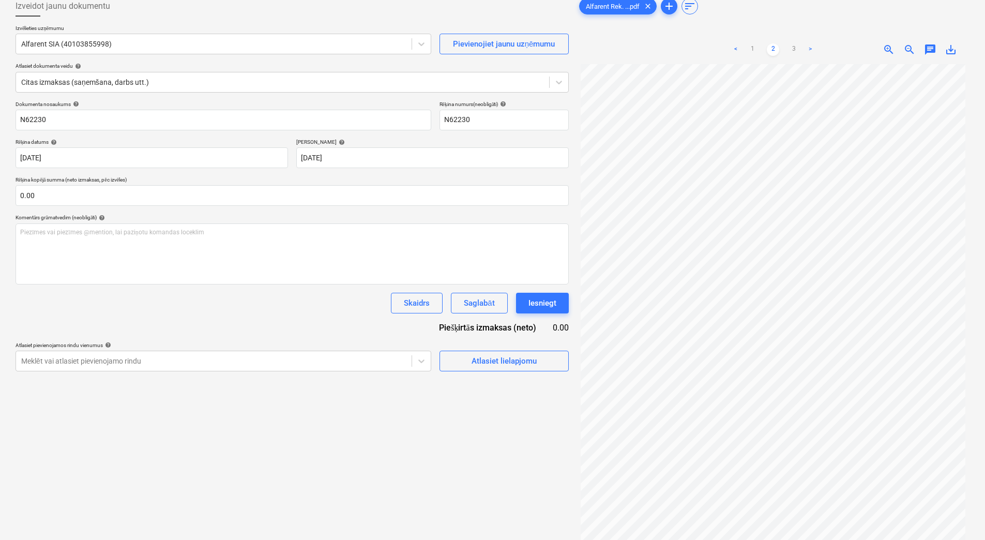
scroll to position [103, 0]
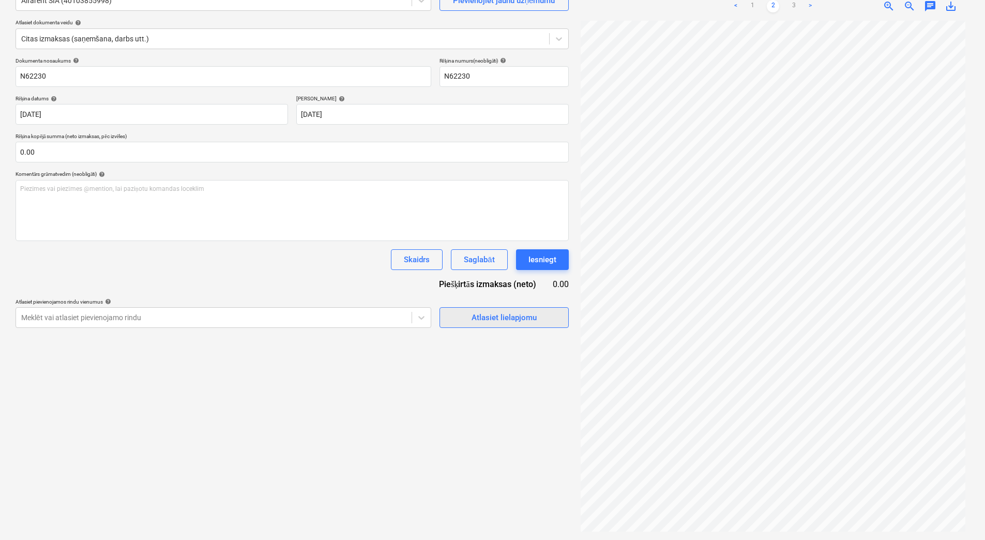
click at [487, 323] on div "Atlasiet lielapjomu" at bounding box center [504, 317] width 65 height 13
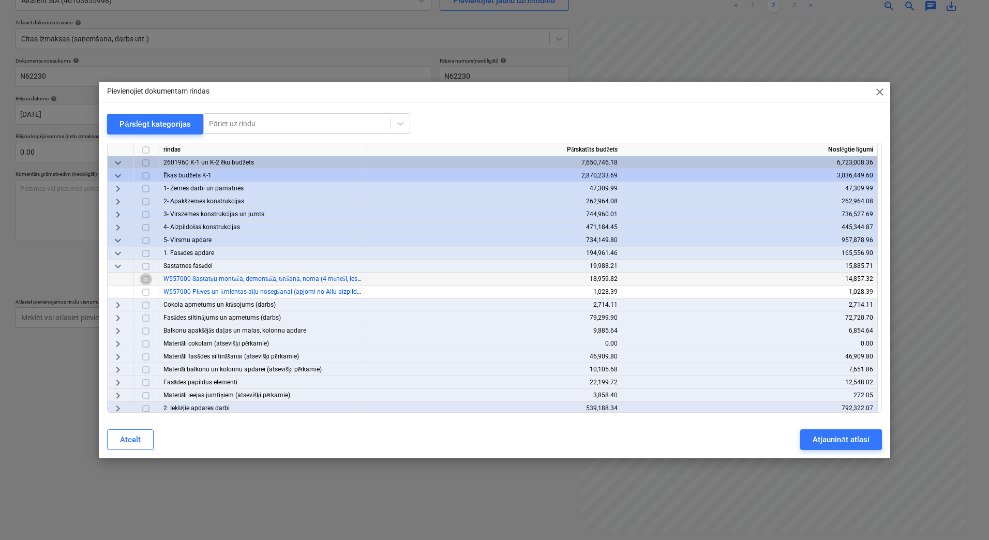
click at [146, 279] on input "checkbox" at bounding box center [146, 279] width 12 height 12
click at [834, 440] on div "Atjaunināt atlasi" at bounding box center [840, 439] width 56 height 13
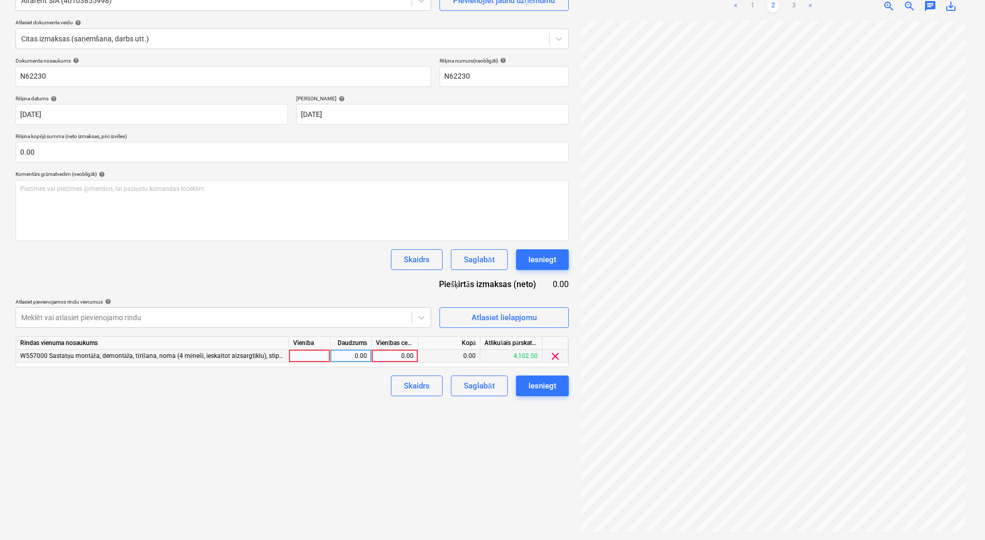
click at [311, 351] on div at bounding box center [309, 356] width 41 height 13
click at [341, 355] on div "0.00" at bounding box center [351, 356] width 33 height 13
click at [392, 361] on div "0.00" at bounding box center [395, 356] width 38 height 13
type input "434.09"
click at [395, 407] on div "Izveidot jaunu dokumentu Izvēlieties uzņēmumu Alfarent SIA (40103855998) Pievie…" at bounding box center [292, 241] width 562 height 587
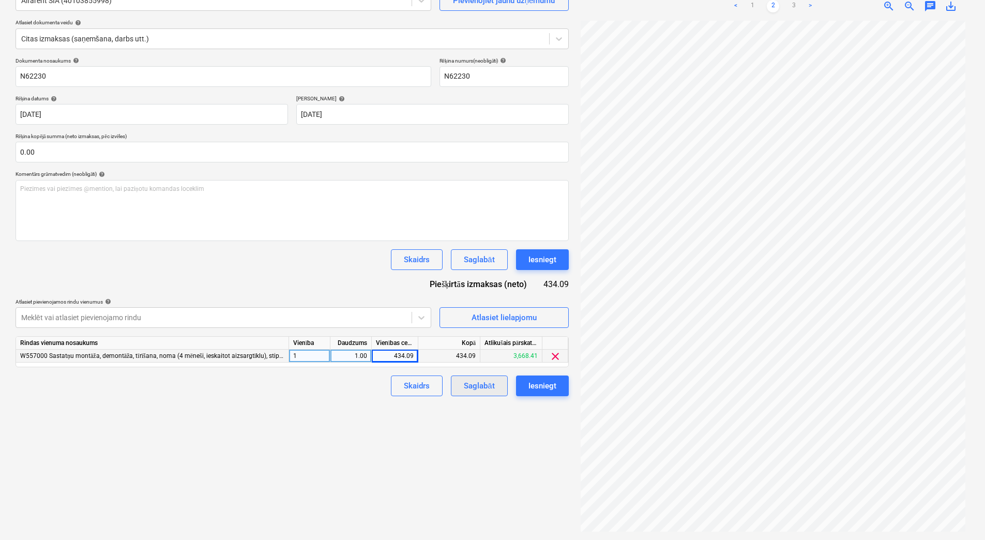
click at [482, 381] on div "Saglabāt" at bounding box center [479, 385] width 31 height 13
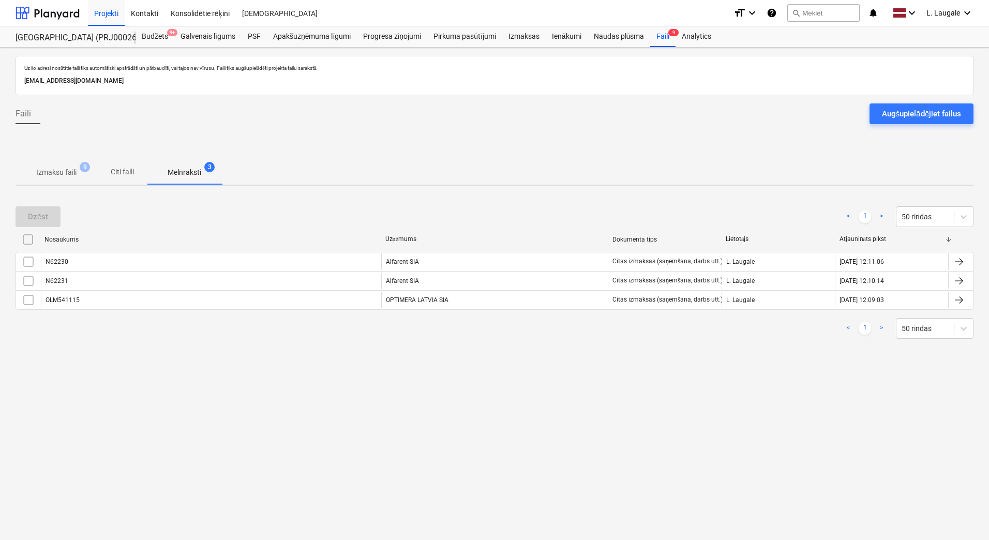
click at [72, 169] on p "Izmaksu faili" at bounding box center [56, 172] width 40 height 11
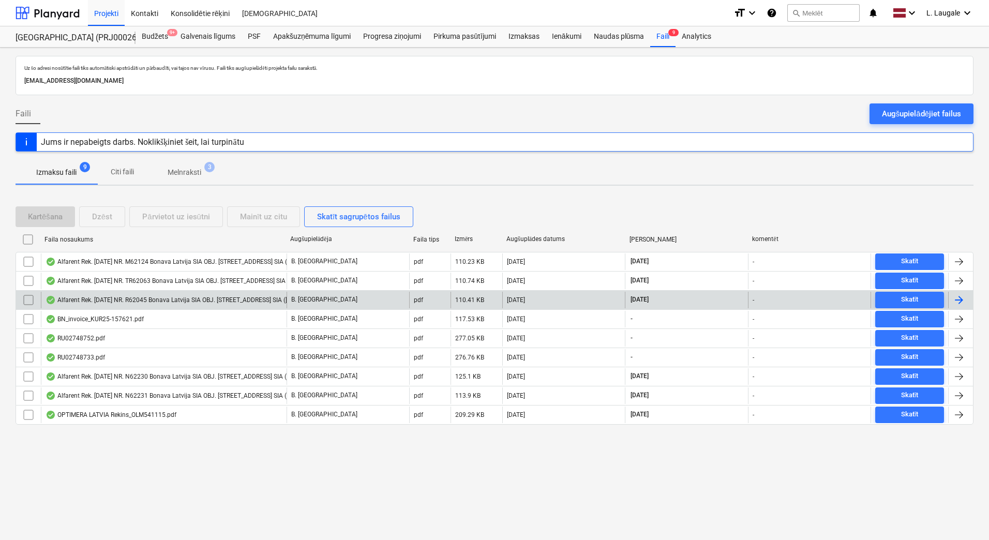
click at [169, 301] on div "Alfarent Rek. [DATE] NR. R62045 Bonava Latvija SIA OBJ. [STREET_ADDRESS] SIA ([…" at bounding box center [202, 300] width 312 height 8
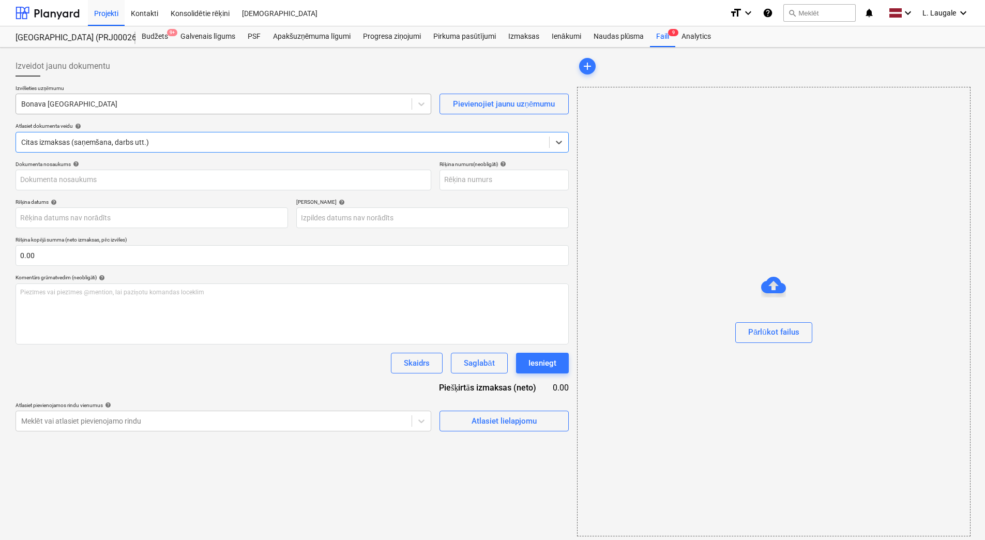
click at [143, 104] on div at bounding box center [213, 104] width 385 height 10
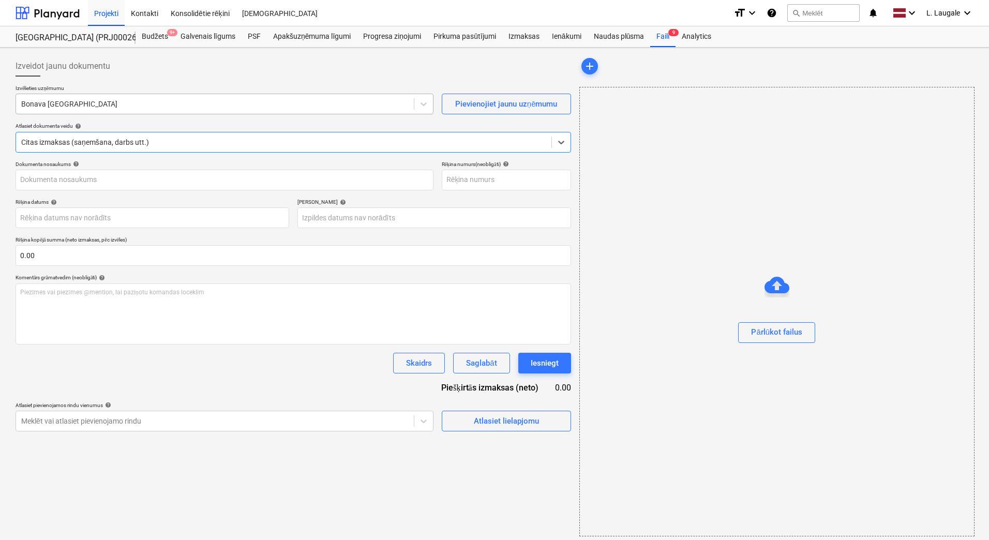
type input "40103855998"
type input "[DATE]"
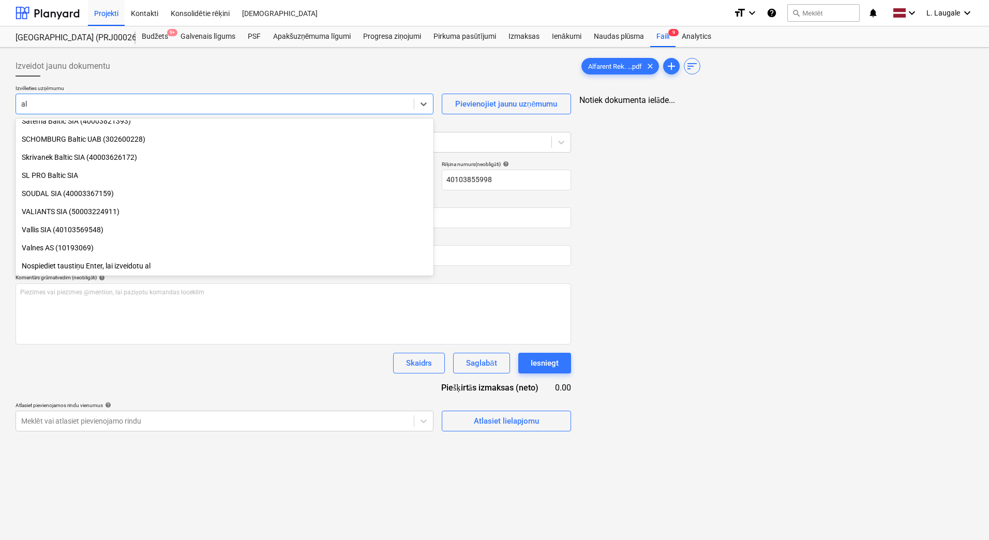
scroll to position [1021, 0]
type input "[PERSON_NAME]"
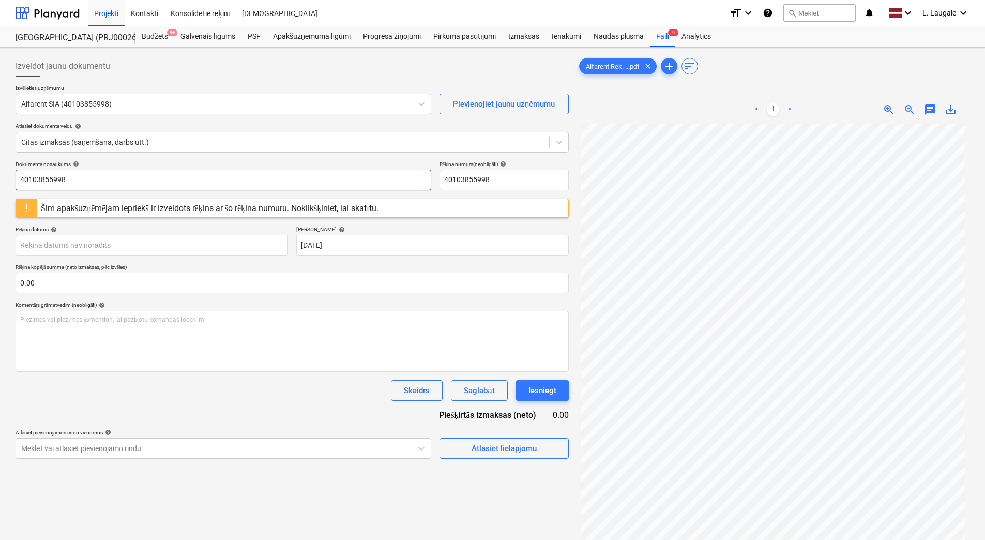
drag, startPoint x: 133, startPoint y: 174, endPoint x: -2, endPoint y: 166, distance: 135.7
click at [0, 166] on html "Projekti Kontakti Konsolidētie rēķini Iesūtne format_size keyboard_arrow_down h…" at bounding box center [492, 270] width 985 height 540
drag, startPoint x: 53, startPoint y: 180, endPoint x: 0, endPoint y: 187, distance: 53.2
click at [0, 187] on html "Projekti Kontakti Konsolidētie rēķini Iesūtne format_size keyboard_arrow_down h…" at bounding box center [492, 270] width 985 height 540
type input "R62045"
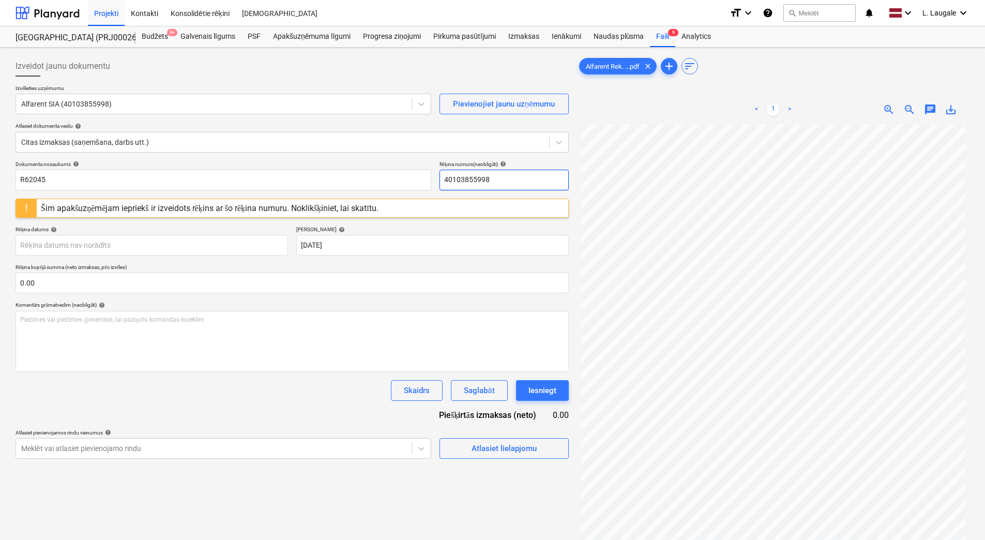
drag, startPoint x: 511, startPoint y: 178, endPoint x: 433, endPoint y: 182, distance: 78.7
click at [433, 182] on div "Dokumenta nosaukums help R62045 Rēķina numurs (neobligāti) help 40103855998" at bounding box center [292, 175] width 553 height 29
paste input "R62045"
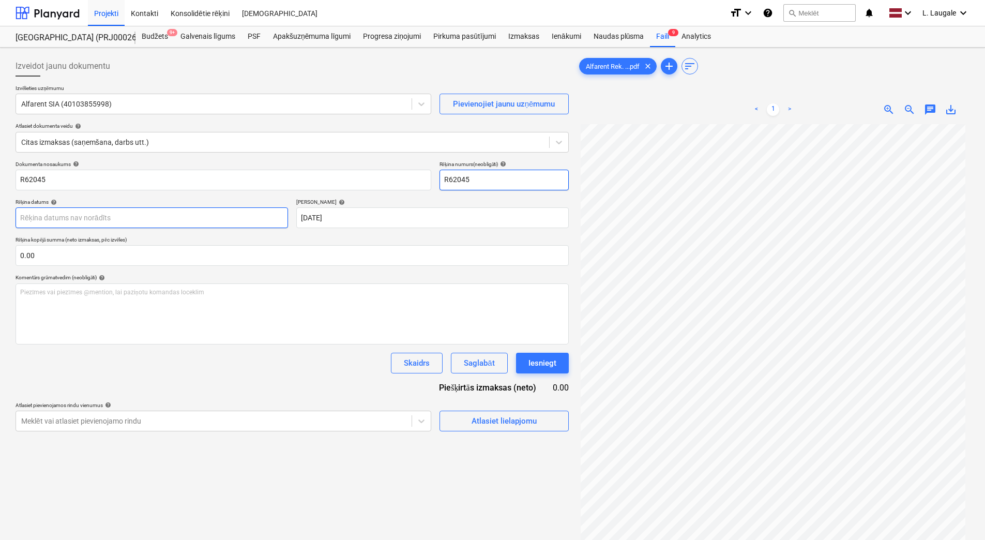
type input "R62045"
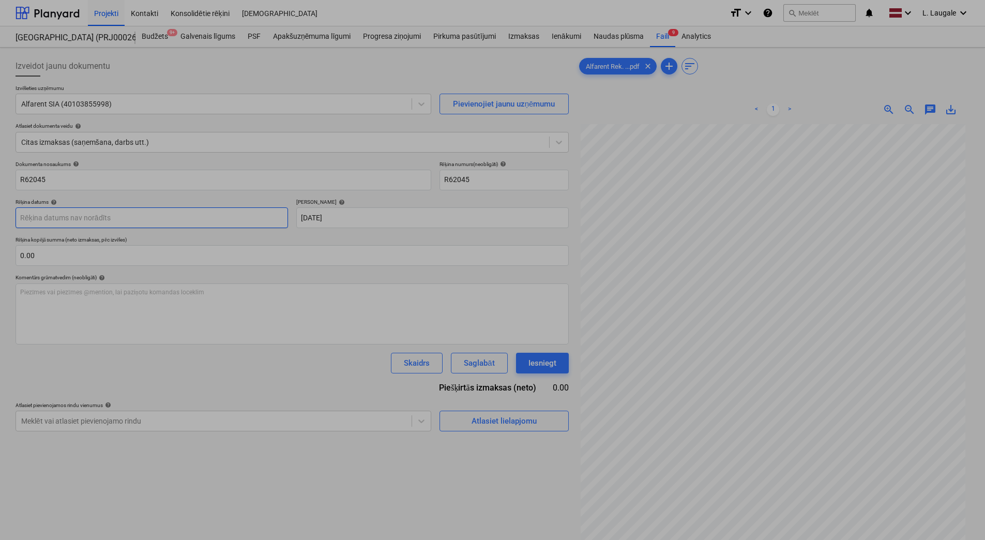
click at [189, 220] on body "Projekti Kontakti Konsolidētie rēķini Iesūtne format_size keyboard_arrow_down h…" at bounding box center [492, 270] width 985 height 540
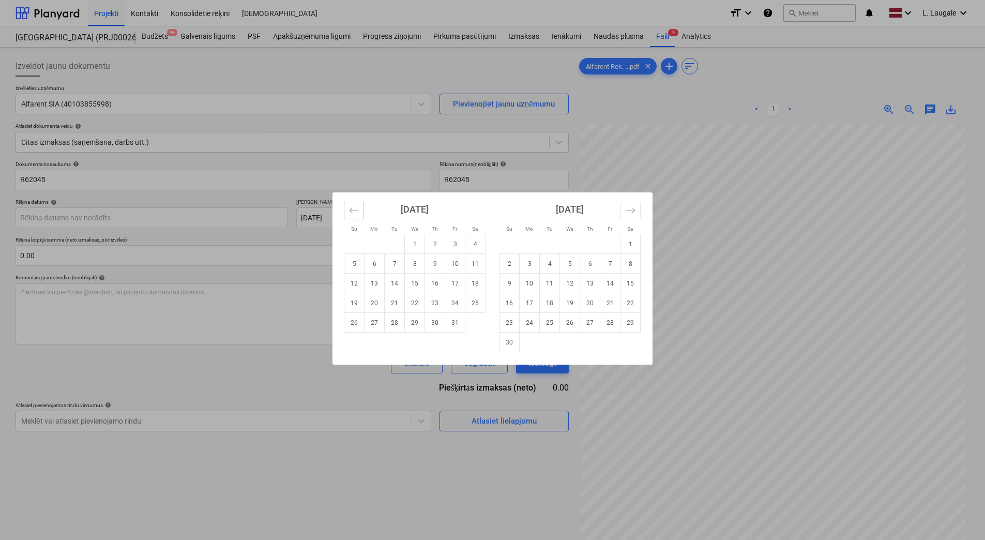
click at [356, 207] on icon "Move backward to switch to the previous month." at bounding box center [354, 210] width 10 height 10
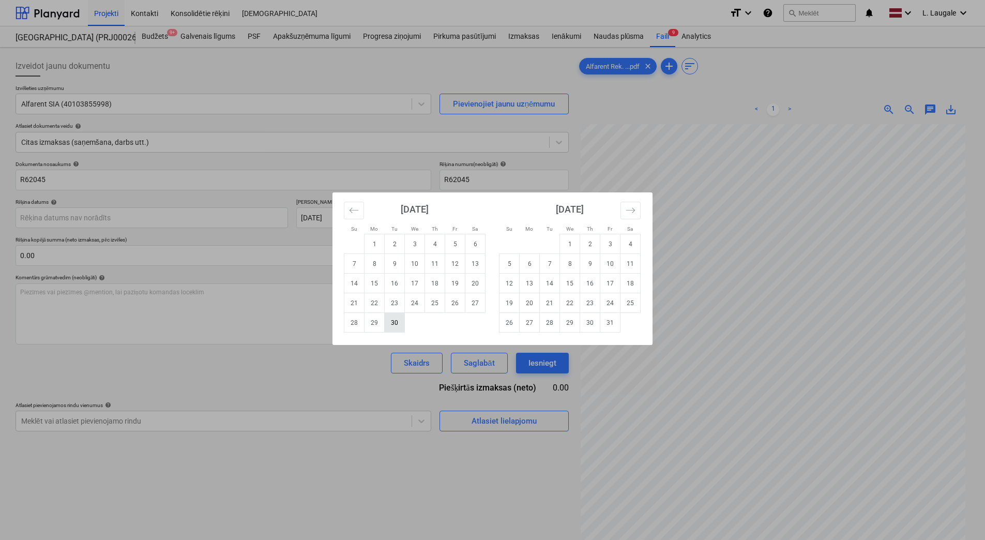
click at [390, 321] on td "30" at bounding box center [395, 323] width 20 height 20
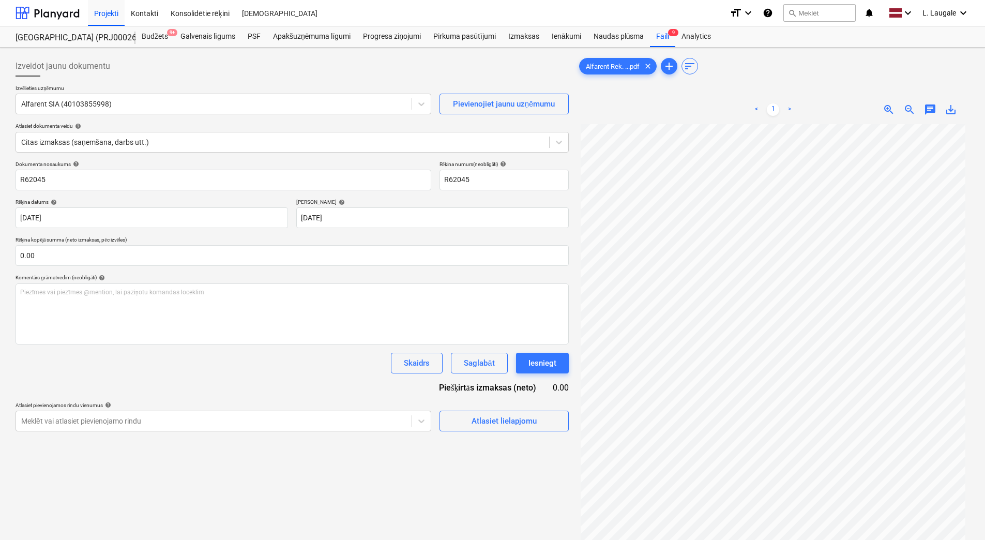
type input "[DATE]"
click at [498, 426] on div "Atlasiet lielapjomu" at bounding box center [504, 420] width 65 height 13
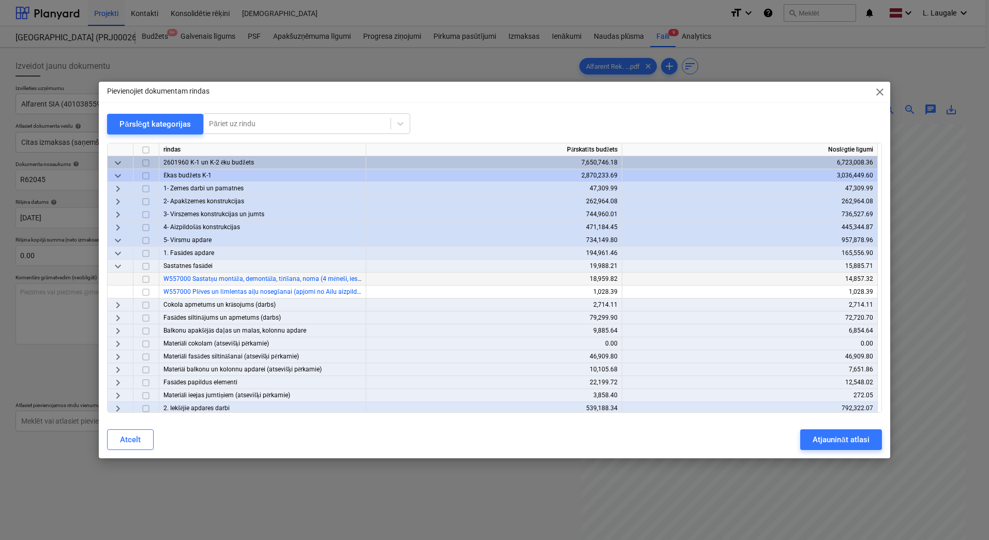
click at [147, 278] on input "checkbox" at bounding box center [146, 279] width 12 height 12
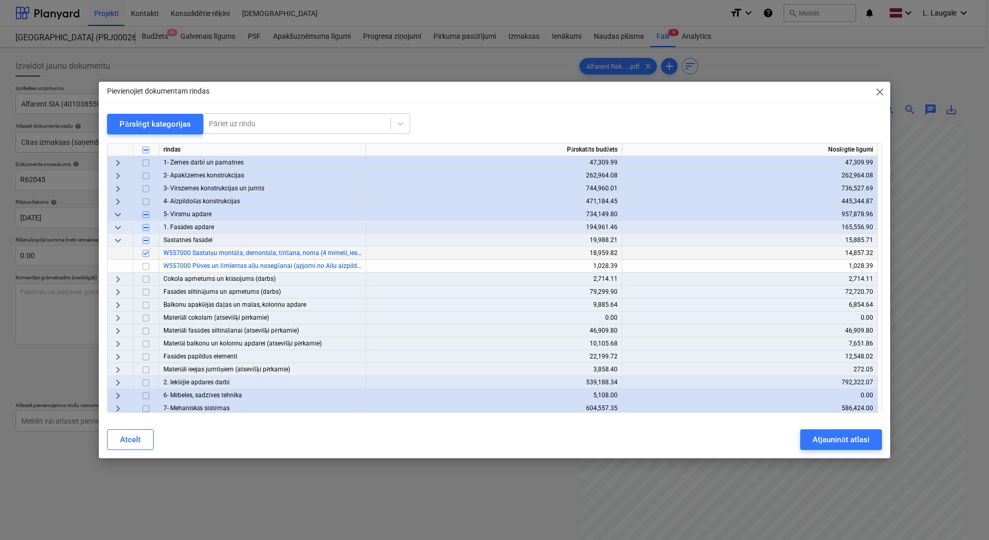
scroll to position [69, 0]
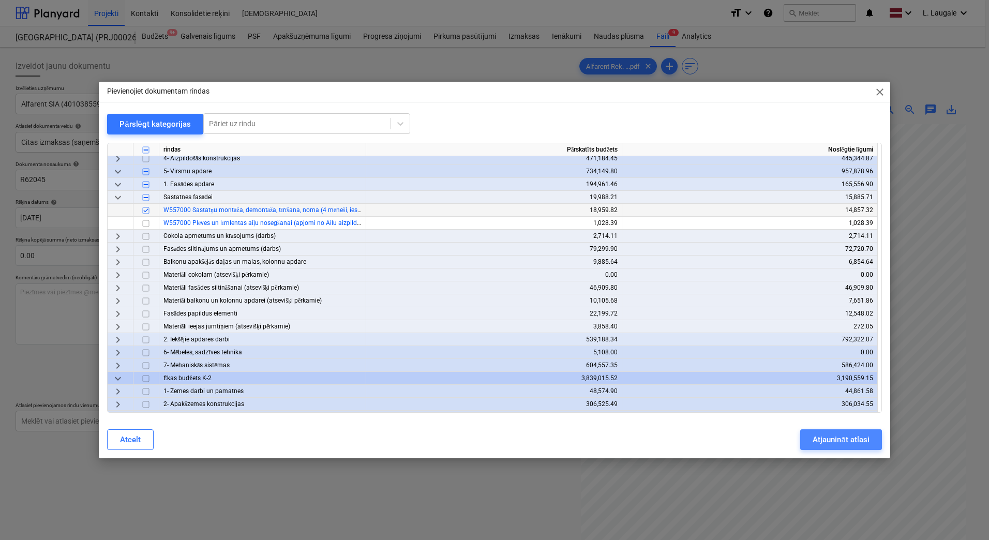
click at [818, 440] on div "Atjaunināt atlasi" at bounding box center [840, 439] width 56 height 13
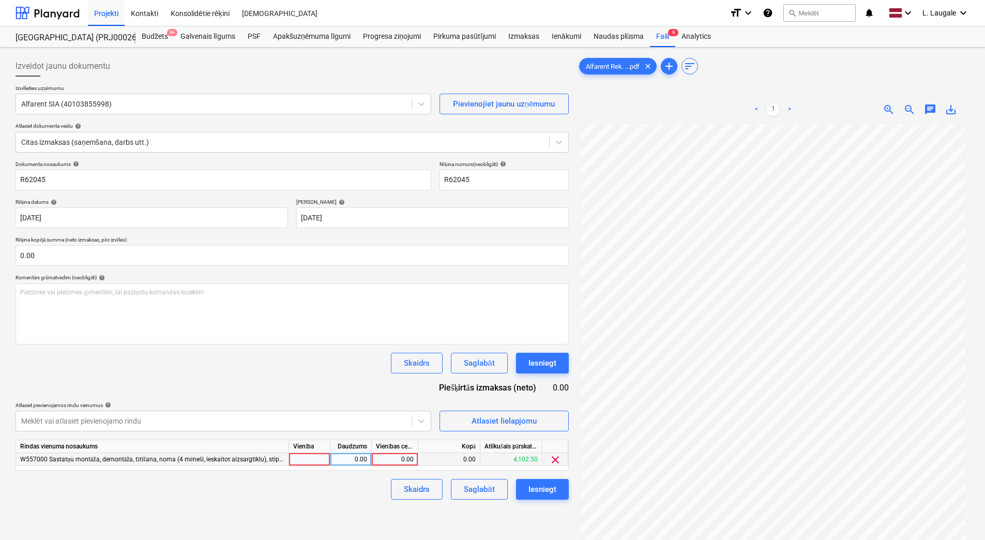
click at [316, 458] on div at bounding box center [309, 459] width 41 height 13
type input "1"
click at [342, 455] on div "0.00" at bounding box center [351, 459] width 33 height 13
click at [398, 459] on div "0.00" at bounding box center [395, 459] width 38 height 13
type input "622.51"
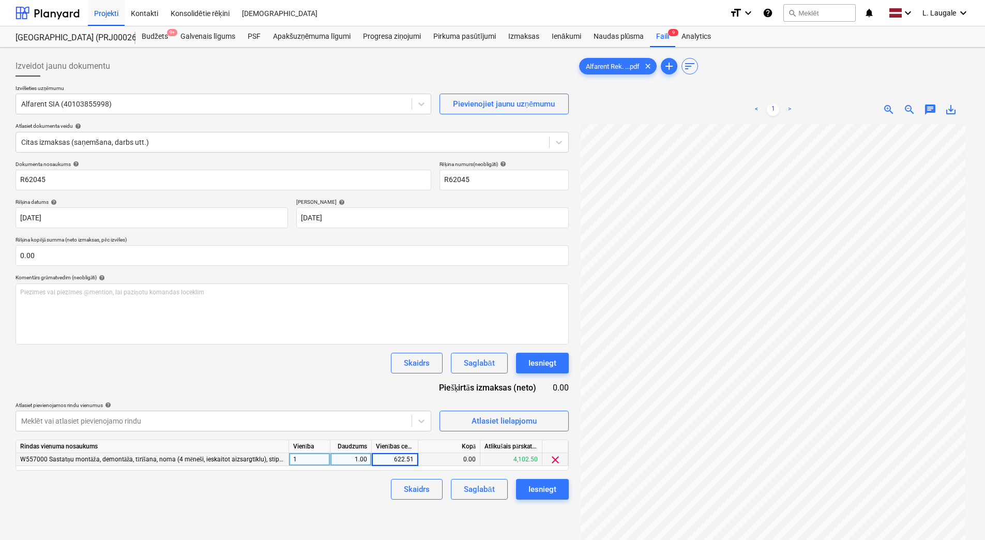
click at [360, 504] on div "Izveidot jaunu dokumentu Izvēlieties uzņēmumu Alfarent SIA (40103855998) Pievie…" at bounding box center [292, 345] width 562 height 587
click at [480, 491] on div "Saglabāt" at bounding box center [479, 488] width 31 height 13
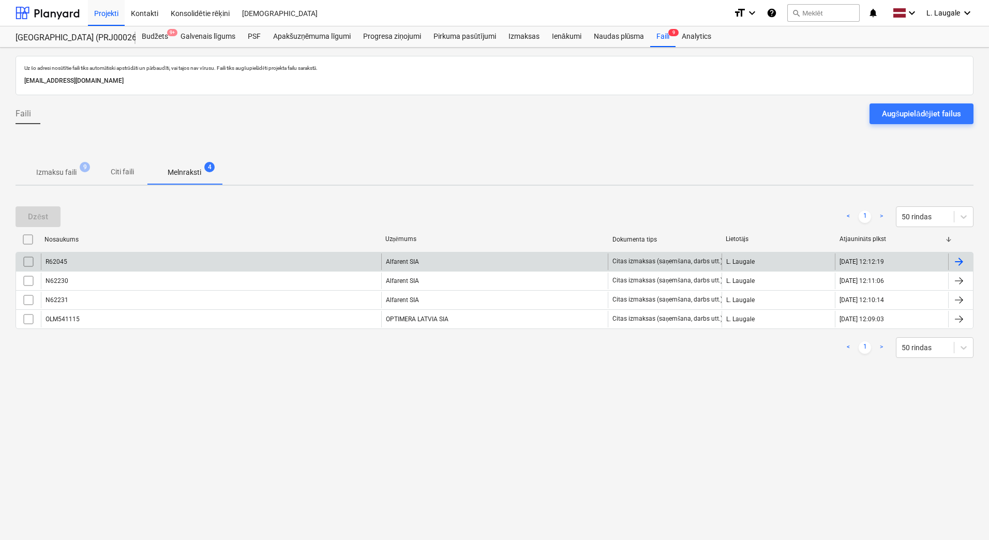
click at [226, 265] on div "R62045" at bounding box center [211, 261] width 340 height 17
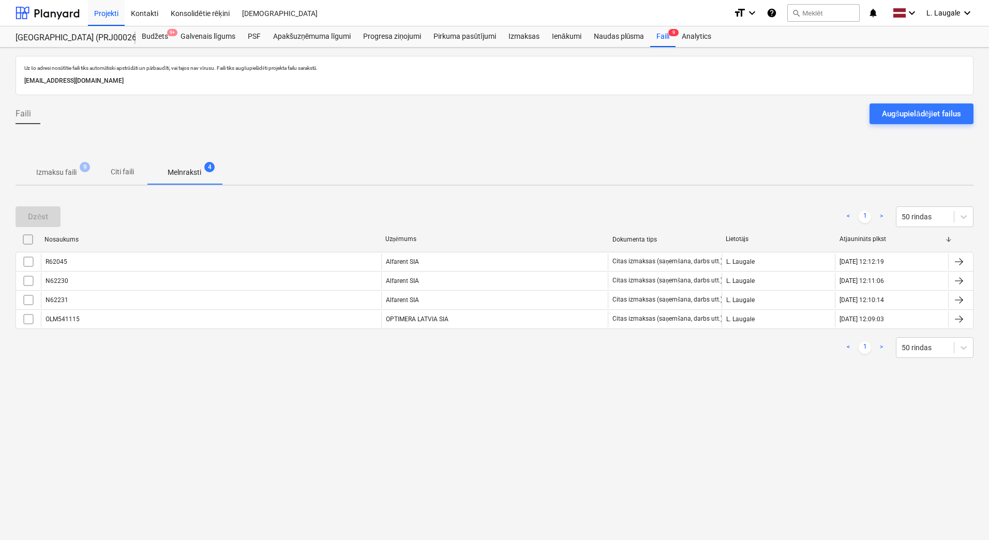
click at [63, 172] on p "Izmaksu faili" at bounding box center [56, 172] width 40 height 11
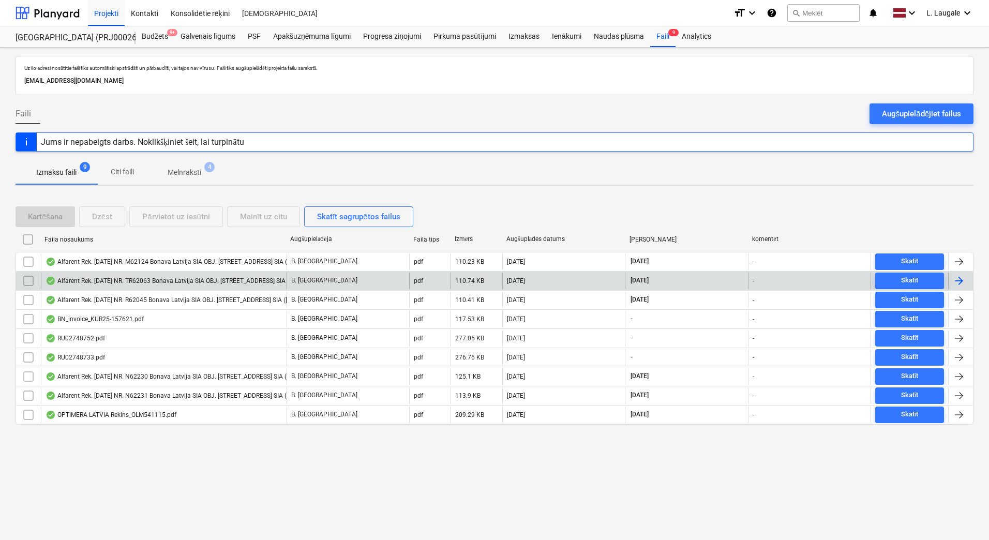
click at [133, 280] on div "Alfarent Rek. [DATE] NR. TR62063 Bonava Latvija SIA OBJ. [STREET_ADDRESS] SIA (…" at bounding box center [204, 281] width 316 height 8
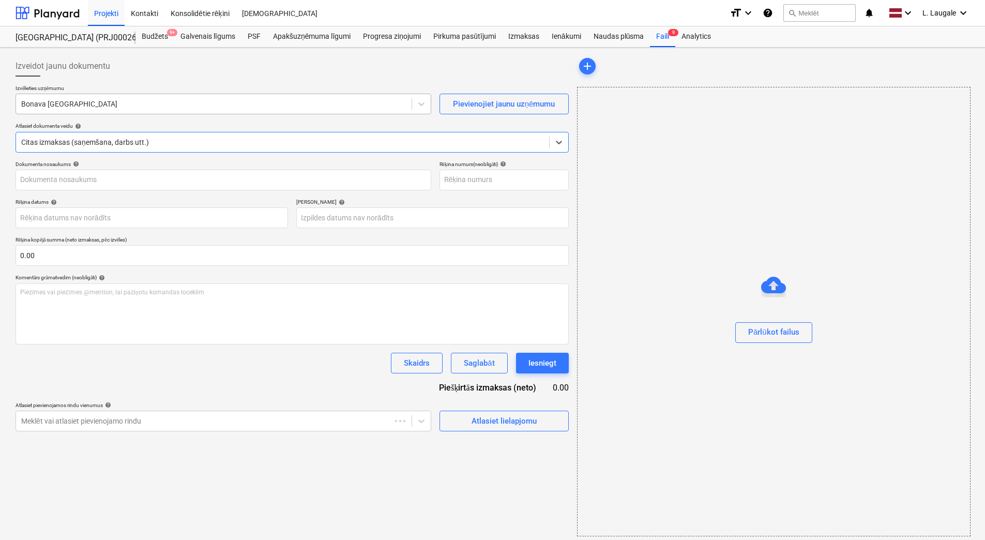
type input "40103855998"
type input "[DATE]"
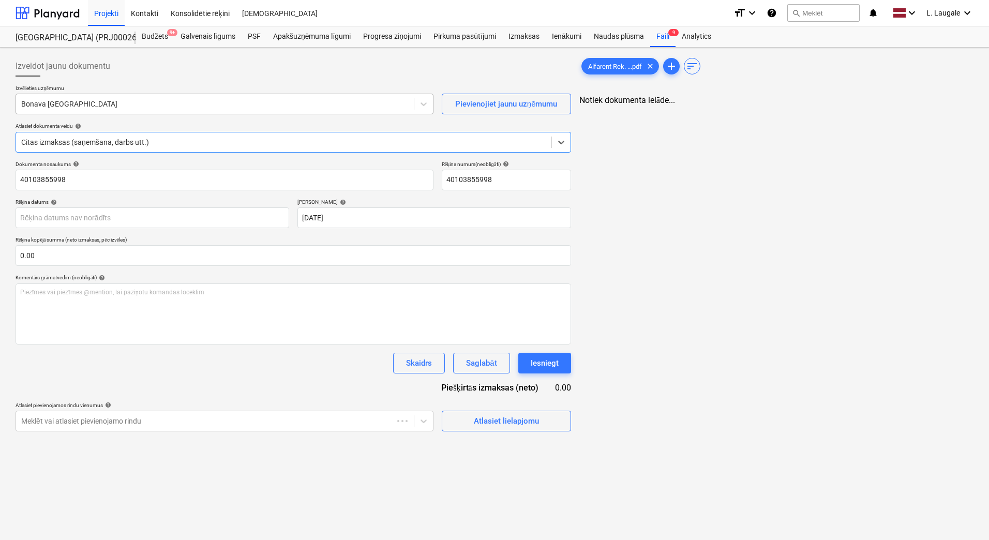
click at [144, 102] on div at bounding box center [214, 104] width 387 height 10
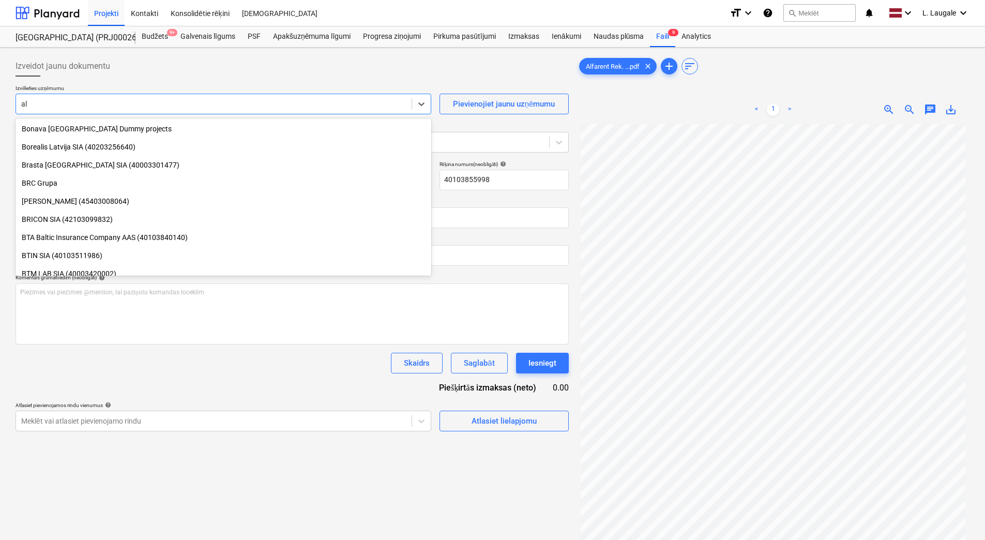
scroll to position [1021, 0]
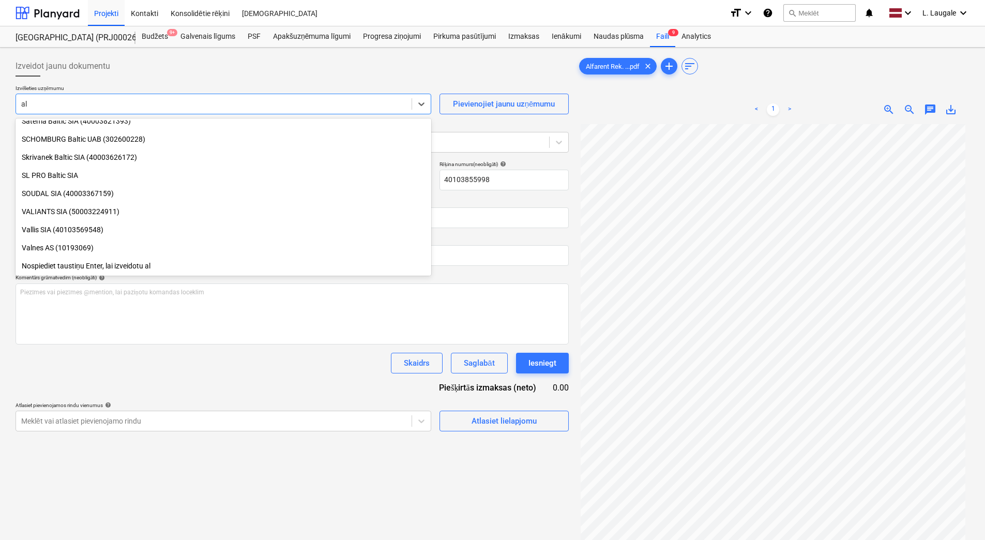
type input "[PERSON_NAME]"
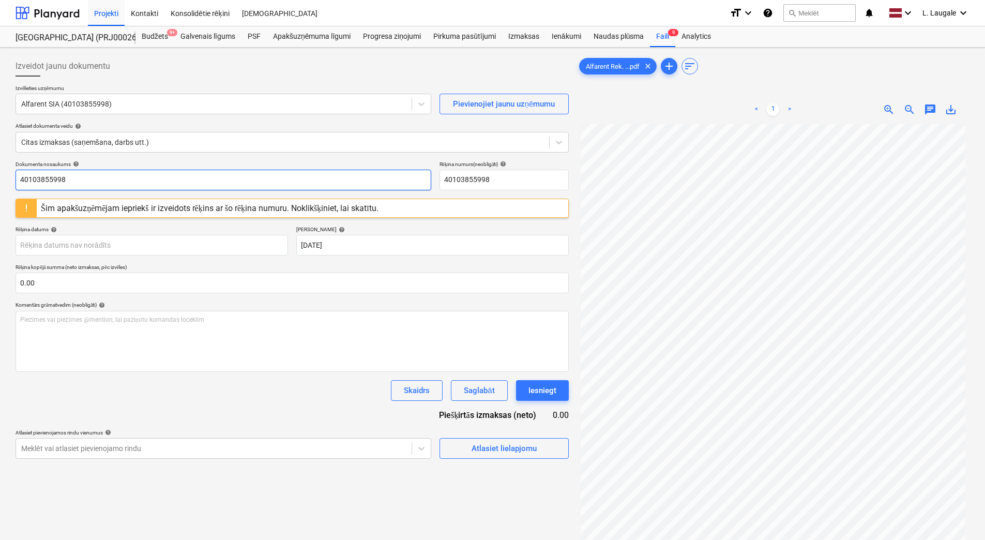
drag, startPoint x: 151, startPoint y: 180, endPoint x: -2, endPoint y: 164, distance: 153.9
click at [0, 164] on html "Projekti Kontakti Konsolidētie rēķini Iesūtne format_size keyboard_arrow_down h…" at bounding box center [492, 270] width 985 height 540
drag, startPoint x: 69, startPoint y: 183, endPoint x: 5, endPoint y: 184, distance: 64.6
click at [5, 184] on div "Izveidot jaunu dokumentu Izvēlieties uzņēmumu Alfarent SIA (40103855998) Pievie…" at bounding box center [492, 346] width 985 height 596
type input "TR62063"
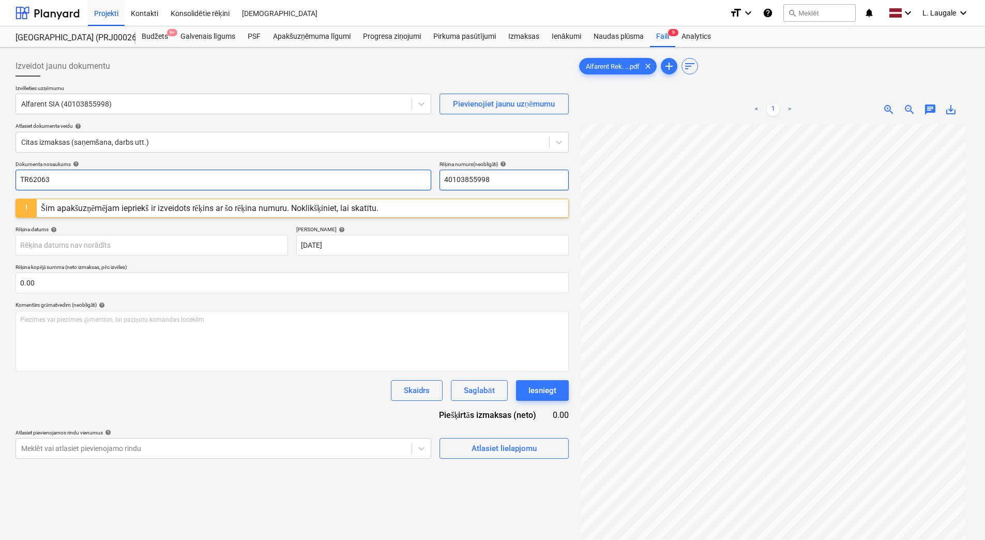
drag, startPoint x: 529, startPoint y: 177, endPoint x: 407, endPoint y: 174, distance: 122.6
click at [407, 174] on div "Dokumenta nosaukums help TR62063 Rēķina numurs (neobligāti) help 40103855998" at bounding box center [292, 175] width 553 height 29
paste input "TR62063"
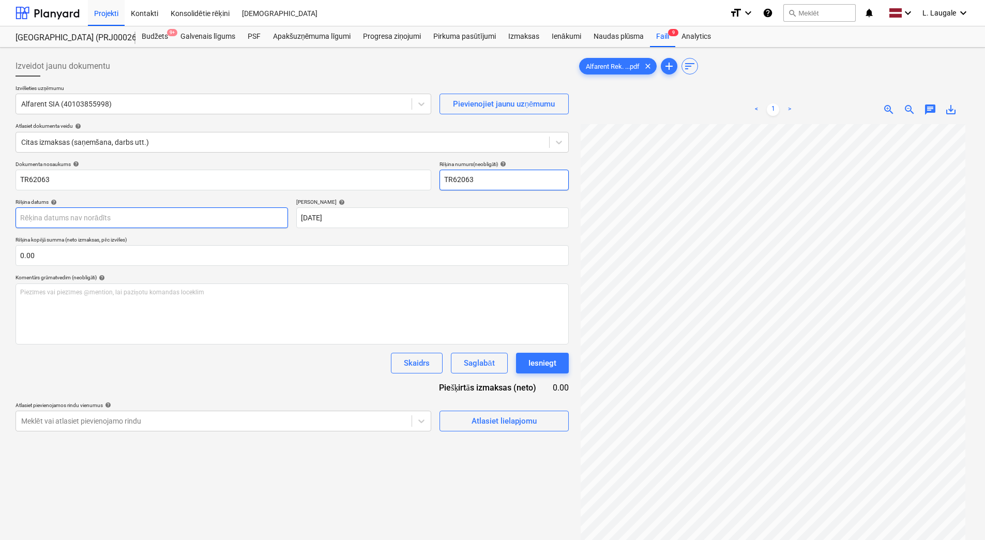
type input "TR62063"
click at [236, 217] on body "Projekti Kontakti Konsolidētie rēķini Iesūtne format_size keyboard_arrow_down h…" at bounding box center [492, 270] width 985 height 540
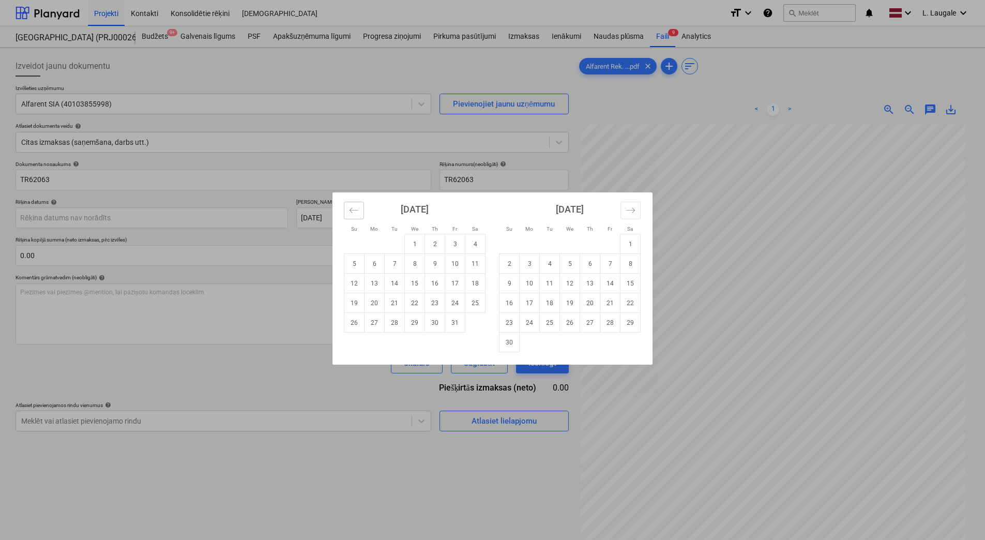
click at [357, 213] on icon "Move backward to switch to the previous month." at bounding box center [354, 210] width 10 height 10
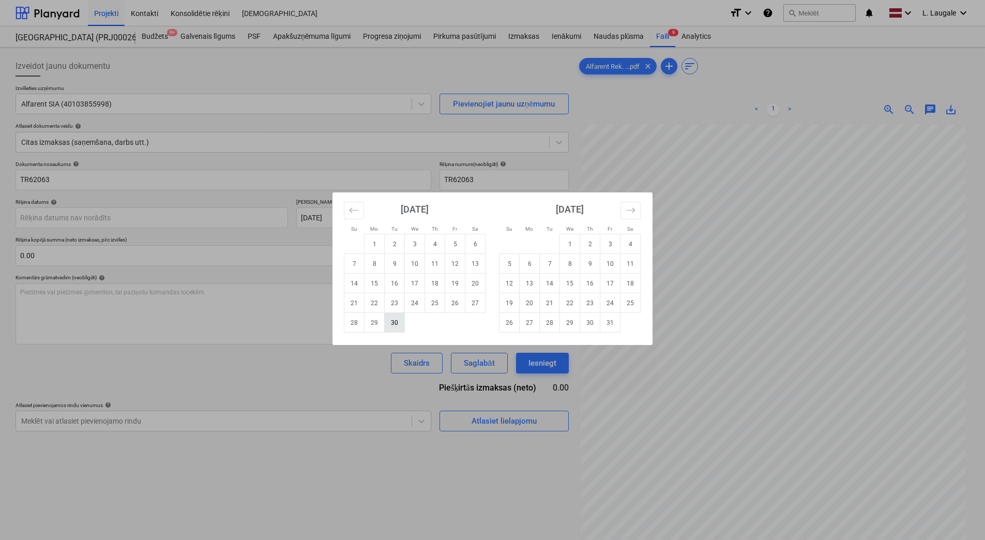
click at [396, 328] on td "30" at bounding box center [395, 323] width 20 height 20
type input "[DATE]"
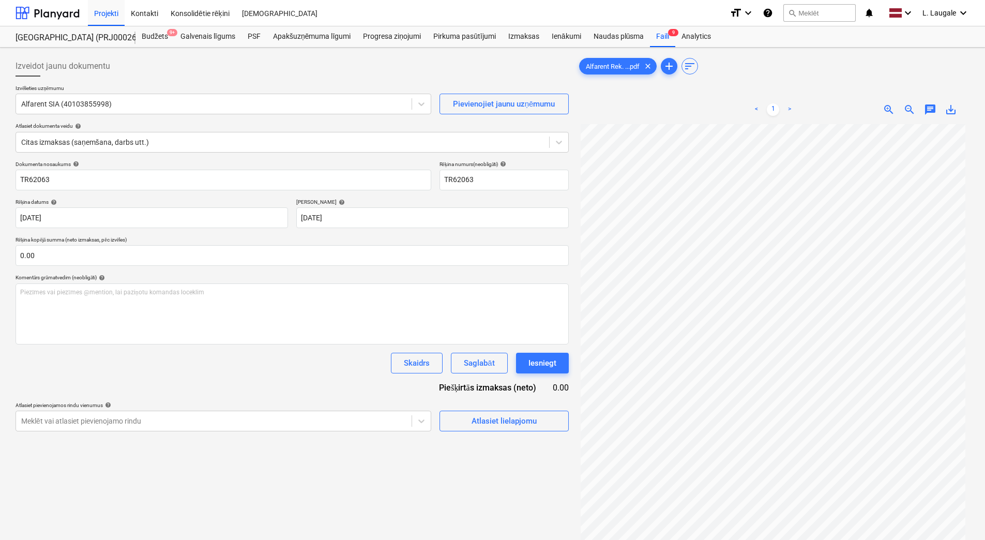
click at [494, 439] on div "Izveidot jaunu dokumentu Izvēlieties uzņēmumu Alfarent SIA (40103855998) Pievie…" at bounding box center [292, 345] width 562 height 587
click at [493, 426] on div "Atlasiet lielapjomu" at bounding box center [504, 420] width 65 height 13
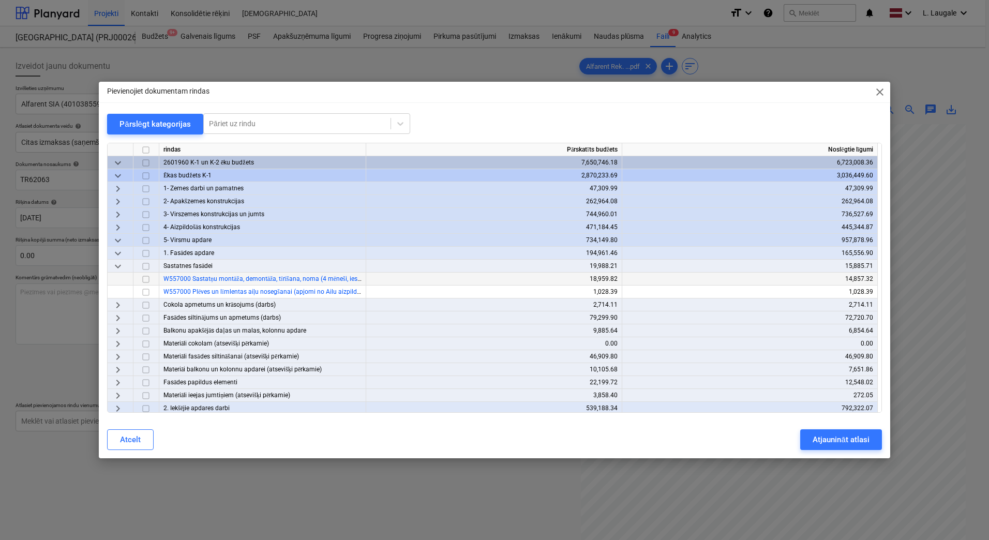
click at [145, 277] on input "checkbox" at bounding box center [146, 279] width 12 height 12
click at [828, 430] on button "Atjaunināt atlasi" at bounding box center [840, 439] width 81 height 21
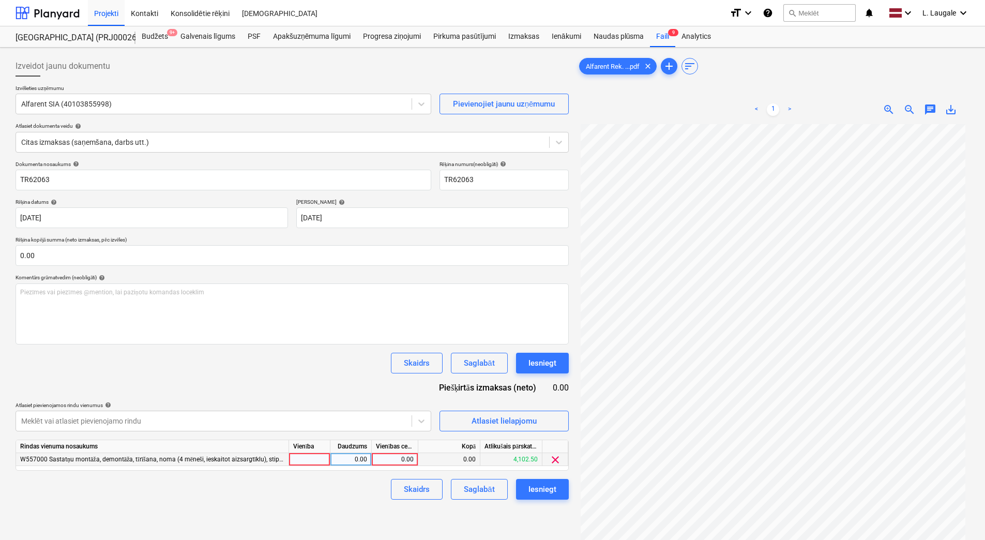
click at [302, 460] on div at bounding box center [309, 459] width 41 height 13
type input "1"
click at [344, 460] on div "0.00" at bounding box center [351, 459] width 33 height 13
type input "1"
click at [404, 461] on div "0.00" at bounding box center [395, 459] width 38 height 13
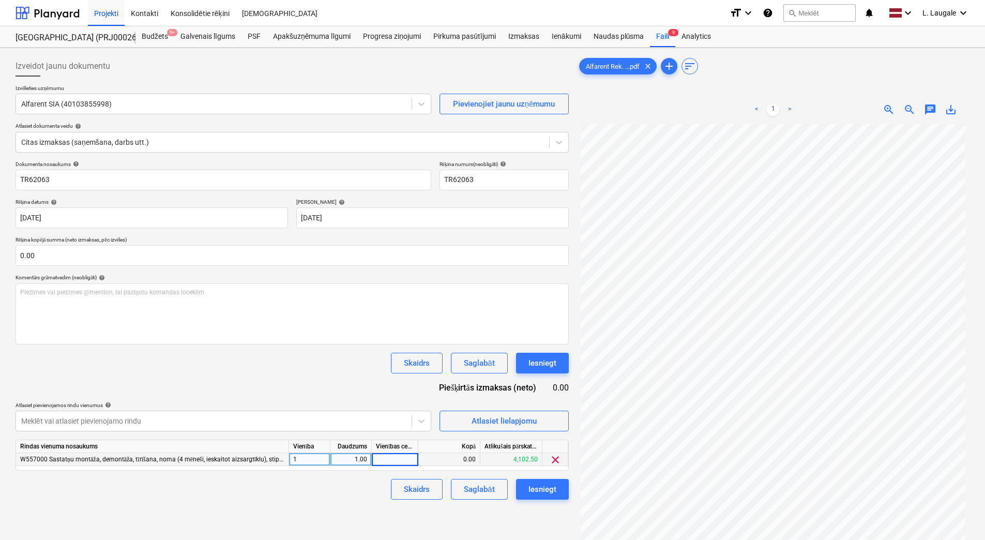
type input "6"
type input "551.6"
click at [369, 496] on div "Skaidrs Saglabāt Iesniegt" at bounding box center [292, 489] width 553 height 21
click at [473, 489] on div "Saglabāt" at bounding box center [479, 488] width 31 height 13
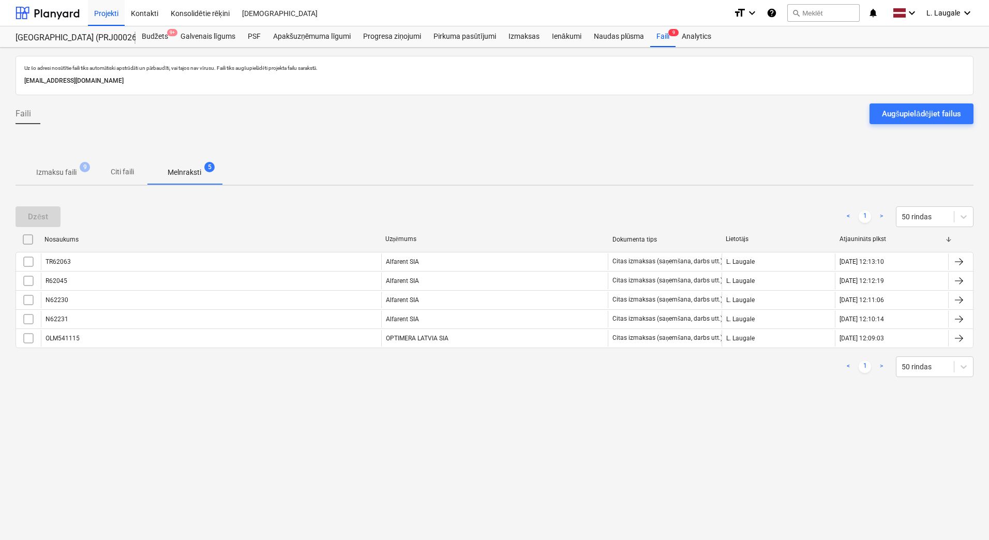
click at [54, 180] on span "Izmaksu faili 9" at bounding box center [57, 172] width 82 height 19
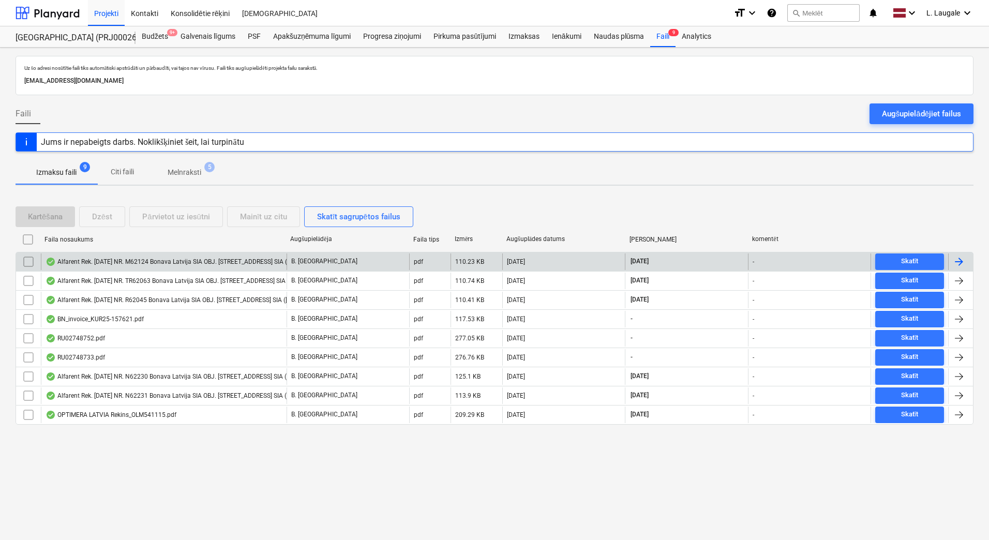
click at [165, 255] on div "Alfarent Rek. [DATE] NR. M62124 Bonava Latvija SIA OBJ. [STREET_ADDRESS] SIA ([…" at bounding box center [164, 261] width 246 height 17
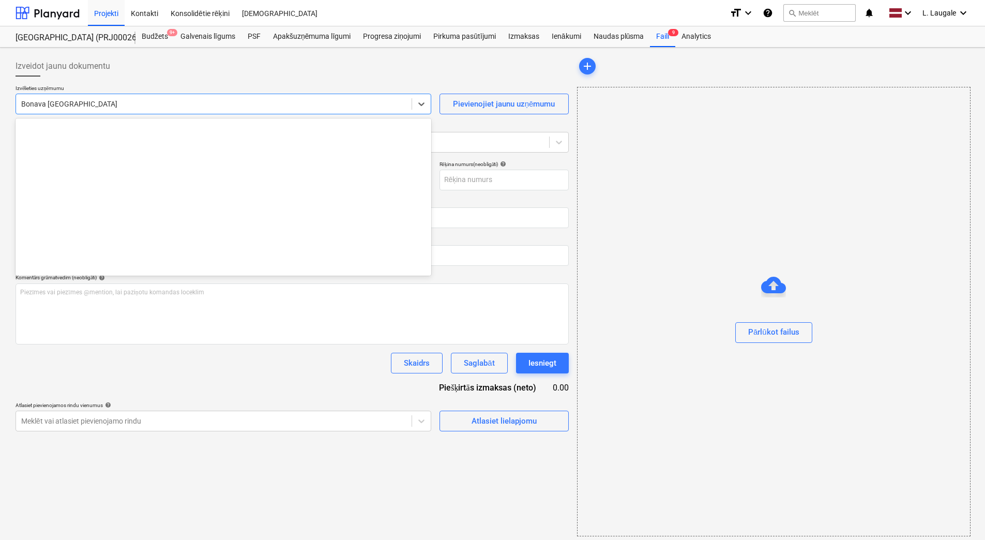
click at [137, 99] on div at bounding box center [213, 104] width 385 height 10
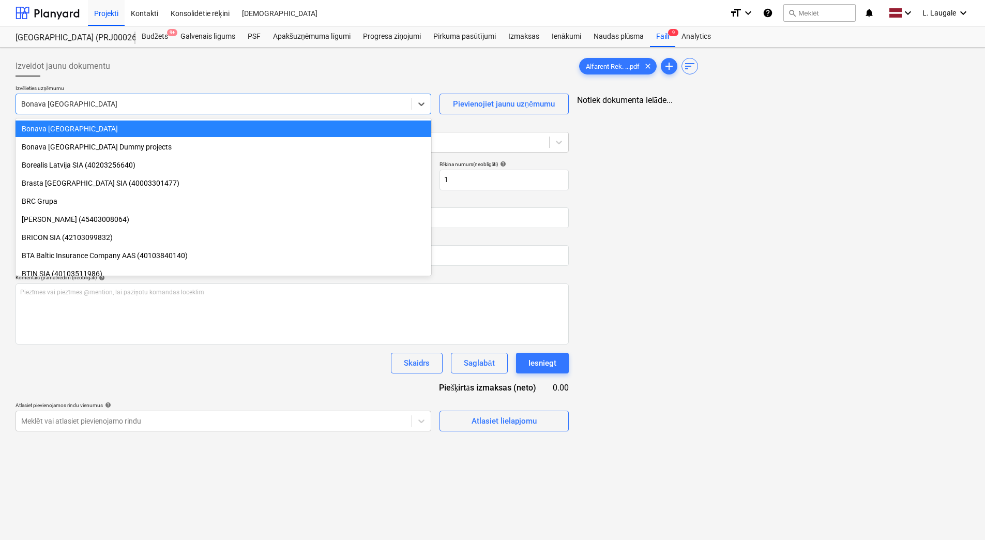
type input "1"
type input "[DATE]"
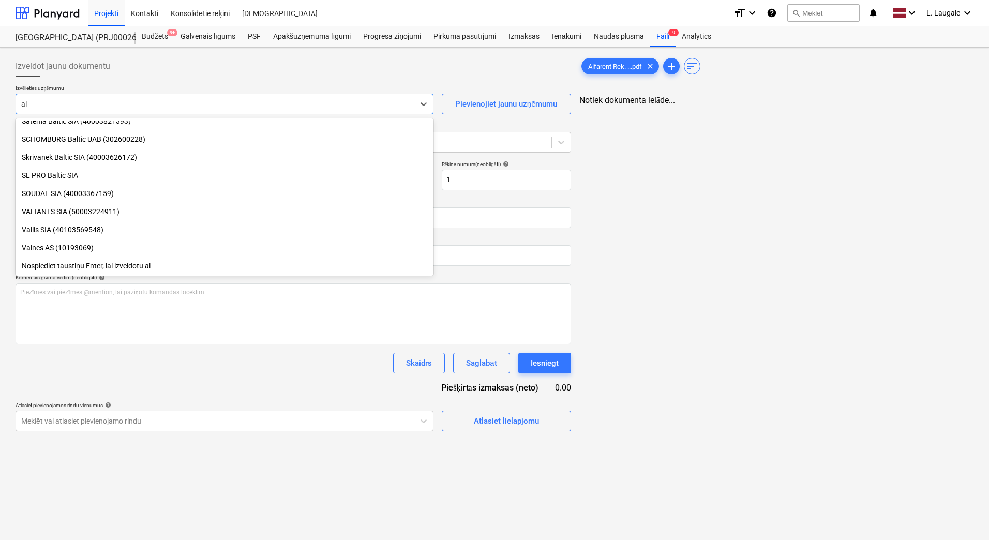
scroll to position [1021, 0]
type input "[PERSON_NAME]"
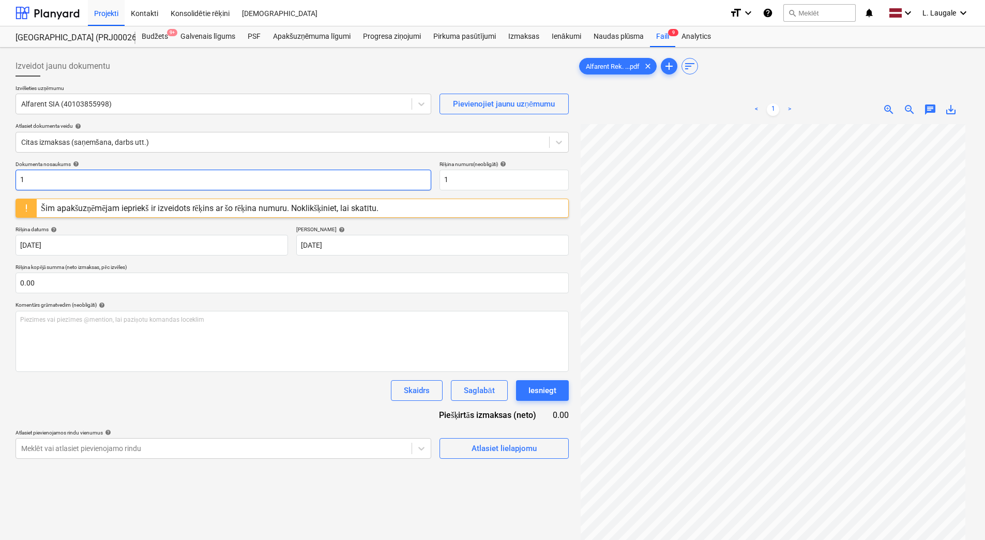
drag, startPoint x: 143, startPoint y: 176, endPoint x: -2, endPoint y: 174, distance: 144.8
click at [0, 174] on html "Projekti Kontakti Konsolidētie rēķini Iesūtne format_size keyboard_arrow_down h…" at bounding box center [492, 270] width 985 height 540
drag, startPoint x: 89, startPoint y: 181, endPoint x: -2, endPoint y: 159, distance: 94.3
click at [0, 159] on html "Projekti Kontakti Konsolidētie rēķini Iesūtne format_size keyboard_arrow_down h…" at bounding box center [492, 270] width 985 height 540
type input "M62124"
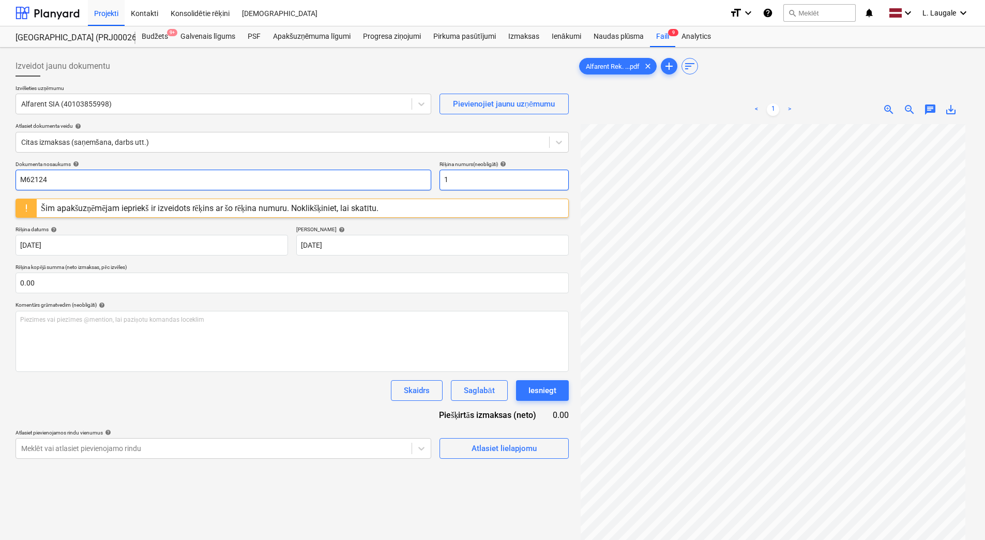
drag, startPoint x: 482, startPoint y: 183, endPoint x: 363, endPoint y: 170, distance: 120.1
click at [363, 170] on div "Dokumenta nosaukums help M62124 Rēķina numurs (neobligāti) help 1" at bounding box center [292, 175] width 553 height 29
paste input "M62124"
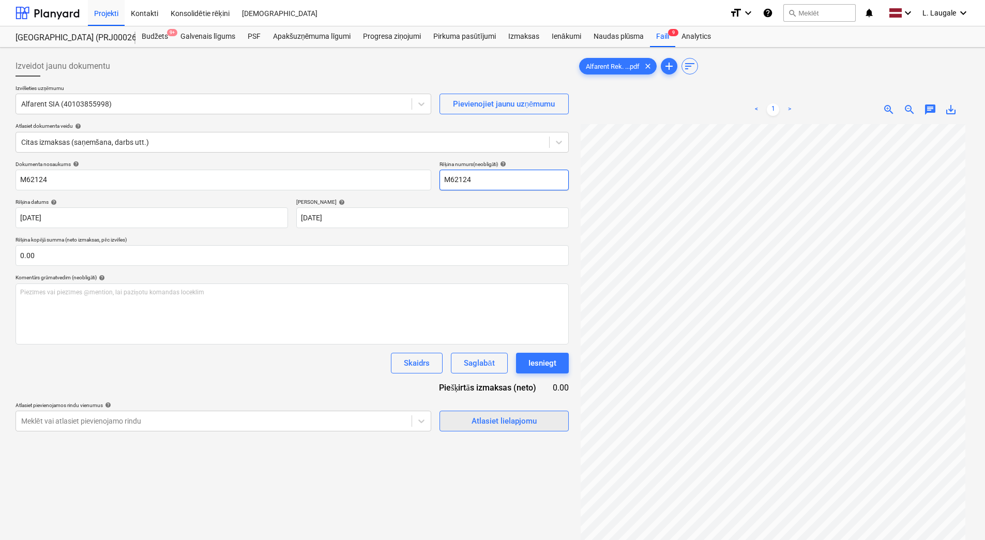
type input "M62124"
drag, startPoint x: 473, startPoint y: 431, endPoint x: 476, endPoint y: 423, distance: 8.8
click at [473, 432] on div "Izveidot jaunu dokumentu Izvēlieties uzņēmumu Alfarent SIA (40103855998) Pievie…" at bounding box center [292, 345] width 562 height 587
click at [526, 427] on div "Atlasiet lielapjomu" at bounding box center [504, 420] width 65 height 13
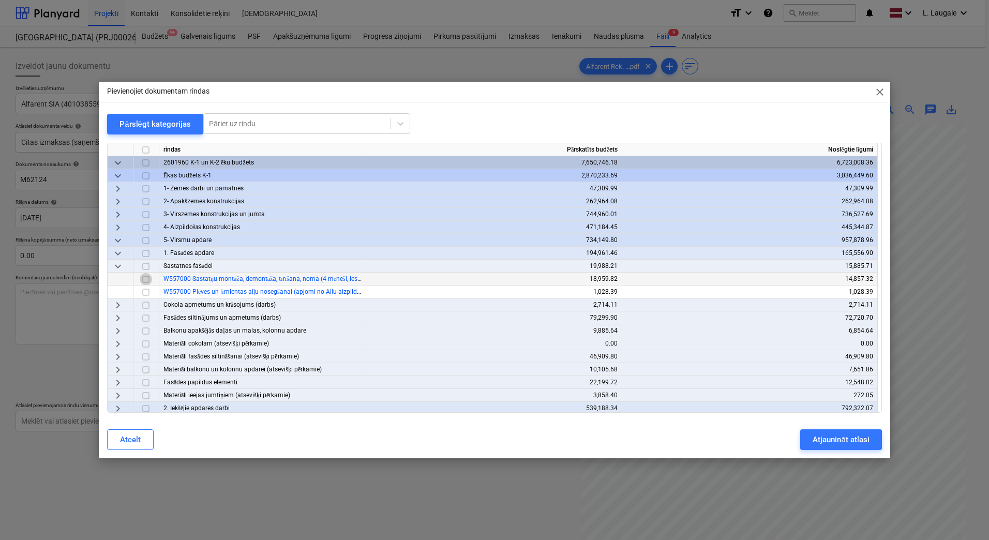
click at [146, 278] on input "checkbox" at bounding box center [146, 279] width 12 height 12
click at [830, 440] on div "Atjaunināt atlasi" at bounding box center [840, 439] width 56 height 13
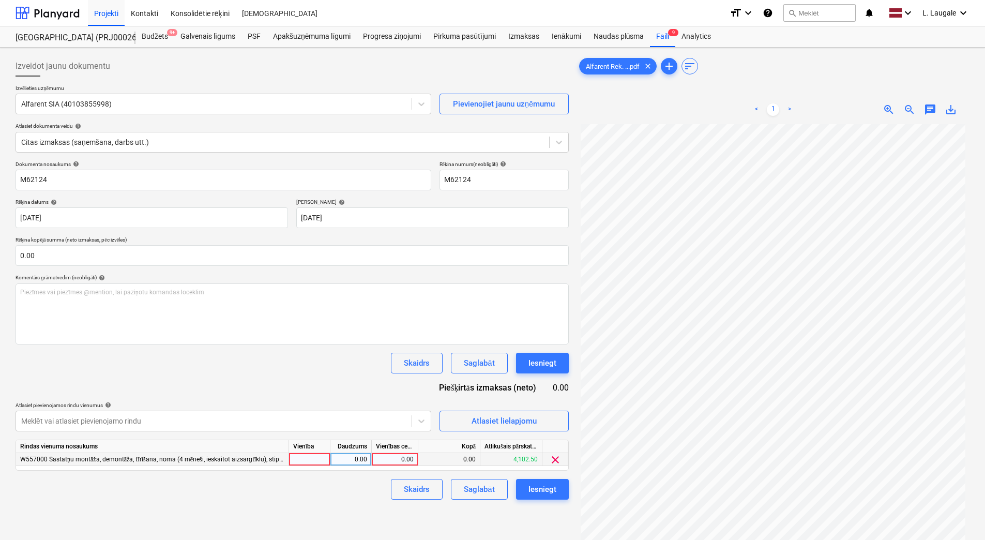
click at [313, 461] on div at bounding box center [309, 459] width 41 height 13
click at [336, 461] on div "0.00" at bounding box center [351, 459] width 33 height 13
type input "1"
click at [402, 463] on div "0.00" at bounding box center [395, 459] width 38 height 13
type input "3019.05"
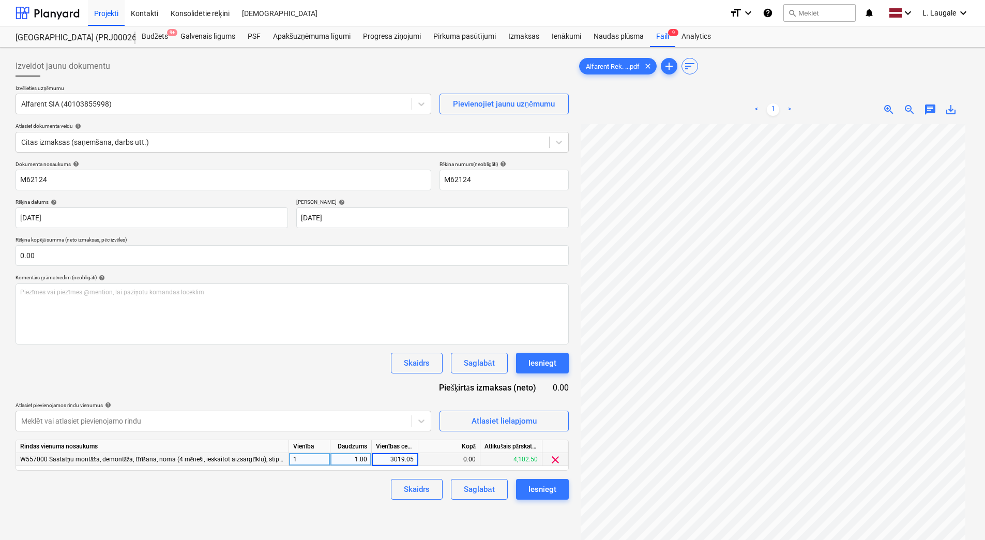
click at [341, 495] on div "Skaidrs Saglabāt Iesniegt" at bounding box center [292, 489] width 553 height 21
click at [479, 488] on div "Saglabāt" at bounding box center [479, 488] width 31 height 13
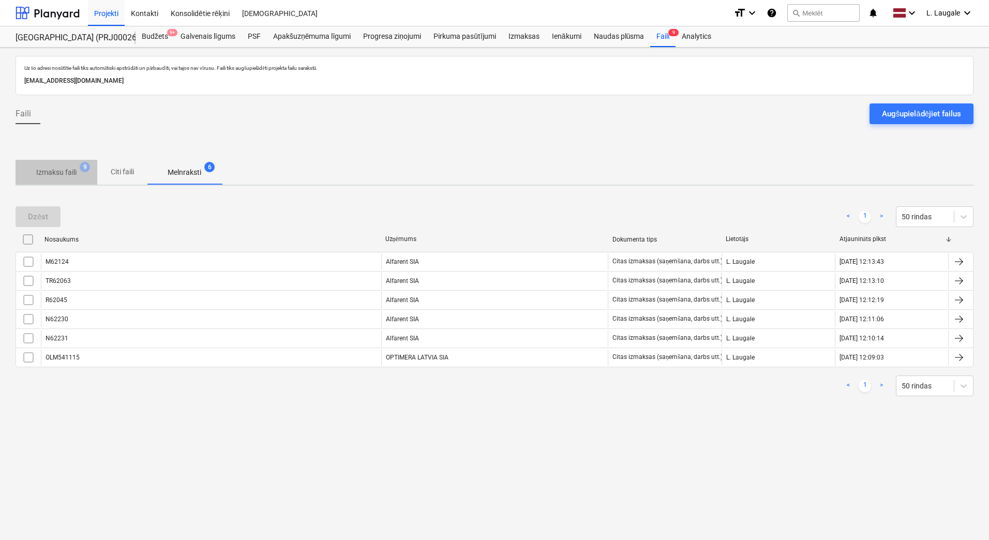
click at [63, 169] on p "Izmaksu faili" at bounding box center [56, 172] width 40 height 11
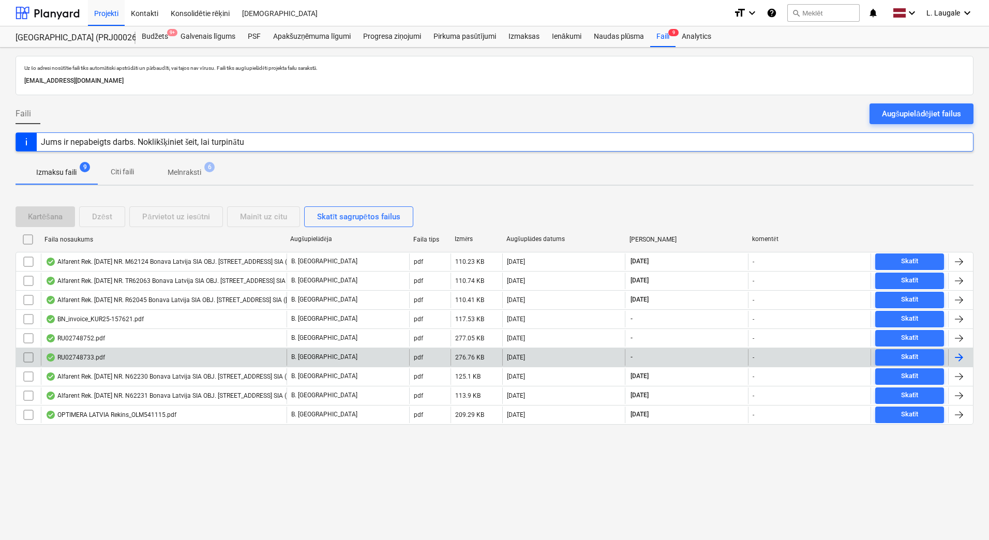
click at [161, 358] on div "RU02748733.pdf" at bounding box center [164, 357] width 246 height 17
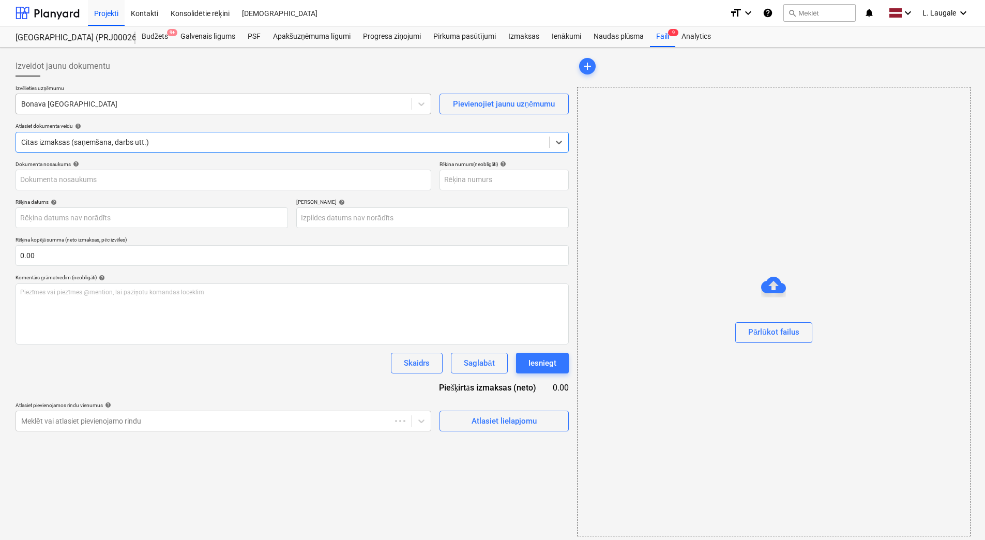
type input "RU02748733.pdf"
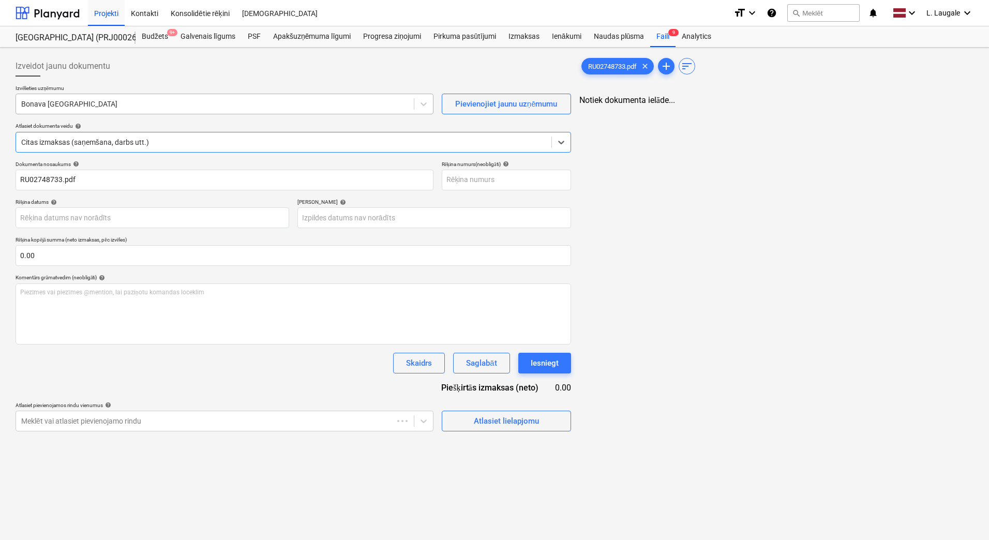
click at [119, 113] on div "Bonava [GEOGRAPHIC_DATA]" at bounding box center [225, 104] width 418 height 21
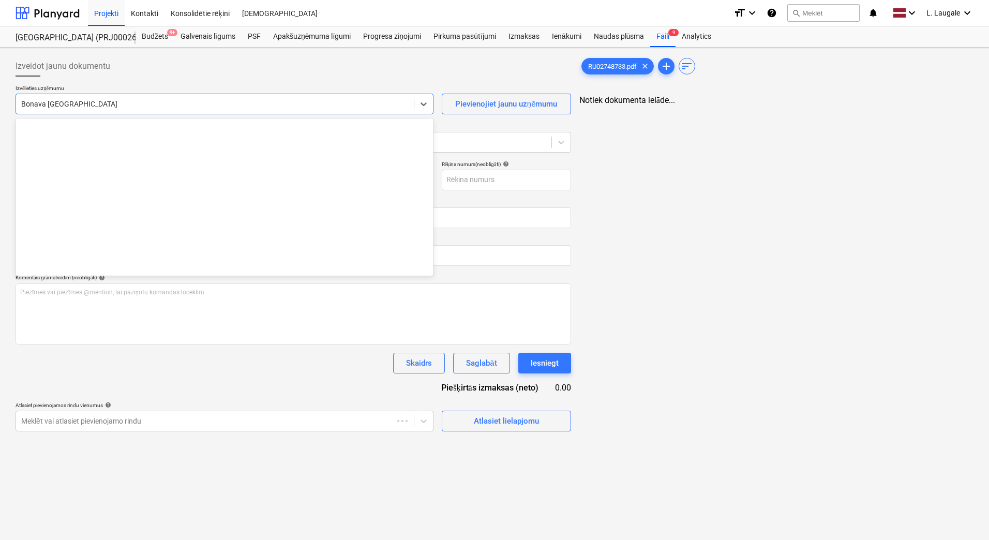
scroll to position [1430, 0]
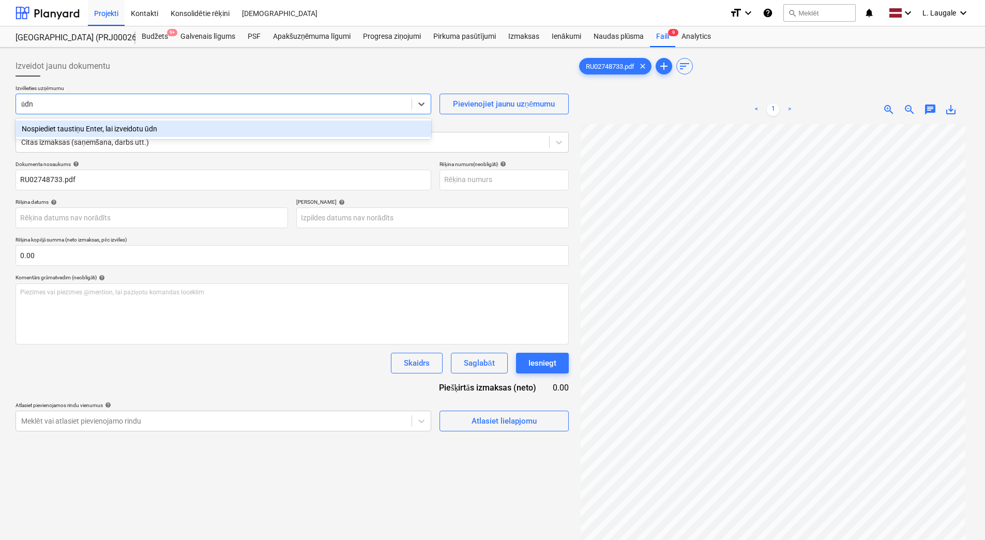
type input "ūd"
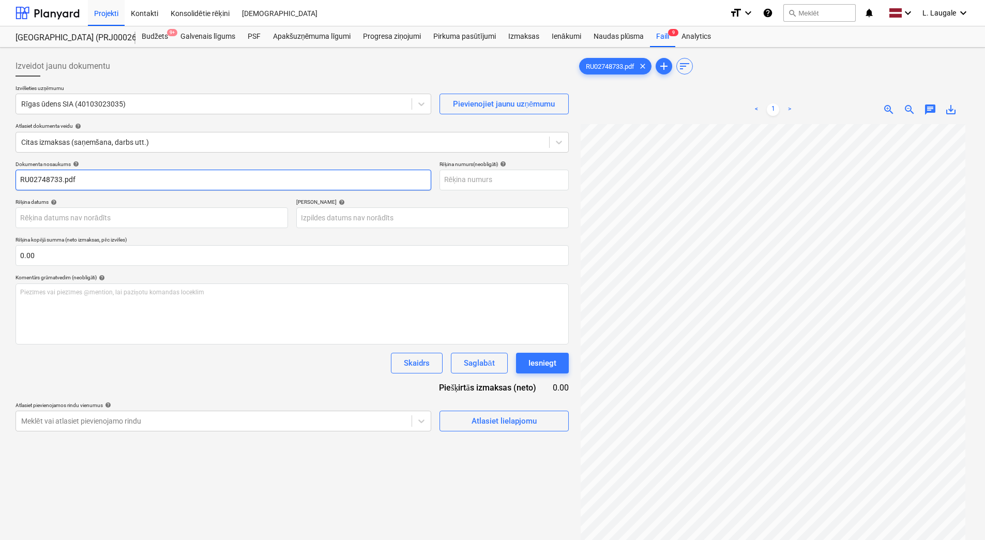
click at [109, 181] on input "RU02748733.pdf" at bounding box center [224, 180] width 416 height 21
drag, startPoint x: 109, startPoint y: 181, endPoint x: -2, endPoint y: 173, distance: 111.5
click at [0, 173] on html "Projekti Kontakti Konsolidētie rēķini Iesūtne format_size keyboard_arrow_down h…" at bounding box center [492, 270] width 985 height 540
type input "RU02748733"
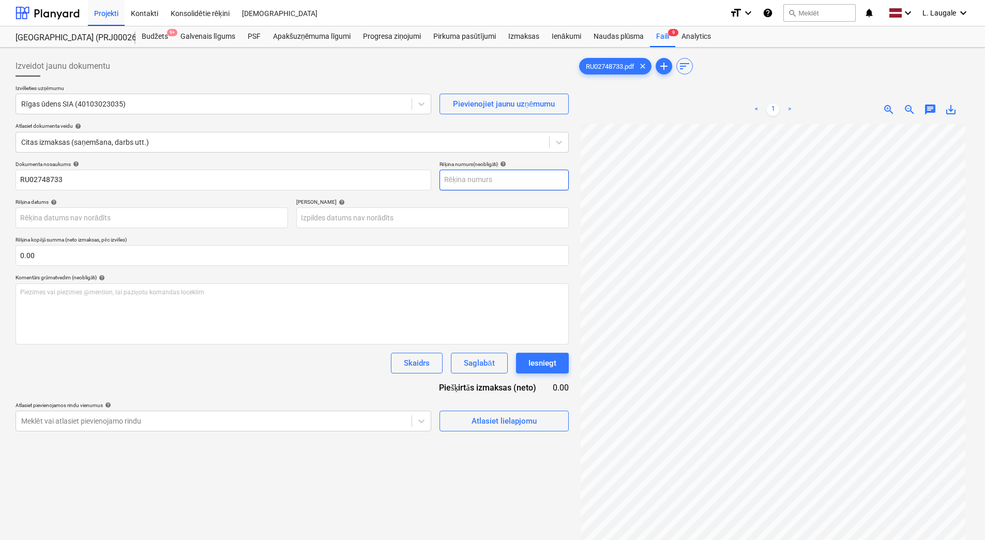
click at [539, 175] on input "text" at bounding box center [504, 180] width 129 height 21
paste input "RU02748733"
type input "RU02748733"
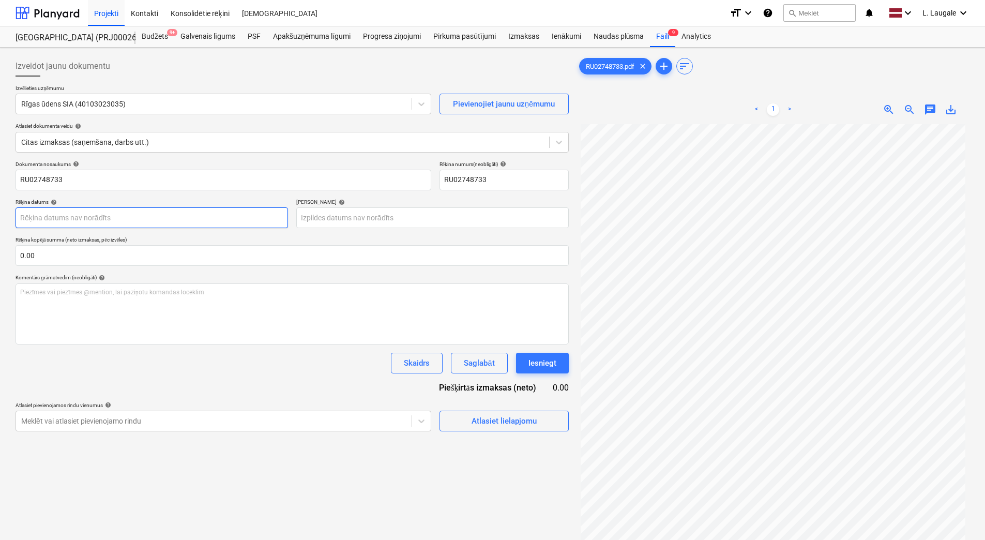
click at [260, 225] on body "Projekti Kontakti Konsolidētie rēķini Iesūtne format_size keyboard_arrow_down h…" at bounding box center [492, 270] width 985 height 540
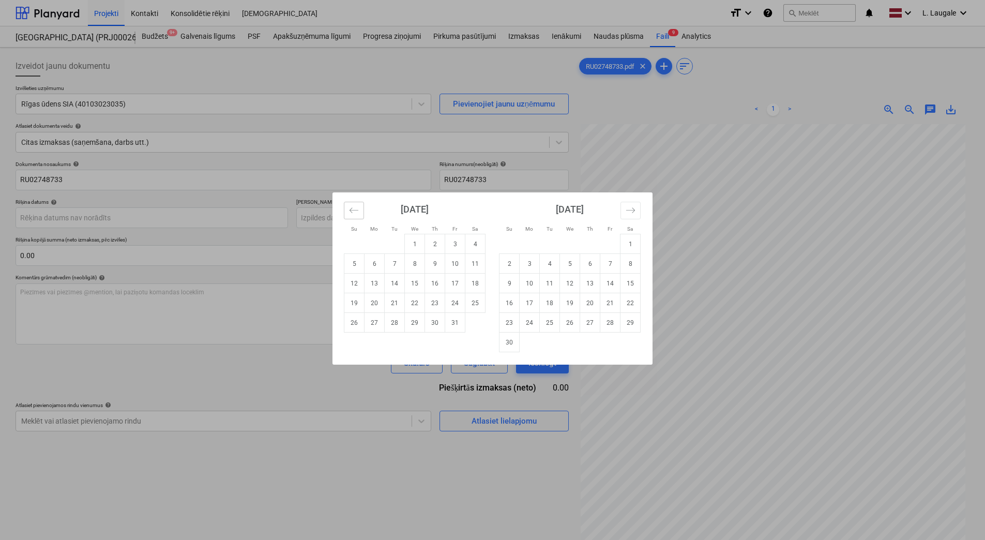
click at [358, 212] on icon "Move backward to switch to the previous month." at bounding box center [354, 210] width 10 height 10
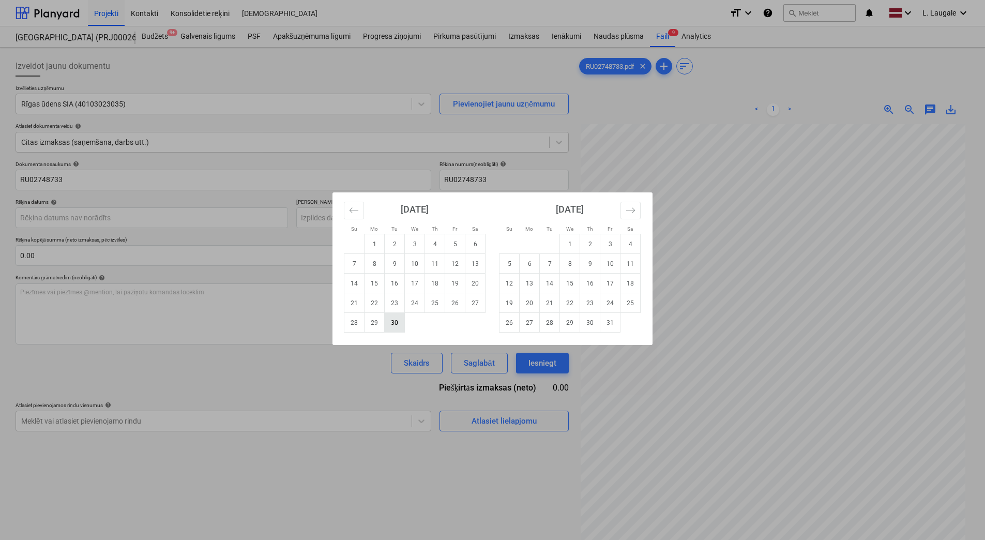
click at [392, 325] on td "30" at bounding box center [395, 323] width 20 height 20
type input "[DATE]"
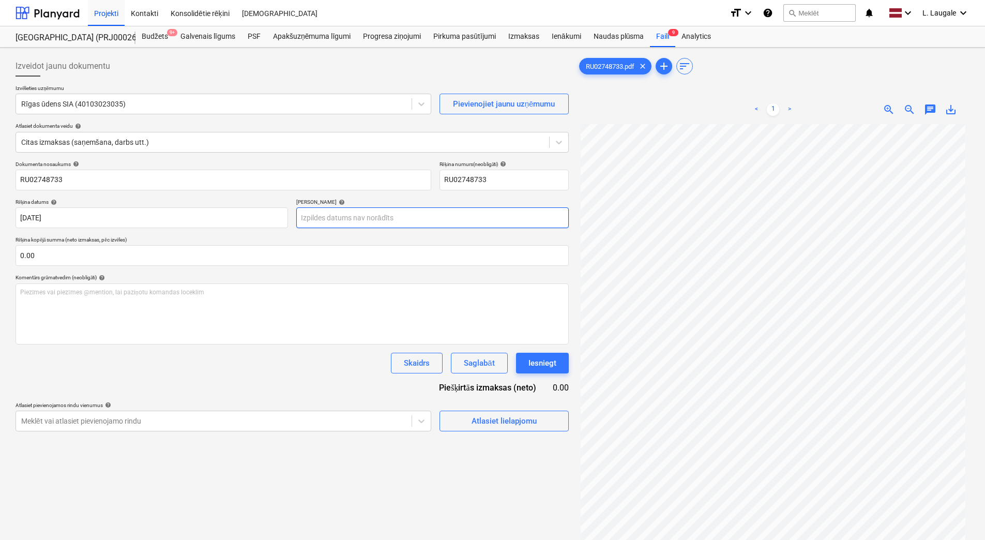
click at [386, 222] on body "Projekti Kontakti Konsolidētie rēķini Iesūtne format_size keyboard_arrow_down h…" at bounding box center [492, 270] width 985 height 540
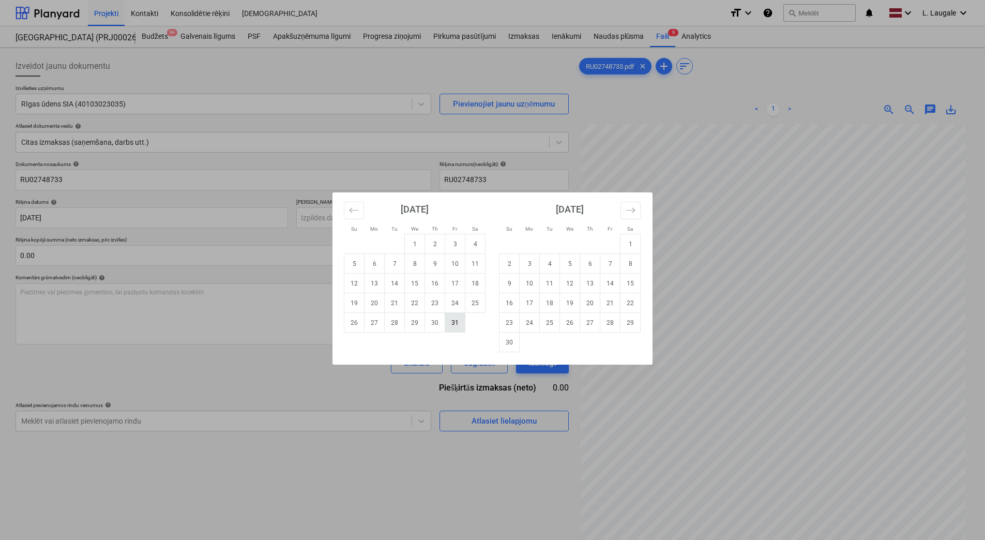
click at [455, 326] on td "31" at bounding box center [455, 323] width 20 height 20
type input "[DATE]"
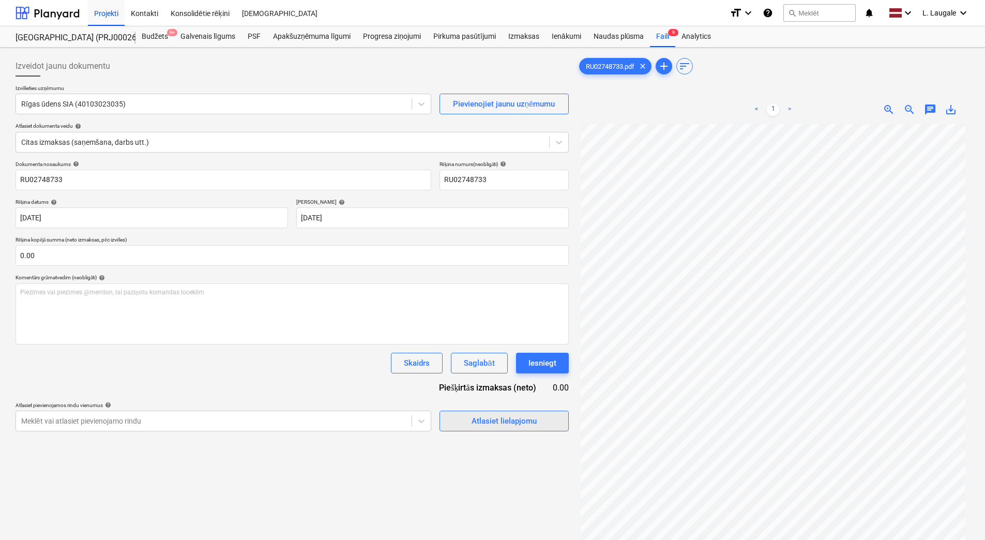
click at [482, 425] on div "Atlasiet lielapjomu" at bounding box center [504, 420] width 65 height 13
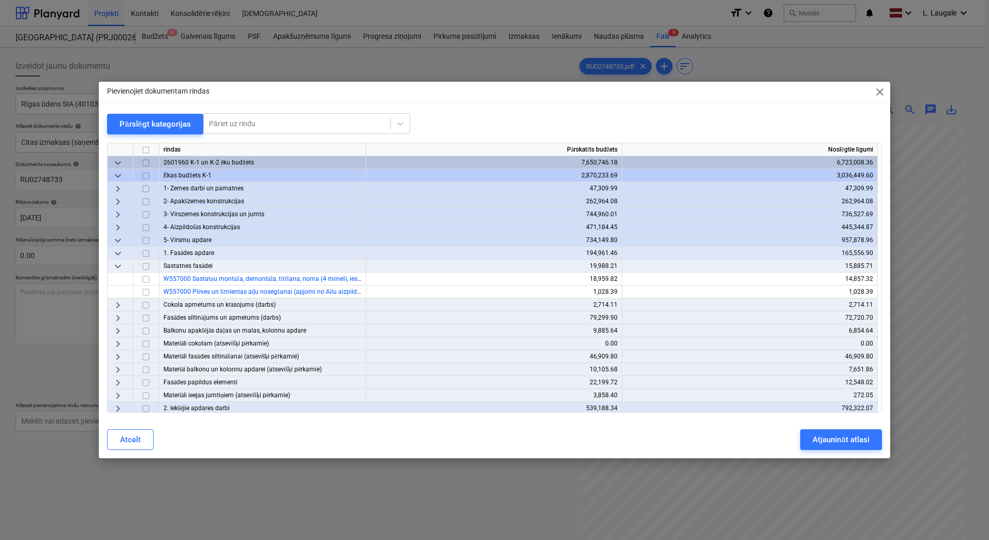
click at [116, 174] on span "keyboard_arrow_down" at bounding box center [118, 176] width 12 height 12
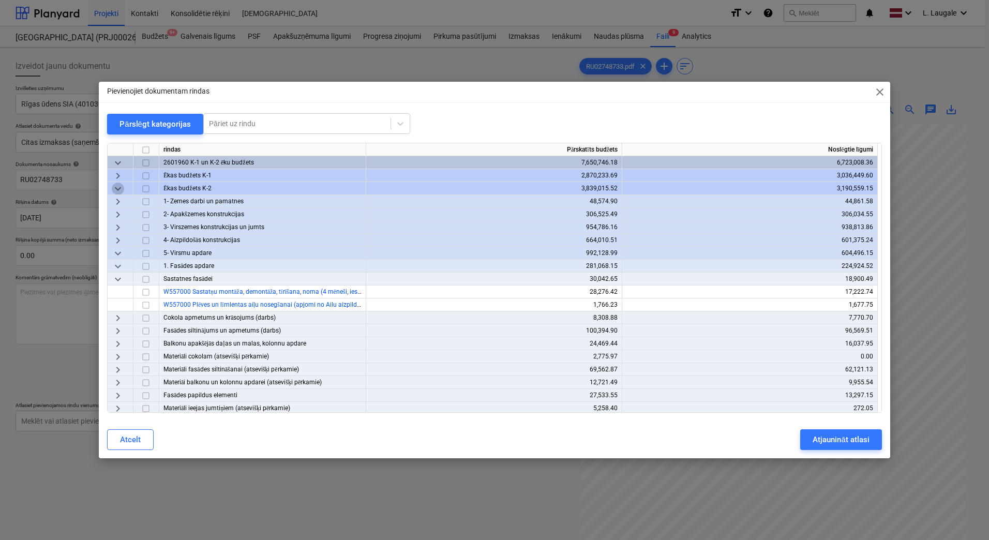
click at [122, 193] on span "keyboard_arrow_down" at bounding box center [118, 189] width 12 height 12
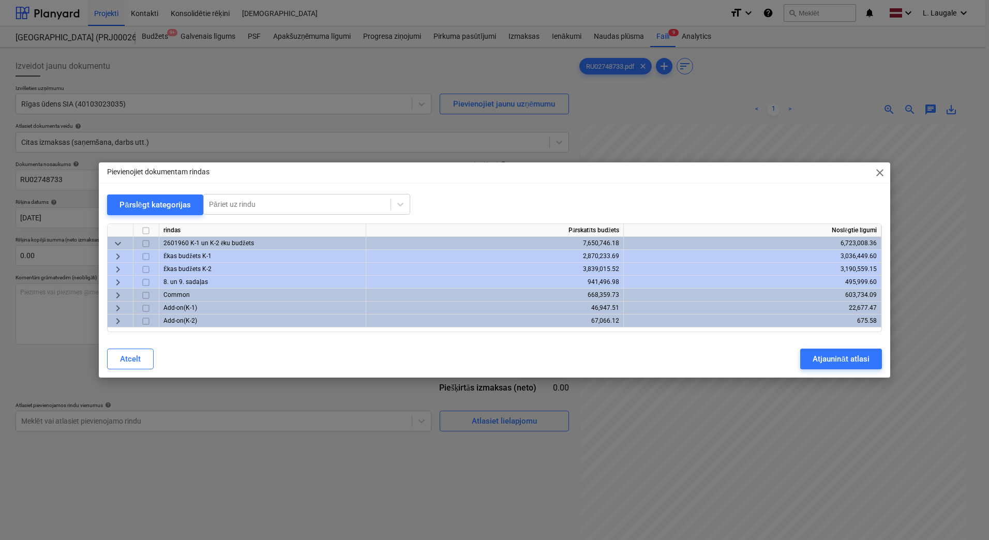
click at [115, 277] on span "keyboard_arrow_right" at bounding box center [118, 282] width 12 height 12
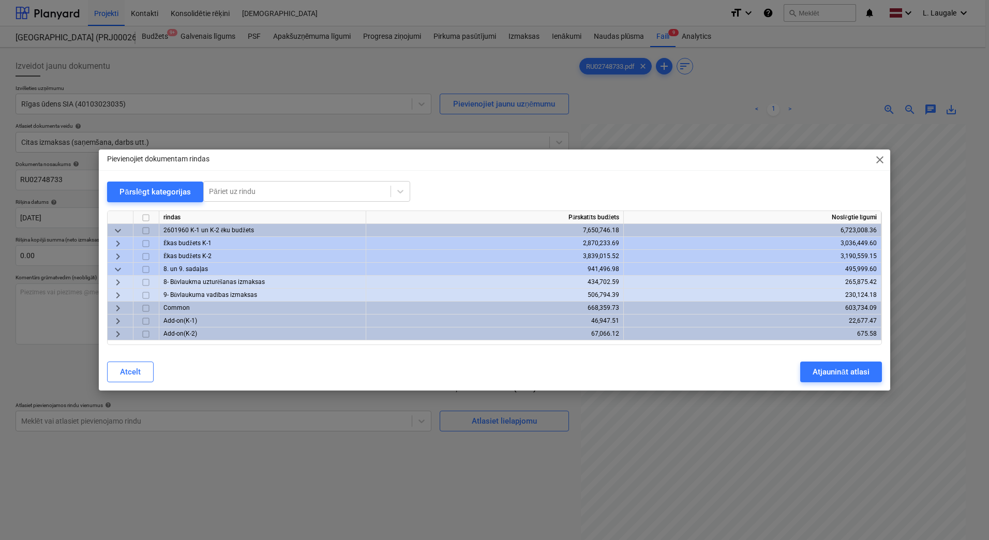
click at [118, 280] on span "keyboard_arrow_right" at bounding box center [118, 282] width 12 height 12
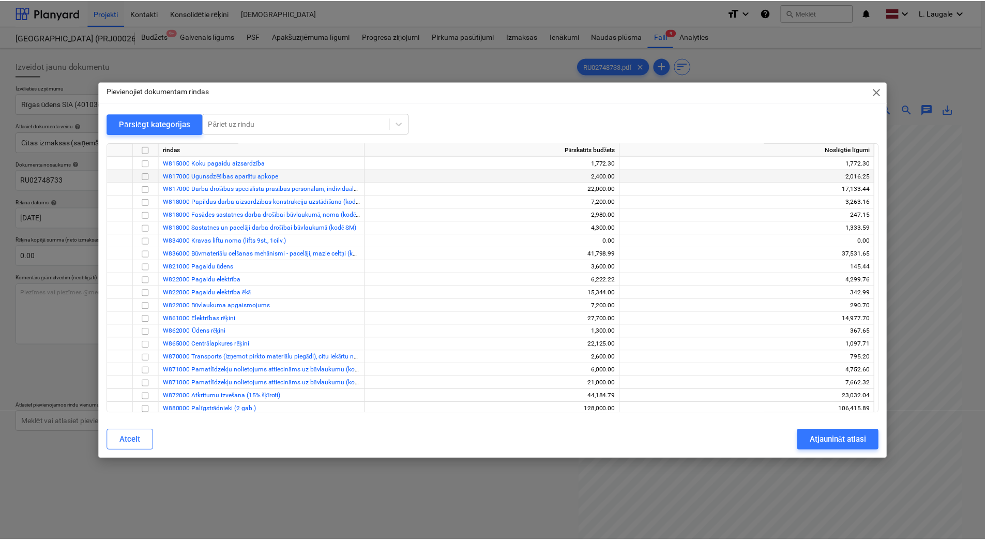
scroll to position [172, 0]
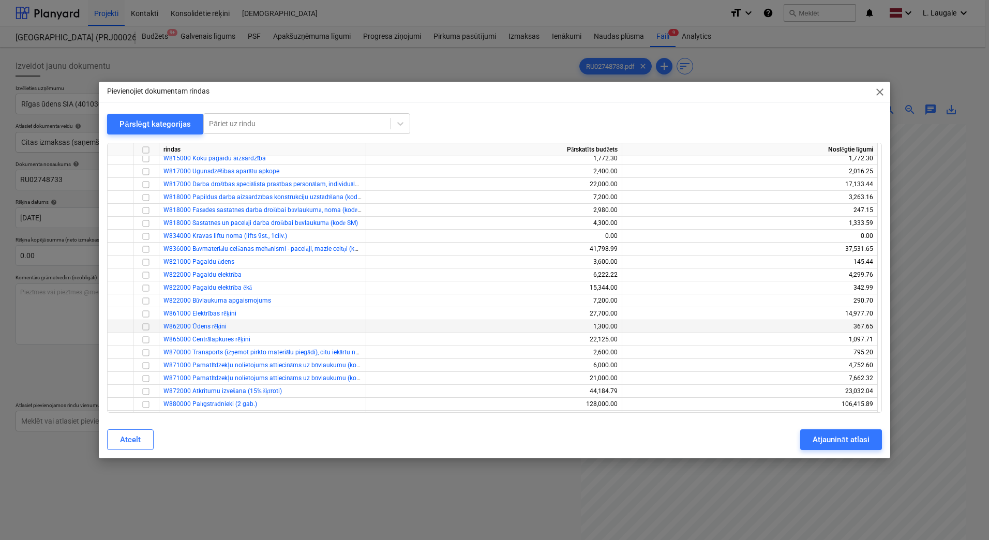
click at [146, 326] on input "checkbox" at bounding box center [146, 327] width 12 height 12
click at [816, 433] on div "Atjaunināt atlasi" at bounding box center [840, 439] width 56 height 13
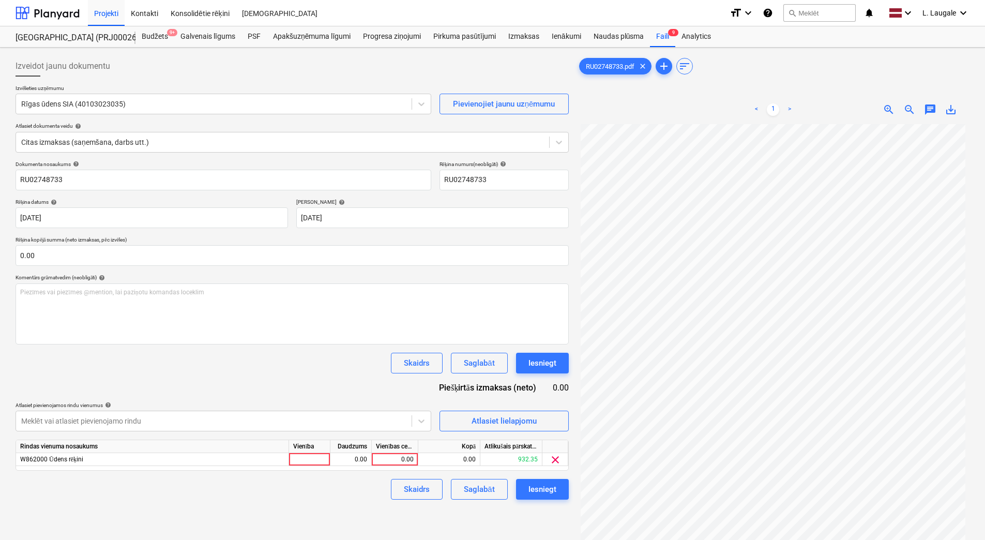
click at [308, 467] on div "Rindas vienuma nosaukums Vienība Daudzums Vienības cena Kopā Atlikušais pārskat…" at bounding box center [292, 455] width 553 height 31
click at [315, 460] on div at bounding box center [309, 459] width 41 height 13
type input "1"
click at [331, 460] on div "0.00" at bounding box center [350, 459] width 41 height 13
type input "1"
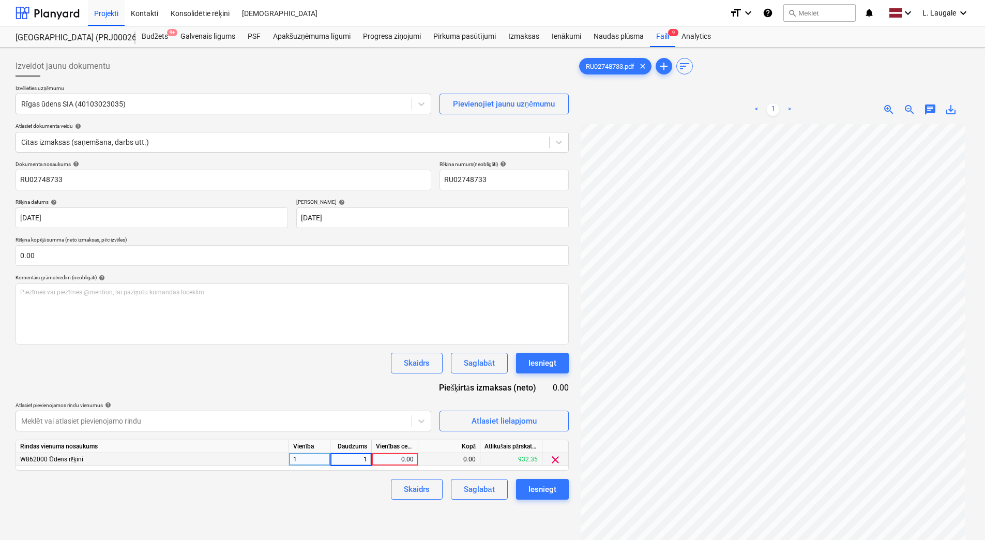
click at [395, 455] on div "0.00" at bounding box center [395, 459] width 38 height 13
type input "50.37"
click at [324, 512] on div "Izveidot jaunu dokumentu Izvēlieties uzņēmumu Rīgas ūdens SIA (40103023035) Pie…" at bounding box center [292, 345] width 562 height 587
click at [486, 490] on div "Saglabāt" at bounding box center [479, 488] width 31 height 13
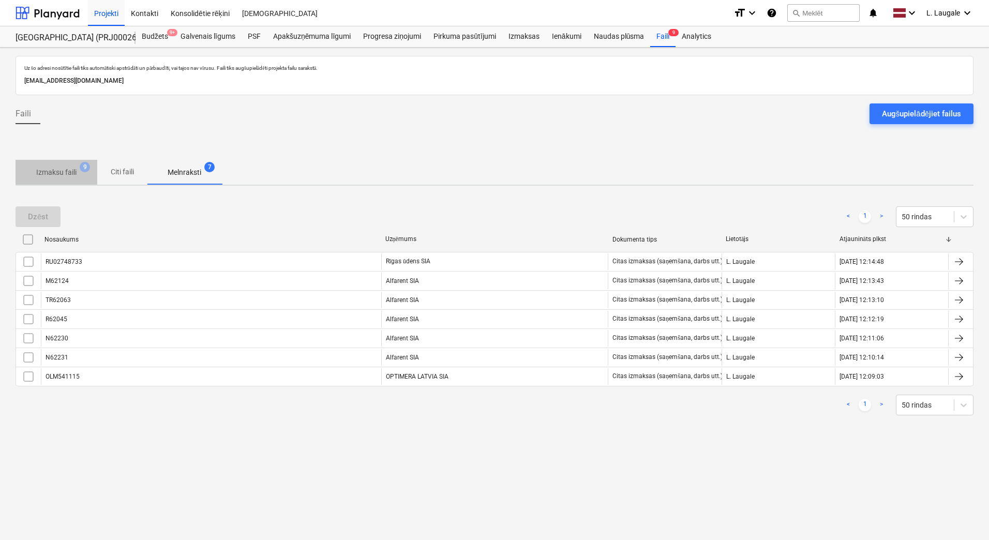
click at [54, 170] on p "Izmaksu faili" at bounding box center [56, 172] width 40 height 11
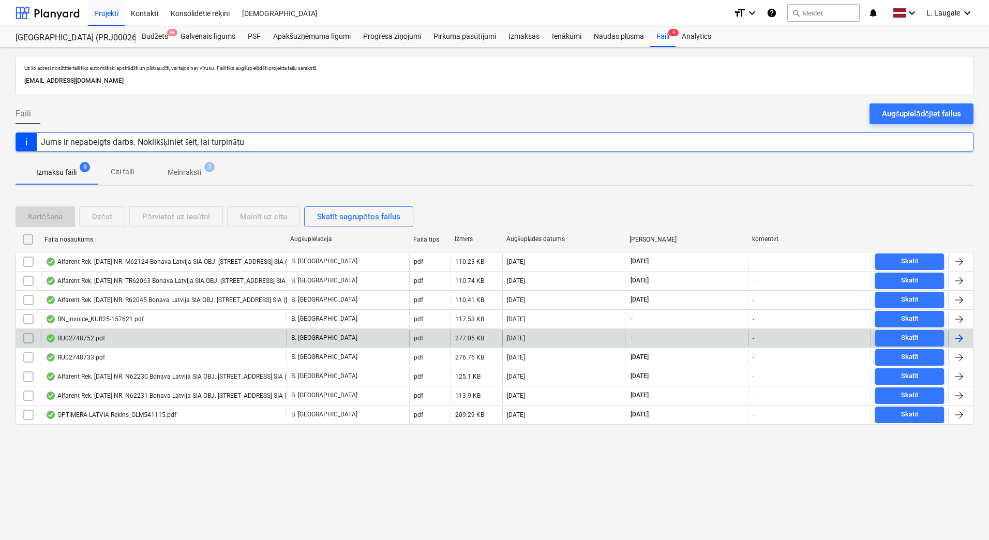
click at [143, 336] on div "RU02748752.pdf" at bounding box center [164, 338] width 246 height 17
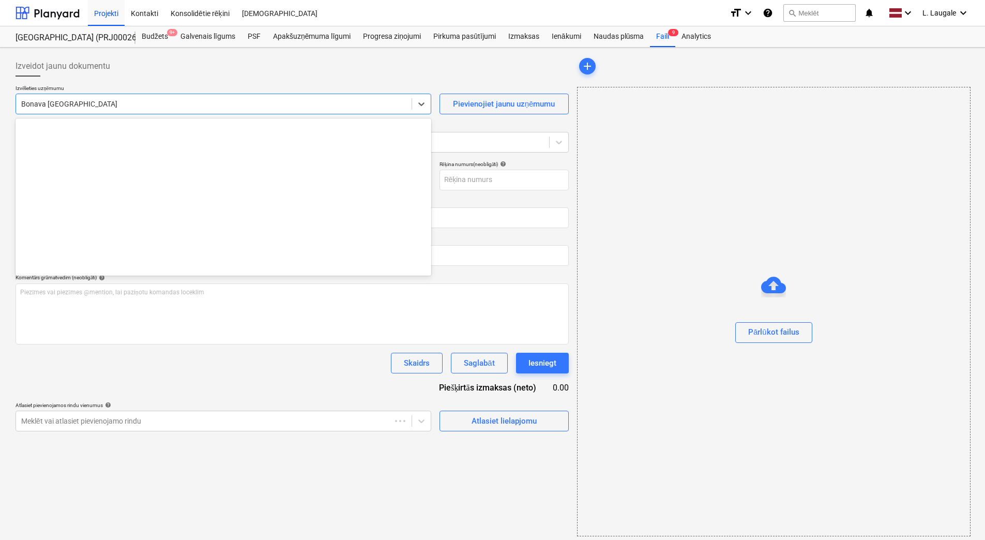
click at [123, 108] on div at bounding box center [213, 104] width 385 height 10
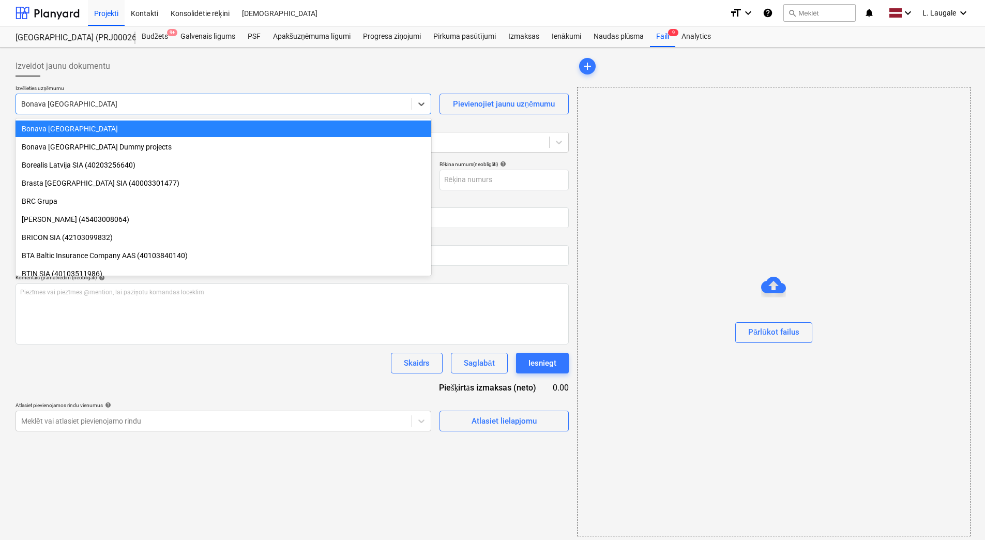
type input "RU02748752.pdf"
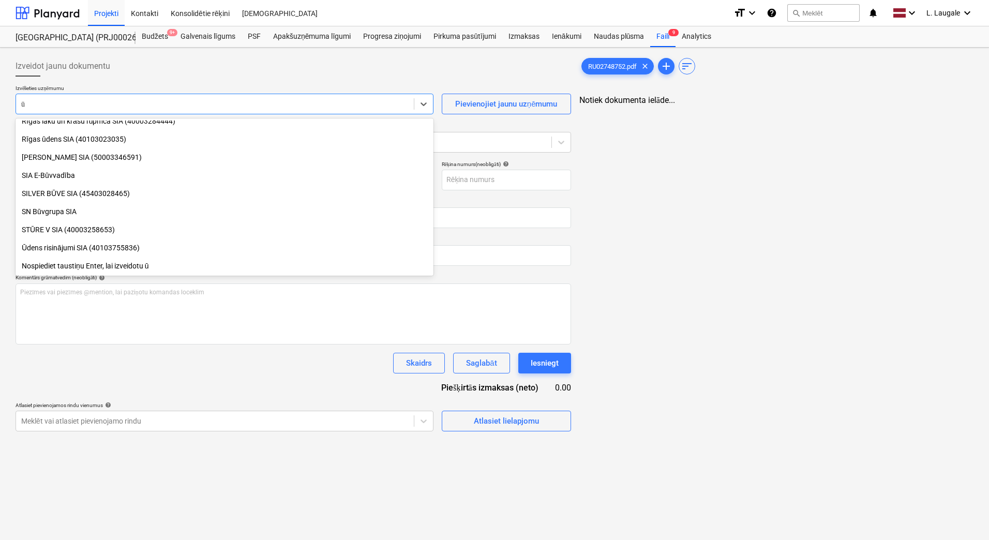
type input "ūd"
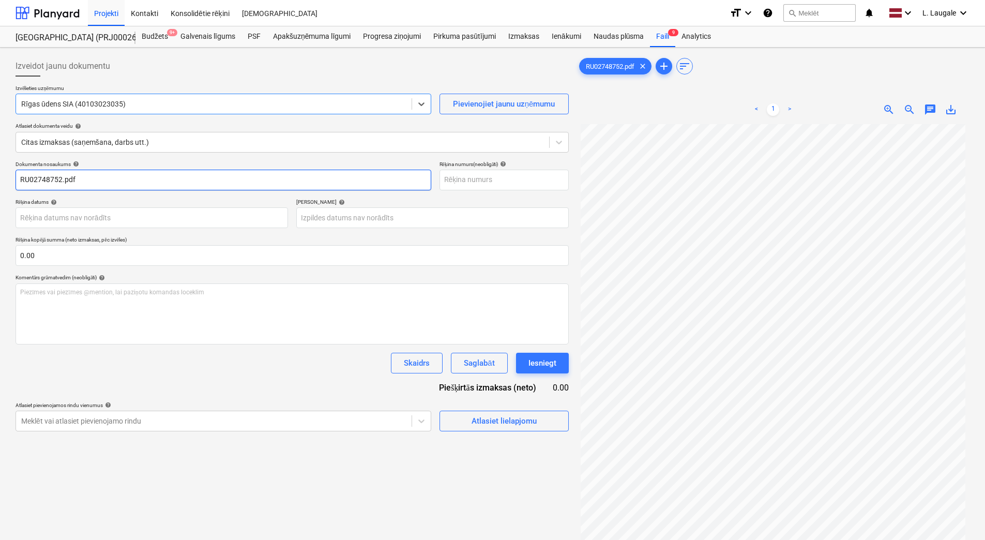
click at [113, 178] on input "RU02748752.pdf" at bounding box center [224, 180] width 416 height 21
drag, startPoint x: 113, startPoint y: 178, endPoint x: -2, endPoint y: 168, distance: 115.7
click at [0, 168] on html "Projekti Kontakti Konsolidētie rēķini Iesūtne format_size keyboard_arrow_down h…" at bounding box center [492, 270] width 985 height 540
type input "RU02748752"
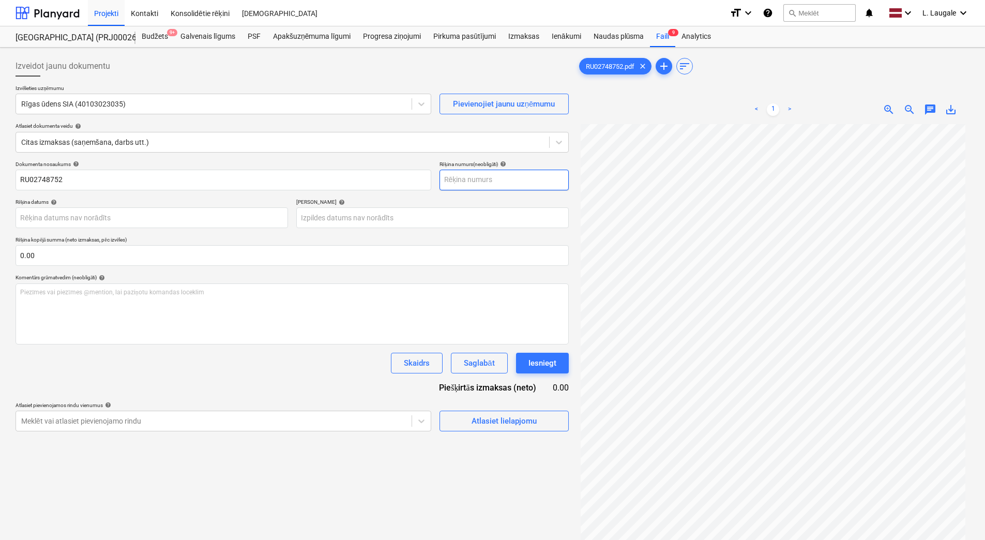
click at [463, 184] on input "text" at bounding box center [504, 180] width 129 height 21
paste input "RU02748752"
type input "RU02748752"
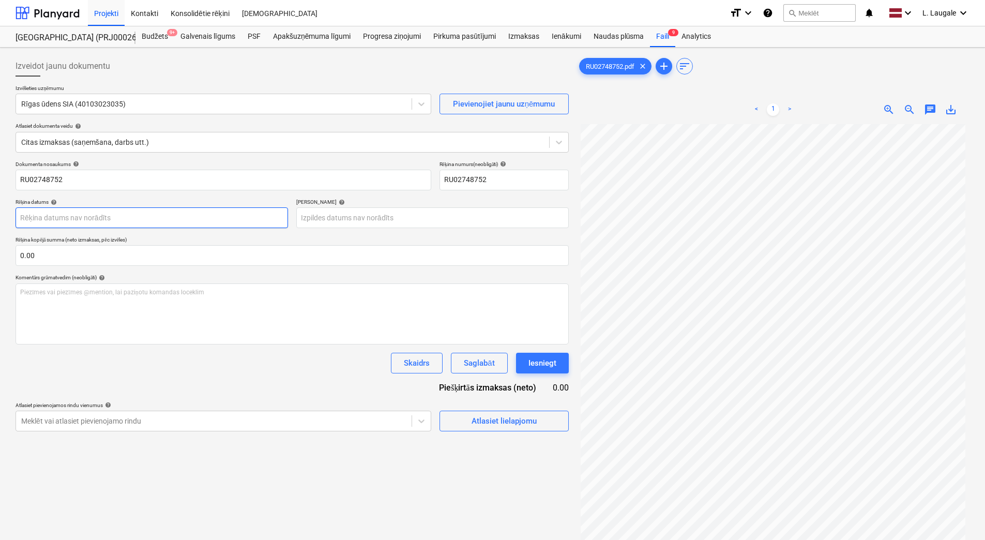
click at [245, 221] on body "Projekti Kontakti Konsolidētie rēķini Iesūtne format_size keyboard_arrow_down h…" at bounding box center [492, 270] width 985 height 540
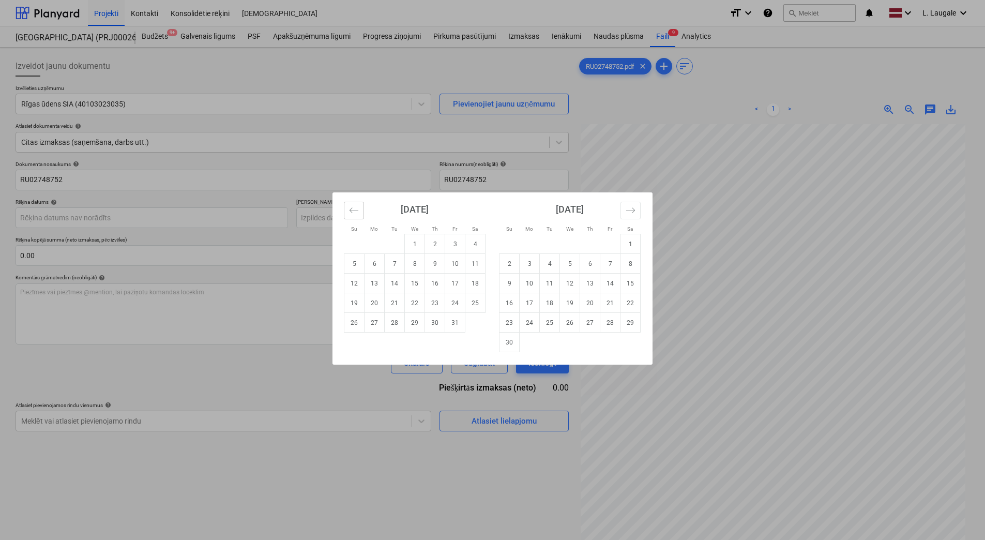
click at [351, 215] on button "Move backward to switch to the previous month." at bounding box center [354, 211] width 20 height 18
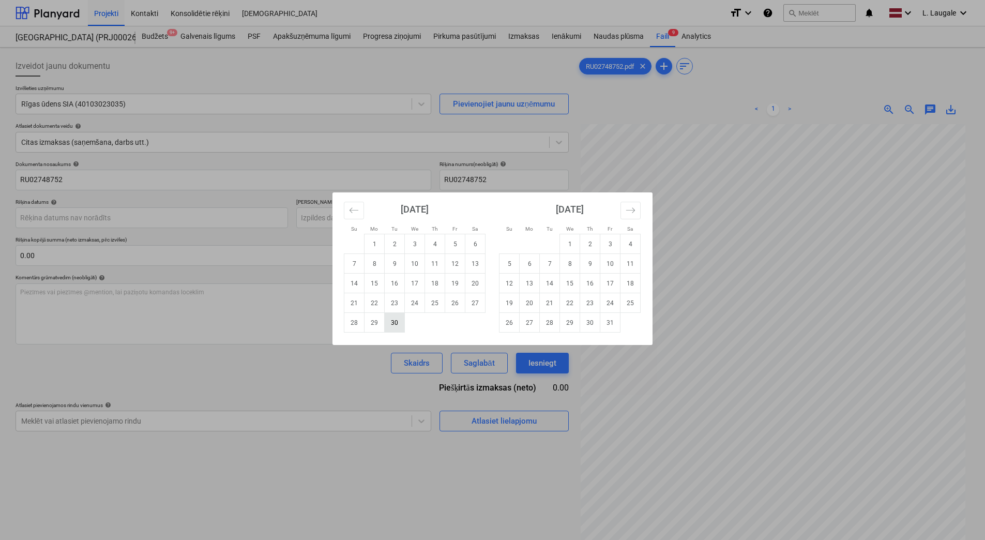
click at [397, 322] on td "30" at bounding box center [395, 323] width 20 height 20
type input "[DATE]"
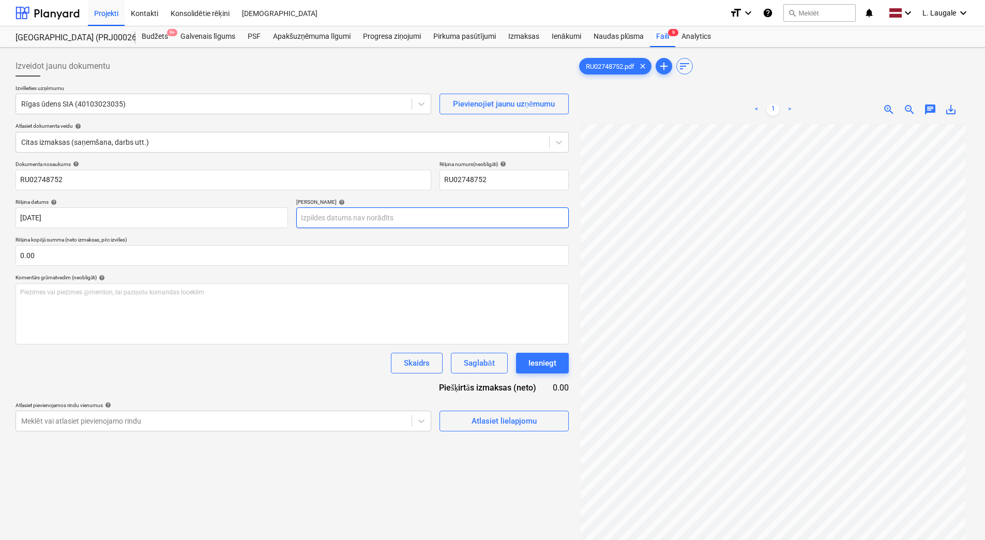
click at [371, 222] on body "Projekti Kontakti Konsolidētie rēķini Iesūtne format_size keyboard_arrow_down h…" at bounding box center [492, 270] width 985 height 540
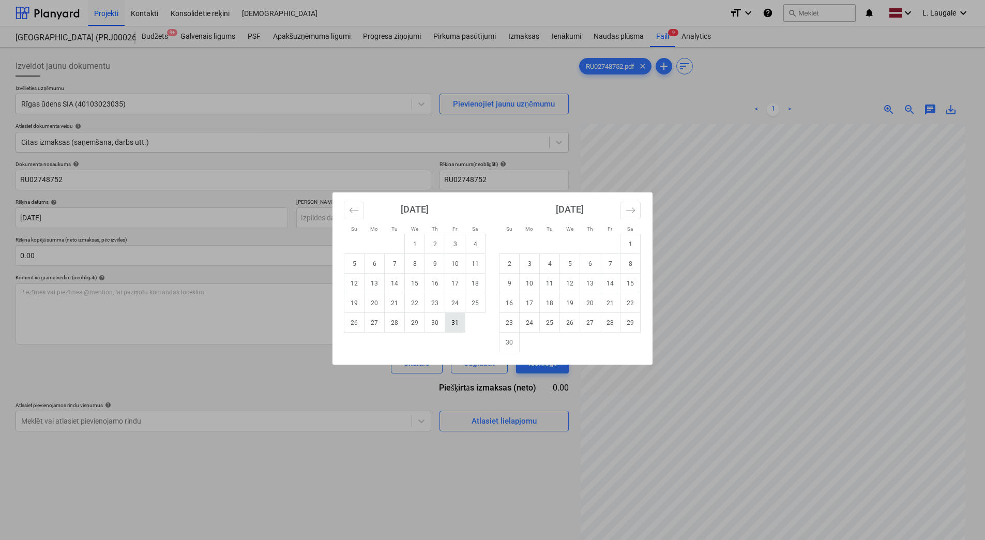
click at [450, 322] on td "31" at bounding box center [455, 323] width 20 height 20
type input "[DATE]"
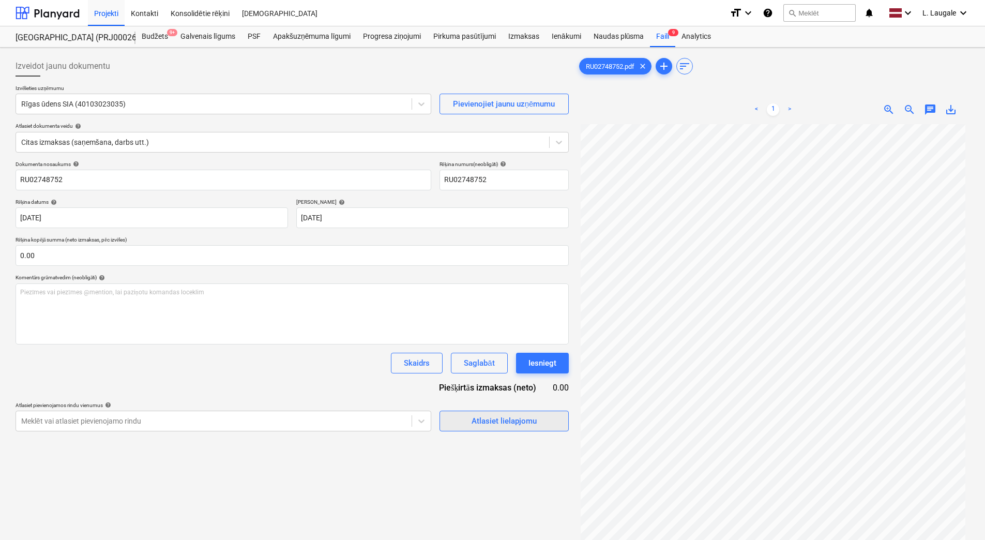
click at [459, 428] on button "Atlasiet lielapjomu" at bounding box center [504, 421] width 129 height 21
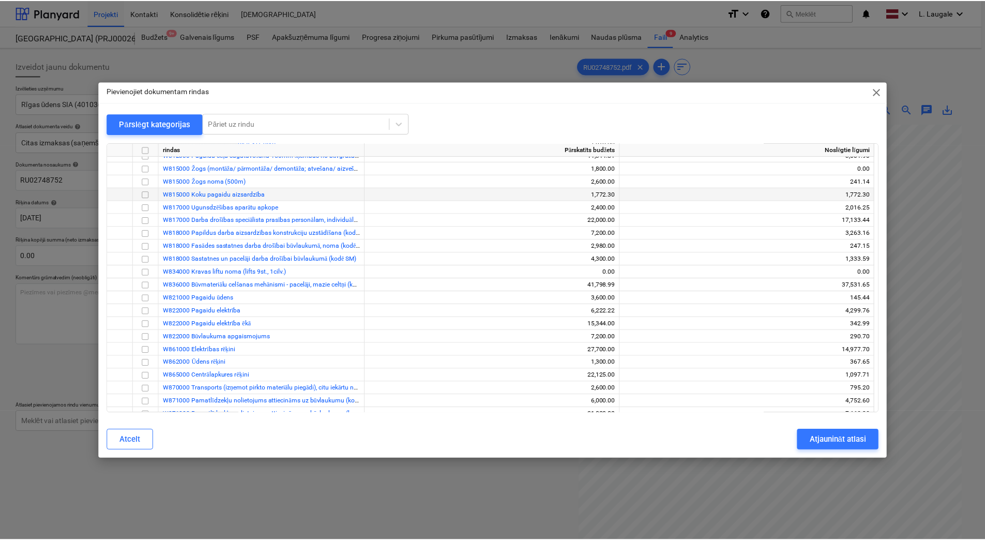
scroll to position [138, 0]
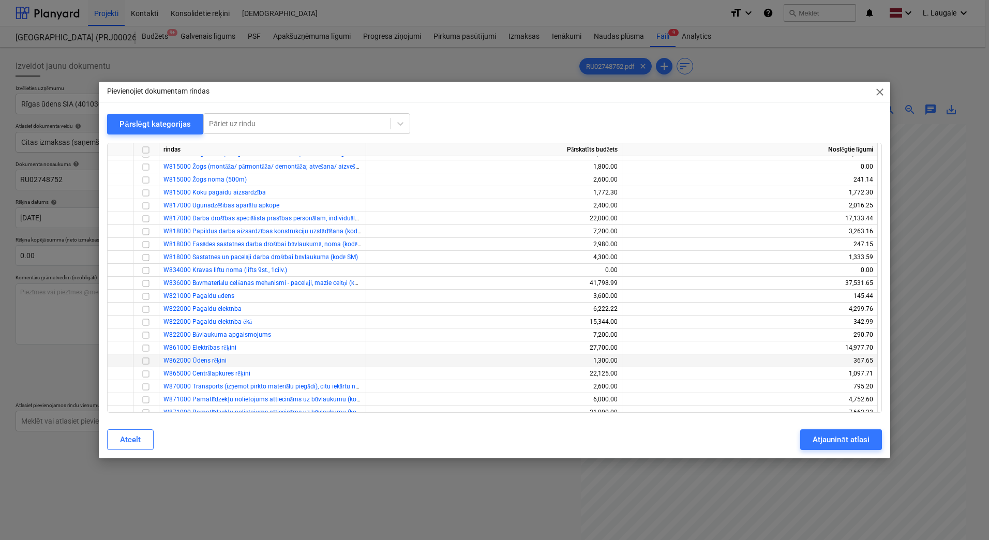
click at [144, 358] on input "checkbox" at bounding box center [146, 361] width 12 height 12
click at [846, 446] on div "Atjaunināt atlasi" at bounding box center [840, 439] width 56 height 13
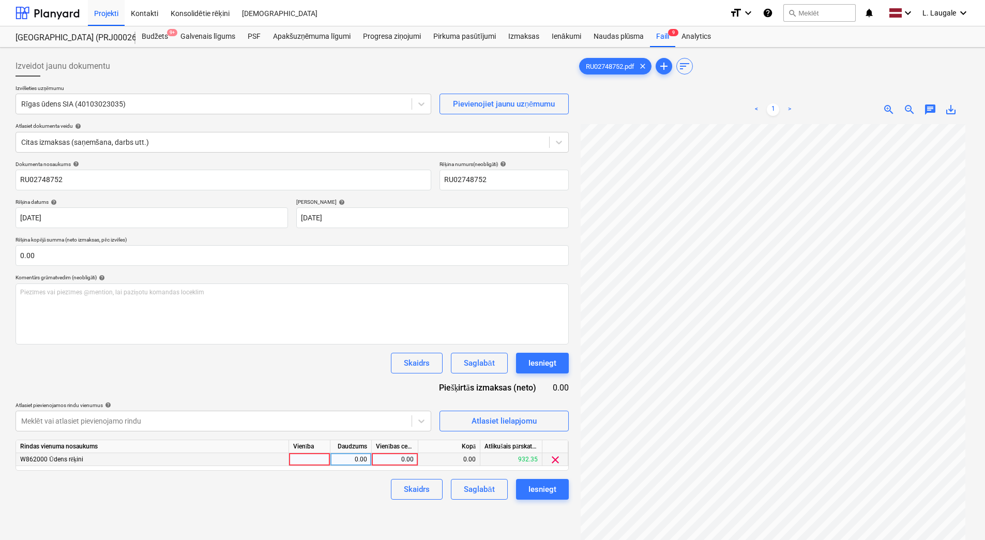
click at [324, 458] on div at bounding box center [309, 459] width 41 height 13
click at [343, 458] on div "0.00" at bounding box center [351, 459] width 33 height 13
type input "1"
click at [429, 463] on div "0.00" at bounding box center [449, 459] width 62 height 13
click at [387, 455] on div "0.00" at bounding box center [395, 459] width 38 height 13
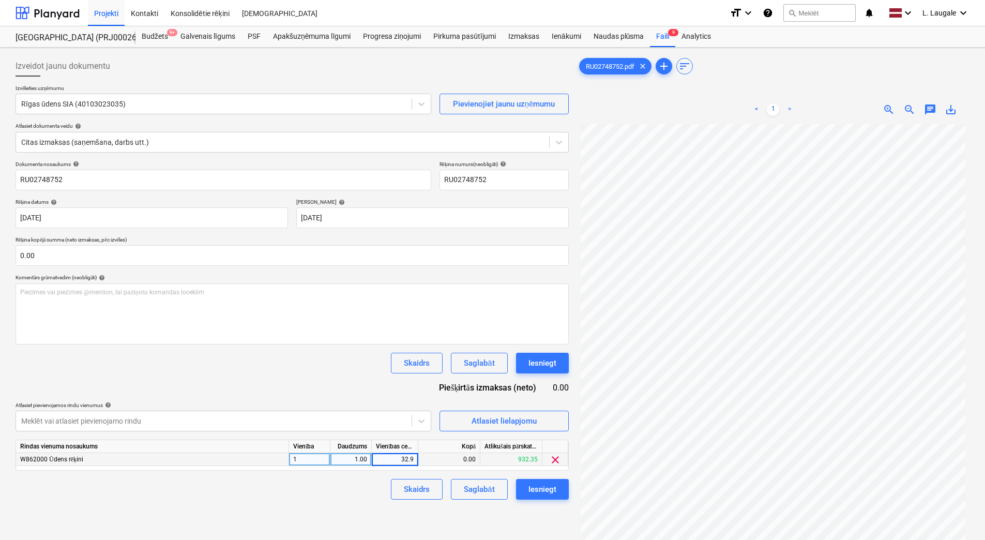
type input "32.91"
click at [363, 498] on div "Skaidrs Saglabāt Iesniegt" at bounding box center [292, 489] width 553 height 21
click at [487, 480] on button "Saglabāt" at bounding box center [479, 489] width 56 height 21
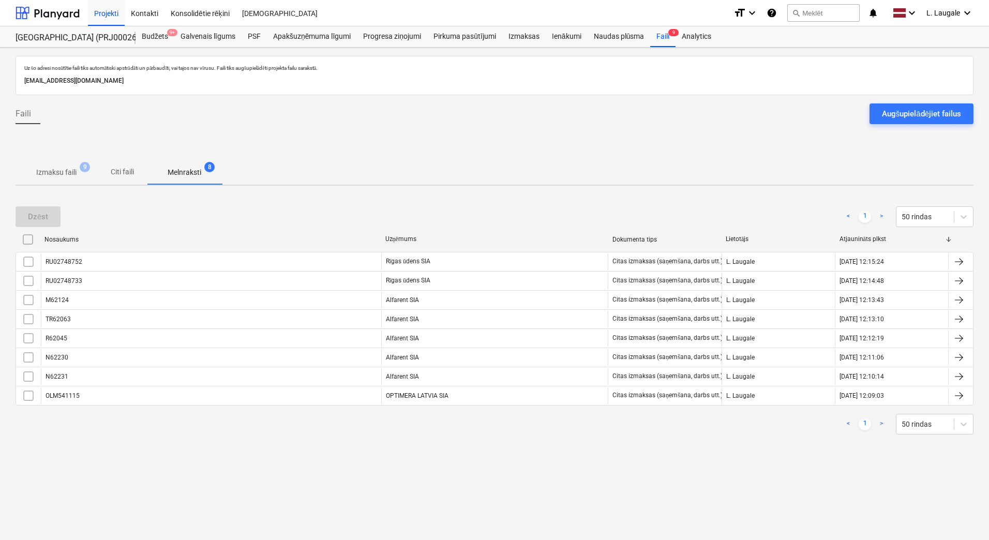
click at [63, 167] on p "Izmaksu faili" at bounding box center [56, 172] width 40 height 11
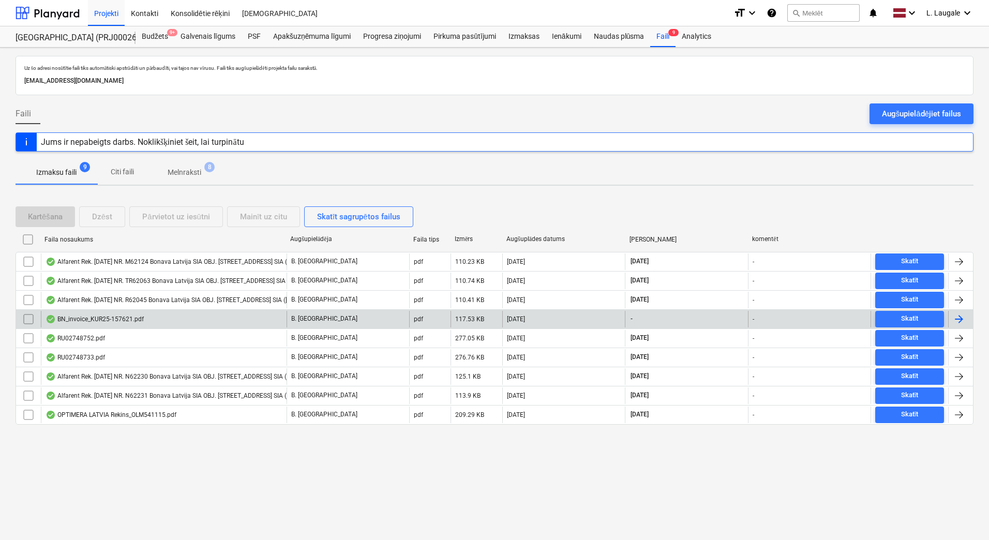
click at [137, 319] on div "BN_invoice_KUR25-157621.pdf" at bounding box center [95, 319] width 98 height 8
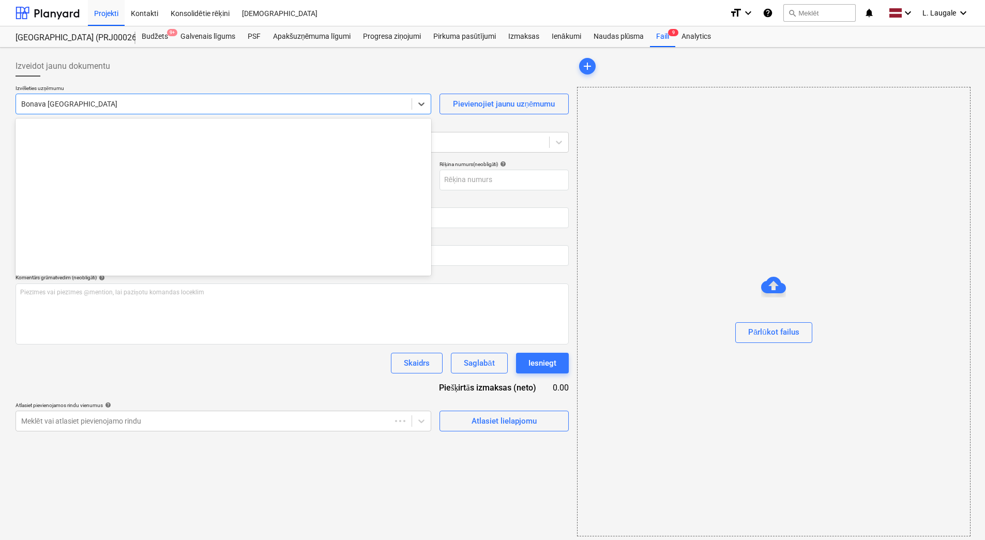
click at [130, 101] on div at bounding box center [213, 104] width 385 height 10
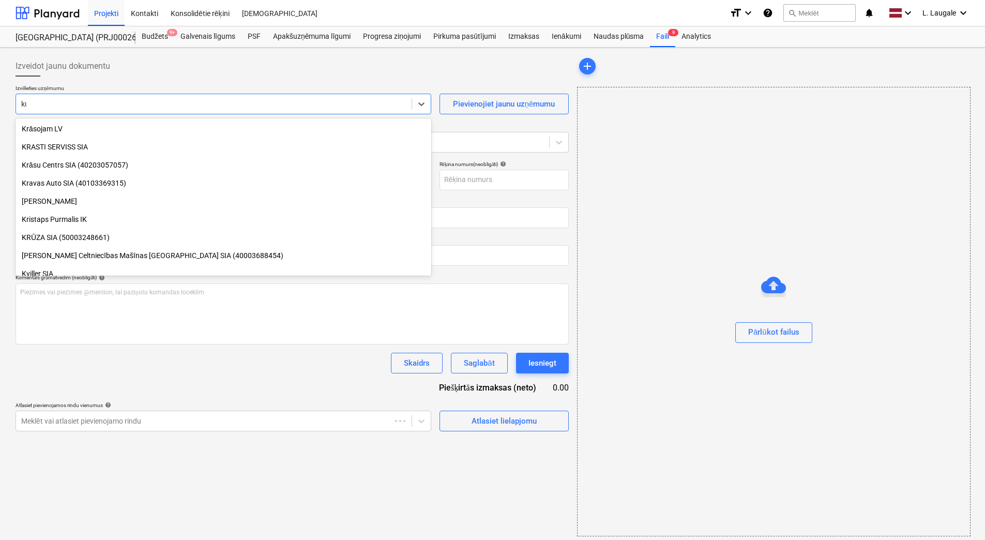
type input "kur"
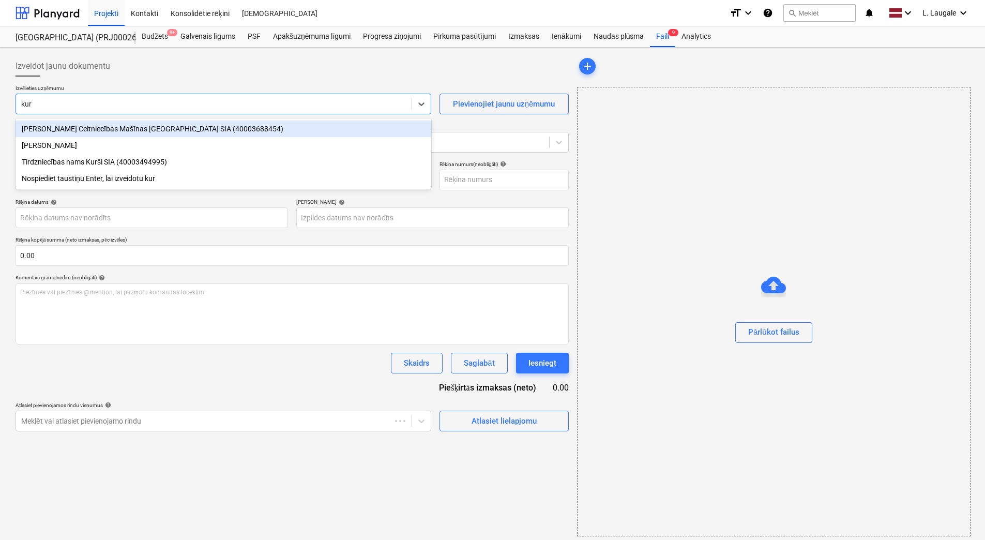
type input "KUR25-157621"
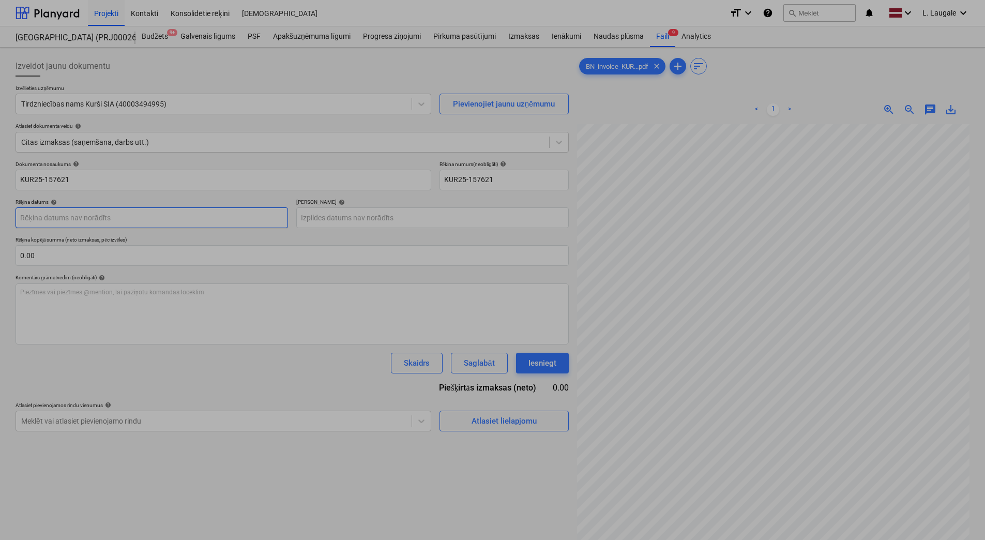
click at [123, 214] on body "Projekti Kontakti Konsolidētie rēķini Iesūtne format_size keyboard_arrow_down h…" at bounding box center [492, 270] width 985 height 540
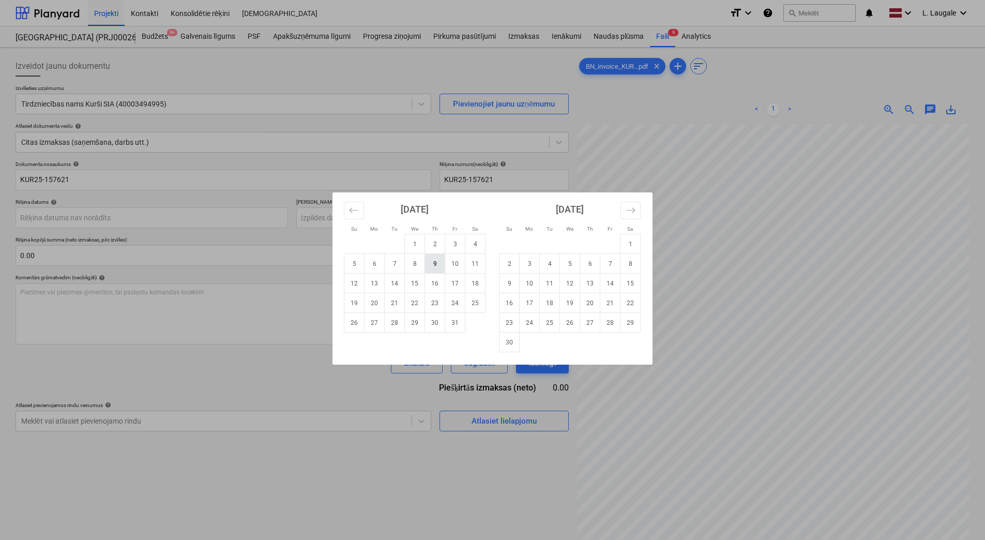
click at [433, 267] on td "9" at bounding box center [435, 264] width 20 height 20
type input "[DATE]"
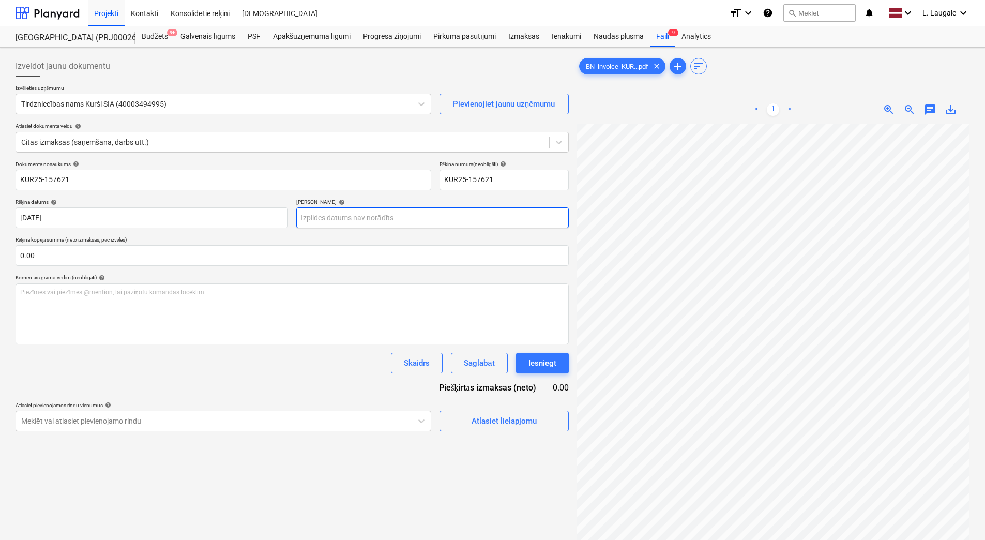
click at [329, 222] on body "Projekti Kontakti Konsolidētie rēķini Iesūtne format_size keyboard_arrow_down h…" at bounding box center [492, 270] width 985 height 540
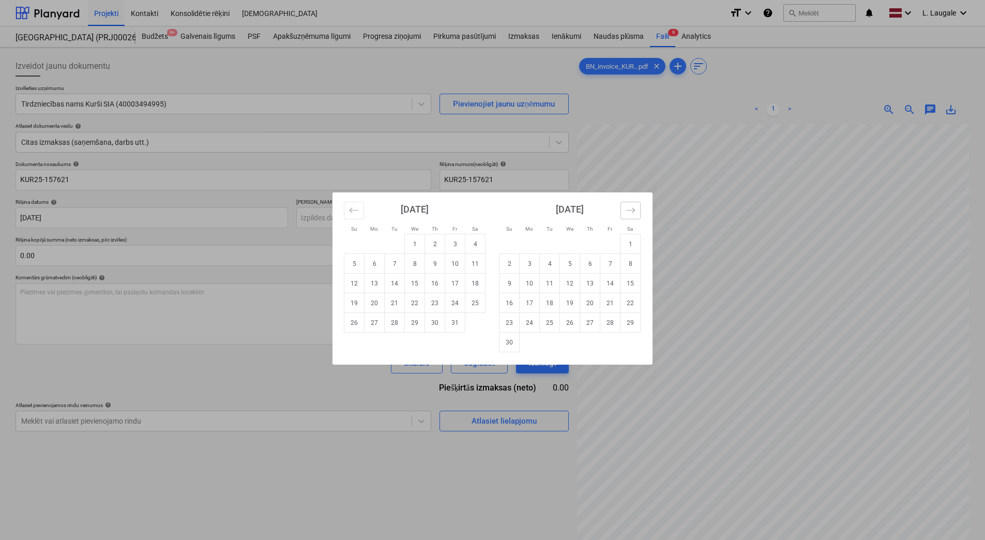
click at [625, 212] on button "Move forward to switch to the next month." at bounding box center [630, 211] width 20 height 18
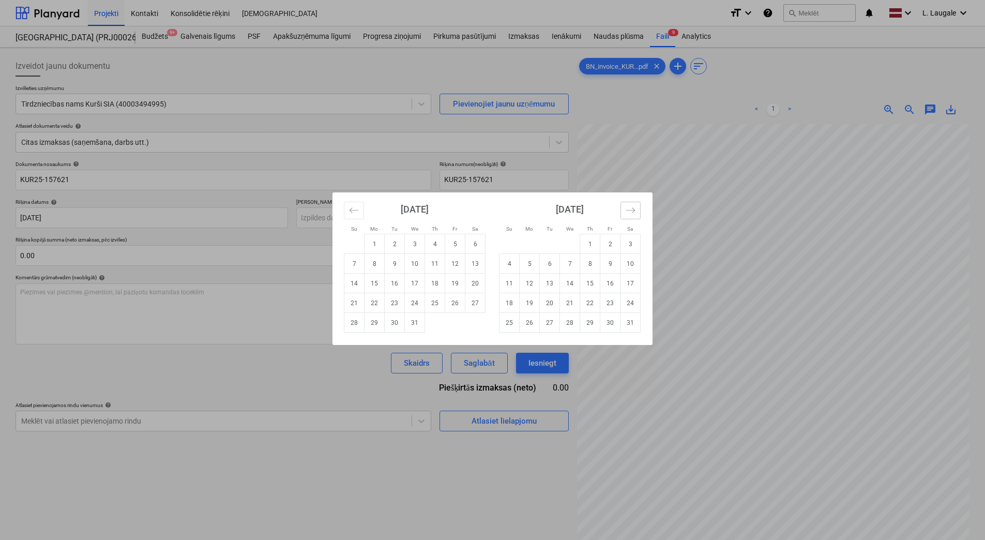
click at [625, 212] on button "Move forward to switch to the next month." at bounding box center [630, 211] width 20 height 18
click at [609, 244] on td "6" at bounding box center [610, 244] width 20 height 20
type input "[DATE]"
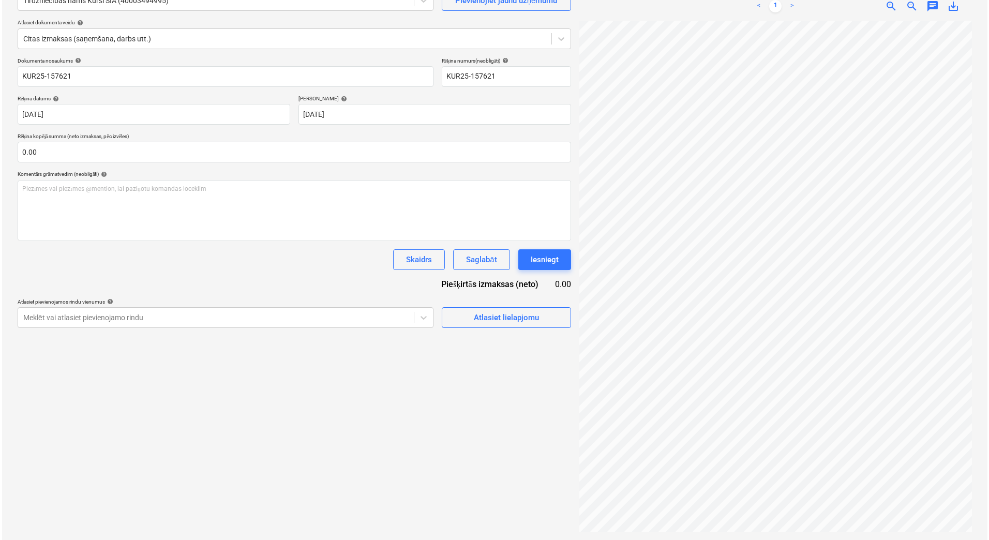
scroll to position [69, 0]
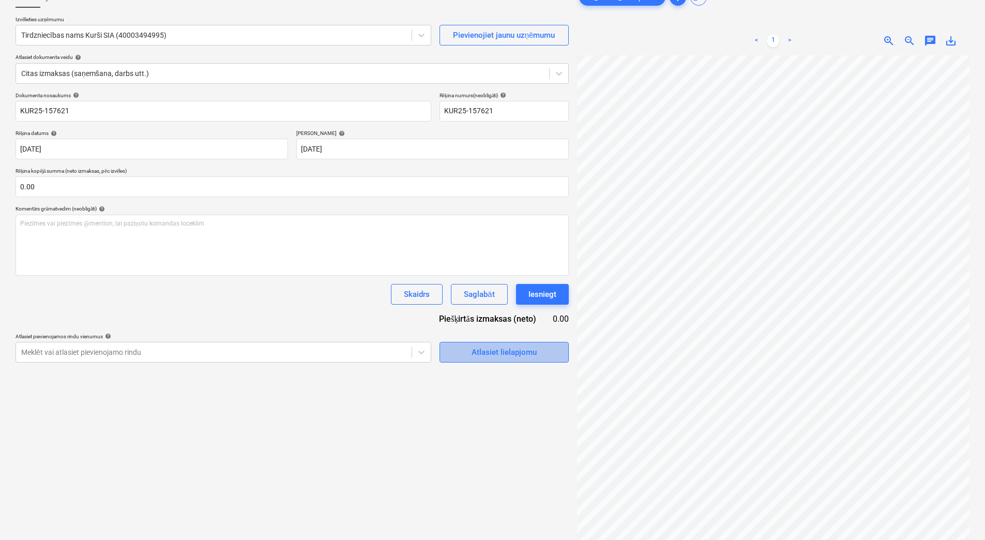
click at [505, 355] on div "Atlasiet lielapjomu" at bounding box center [504, 351] width 65 height 13
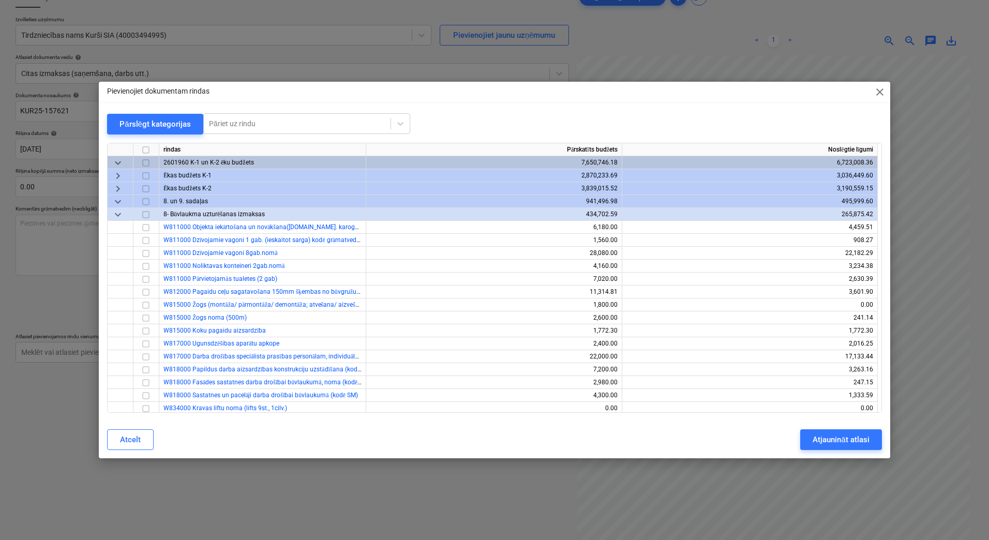
click at [118, 211] on span "keyboard_arrow_down" at bounding box center [118, 214] width 12 height 12
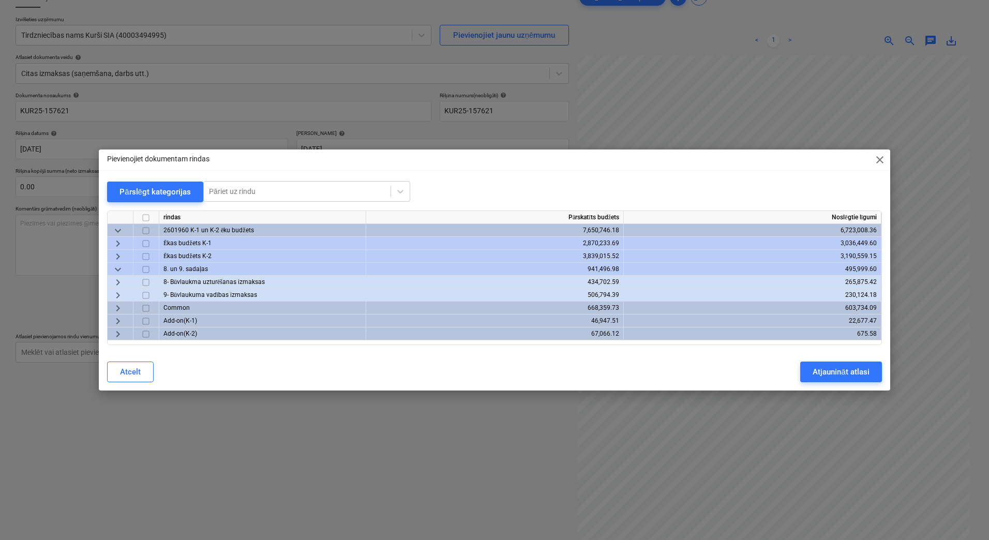
click at [118, 243] on span "keyboard_arrow_right" at bounding box center [118, 243] width 12 height 12
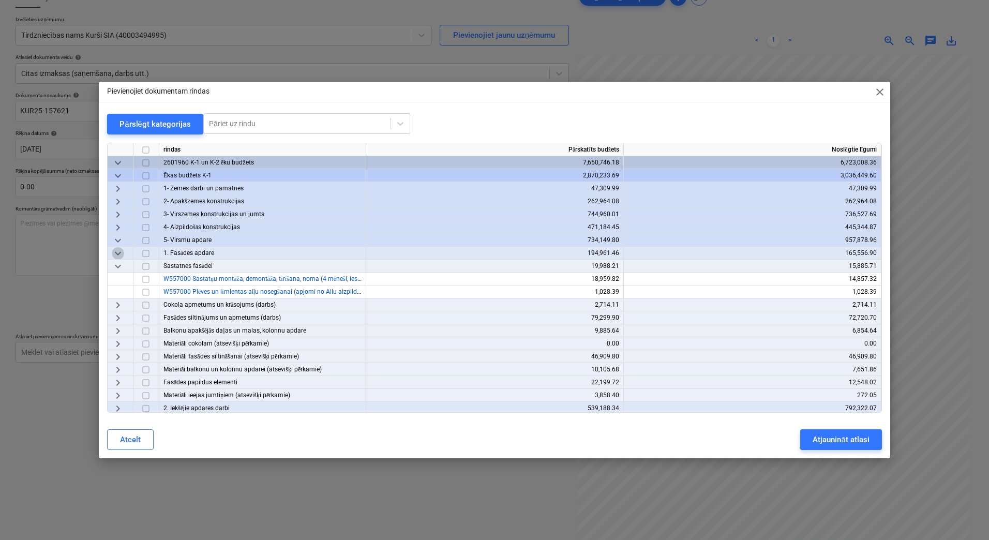
click at [121, 252] on span "keyboard_arrow_down" at bounding box center [118, 253] width 12 height 12
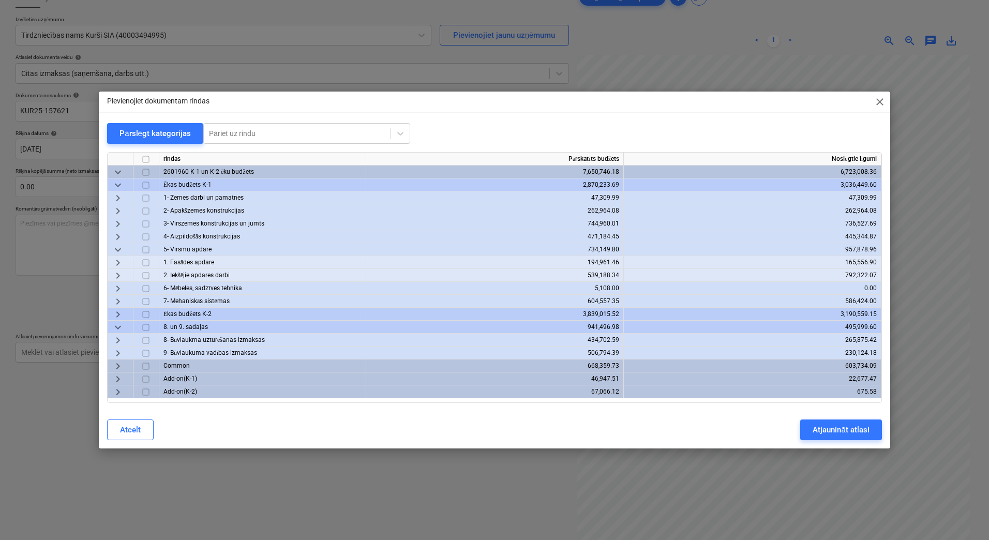
click at [118, 255] on div "rindas Pārskatīts budžets Noslēgtie līgumi keyboard_arrow_down 2601960 K-1 un K…" at bounding box center [494, 277] width 775 height 251
click at [119, 261] on span "keyboard_arrow_right" at bounding box center [118, 262] width 12 height 12
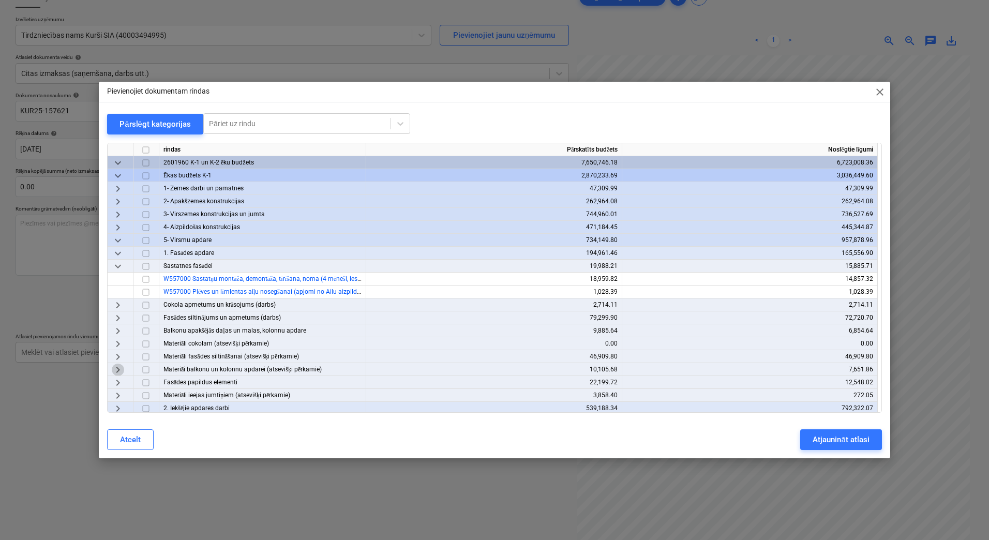
click at [118, 373] on span "keyboard_arrow_right" at bounding box center [118, 369] width 12 height 12
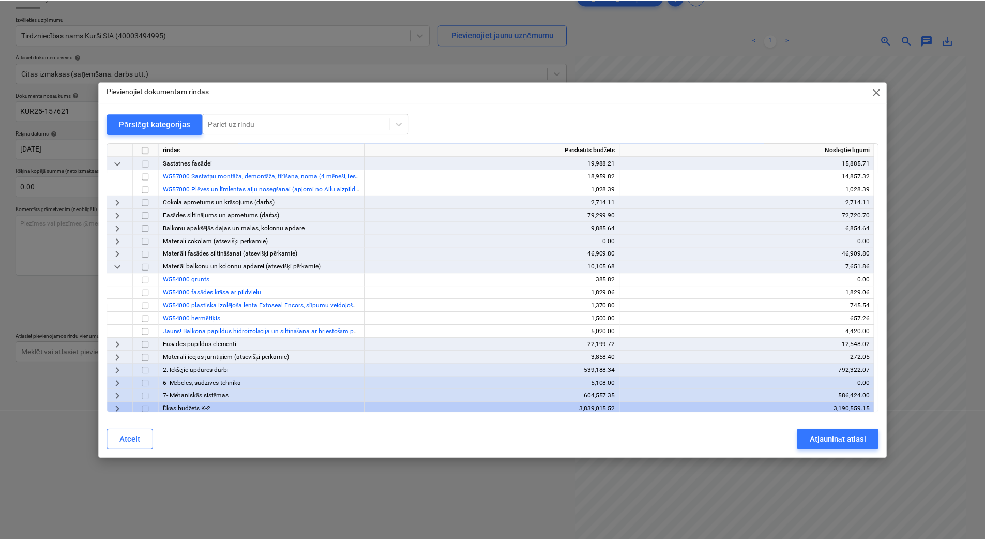
scroll to position [103, 0]
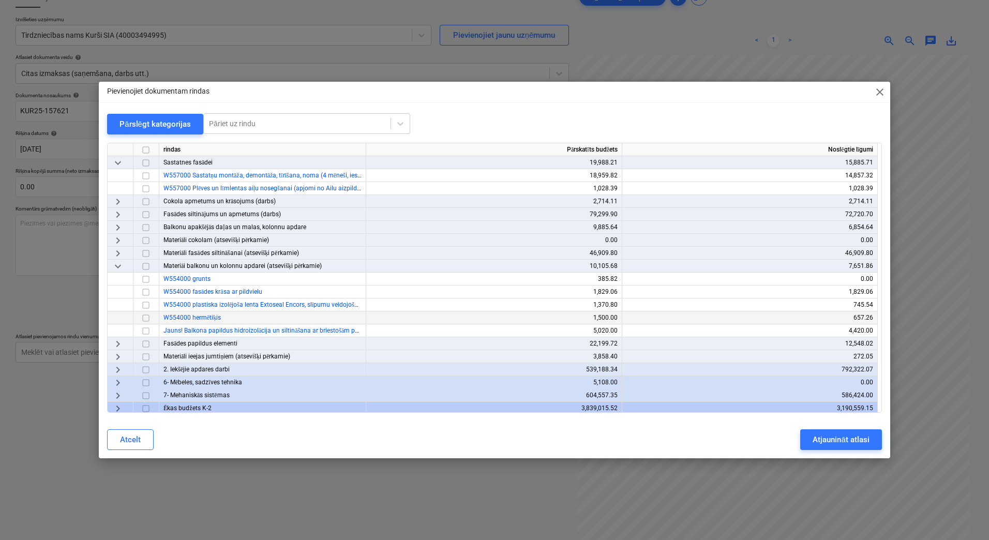
click at [143, 317] on input "checkbox" at bounding box center [146, 318] width 12 height 12
click at [841, 438] on div "Atjaunināt atlasi" at bounding box center [840, 439] width 56 height 13
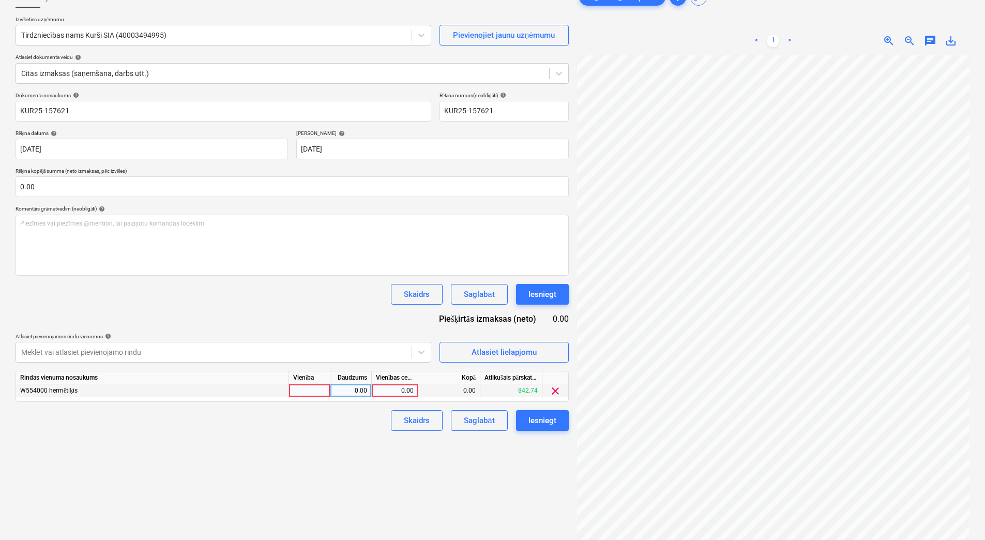
click at [308, 389] on div at bounding box center [309, 390] width 41 height 13
click at [352, 396] on div "0.00" at bounding box center [351, 390] width 33 height 13
click at [420, 395] on div "0.00" at bounding box center [449, 390] width 62 height 13
click at [400, 395] on div "0.00" at bounding box center [395, 390] width 38 height 13
type input "12.65"
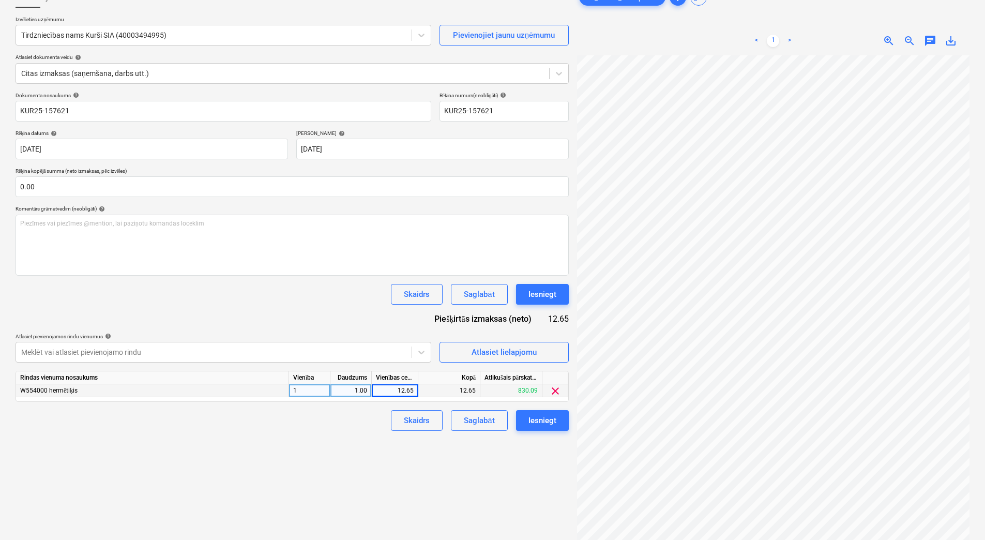
click at [349, 431] on div "Skaidrs Saglabāt Iesniegt" at bounding box center [292, 420] width 553 height 21
click at [474, 420] on div "Saglabāt" at bounding box center [479, 420] width 31 height 13
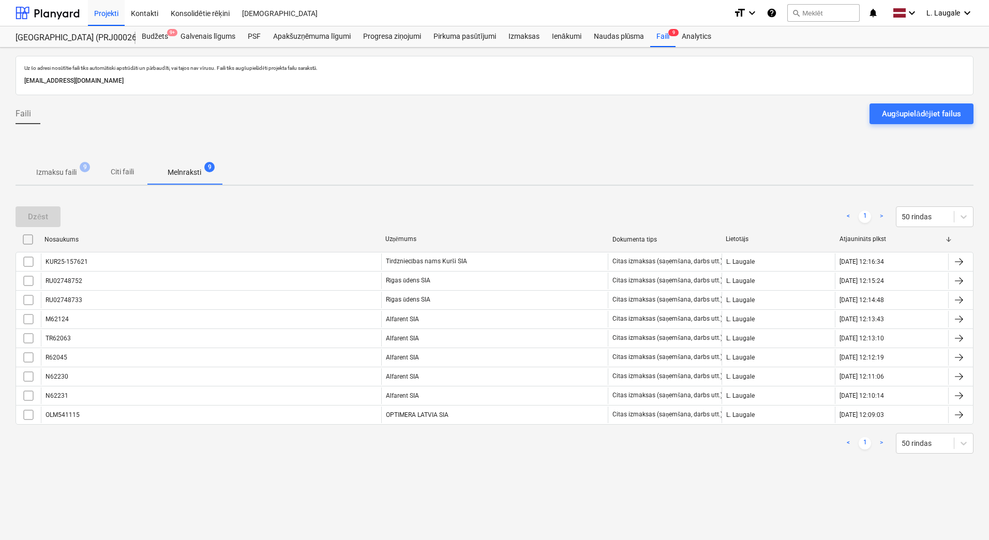
click at [64, 169] on p "Izmaksu faili" at bounding box center [56, 172] width 40 height 11
